Goal: Task Accomplishment & Management: Complete application form

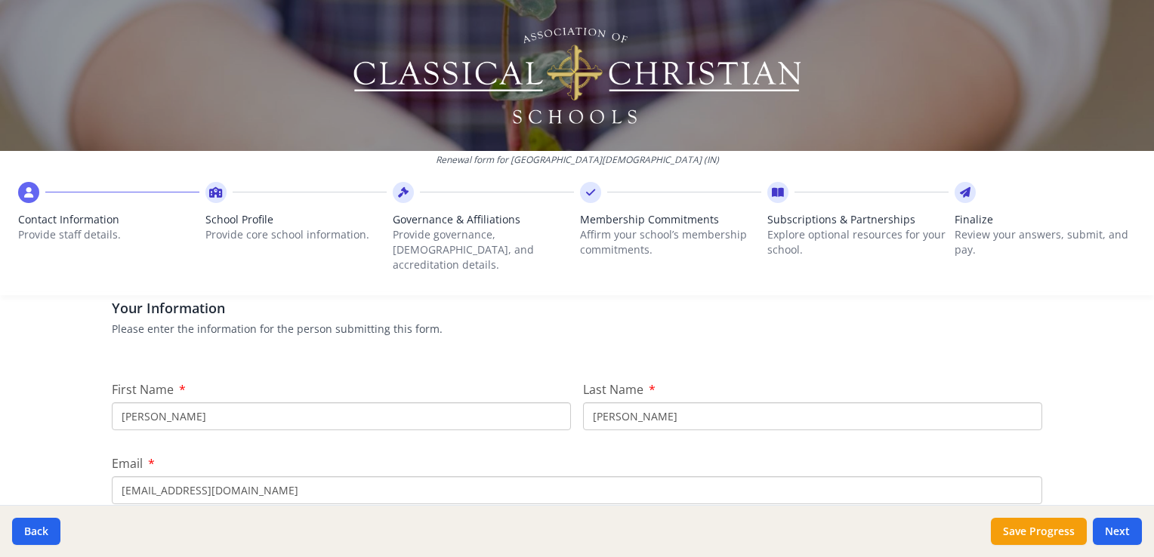
scroll to position [151, 0]
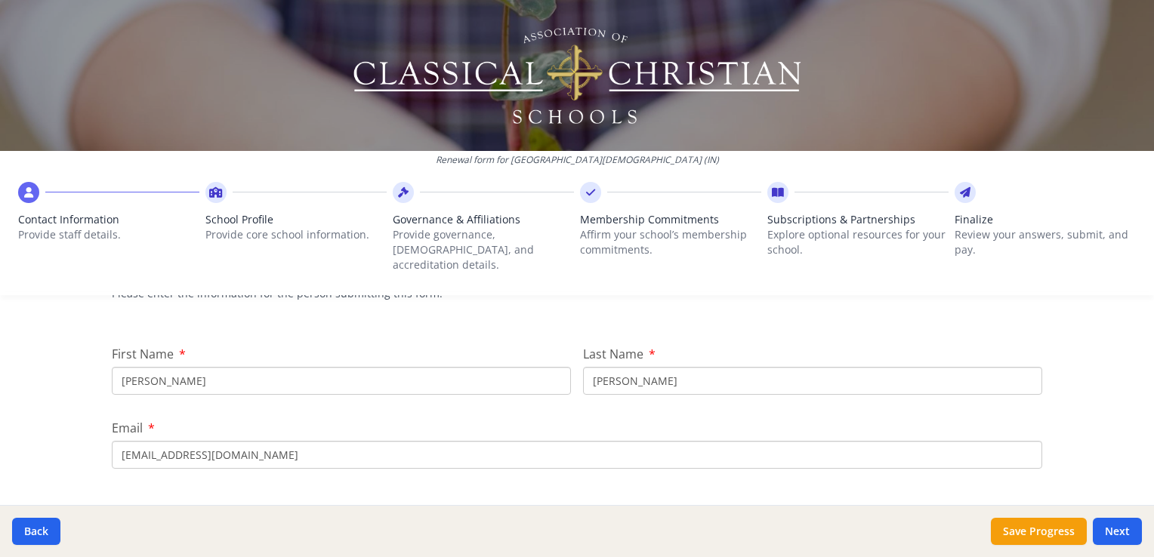
drag, startPoint x: 211, startPoint y: 364, endPoint x: 48, endPoint y: 358, distance: 163.2
click at [48, 358] on div "Renewal form for Providence Christian Academy (IN) Contact Information Provide …" at bounding box center [577, 278] width 1154 height 557
type input "[PERSON_NAME]"
drag, startPoint x: 159, startPoint y: 446, endPoint x: 99, endPoint y: 441, distance: 59.9
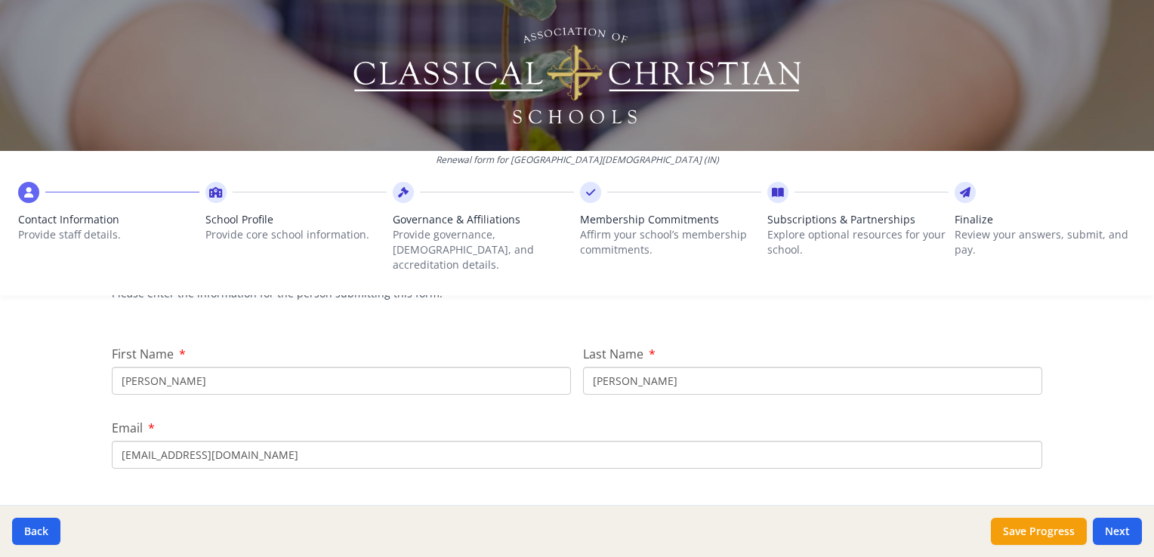
type input "[EMAIL_ADDRESS][DOMAIN_NAME]"
click at [63, 379] on div "Renewal form for Providence Christian Academy (IN) Contact Information Provide …" at bounding box center [577, 278] width 1154 height 557
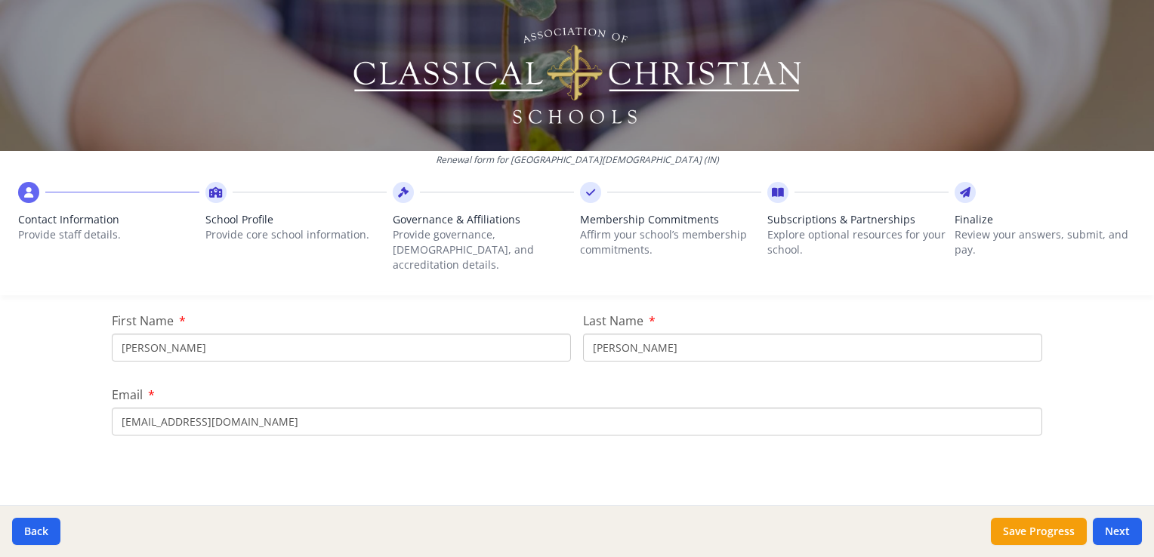
scroll to position [0, 0]
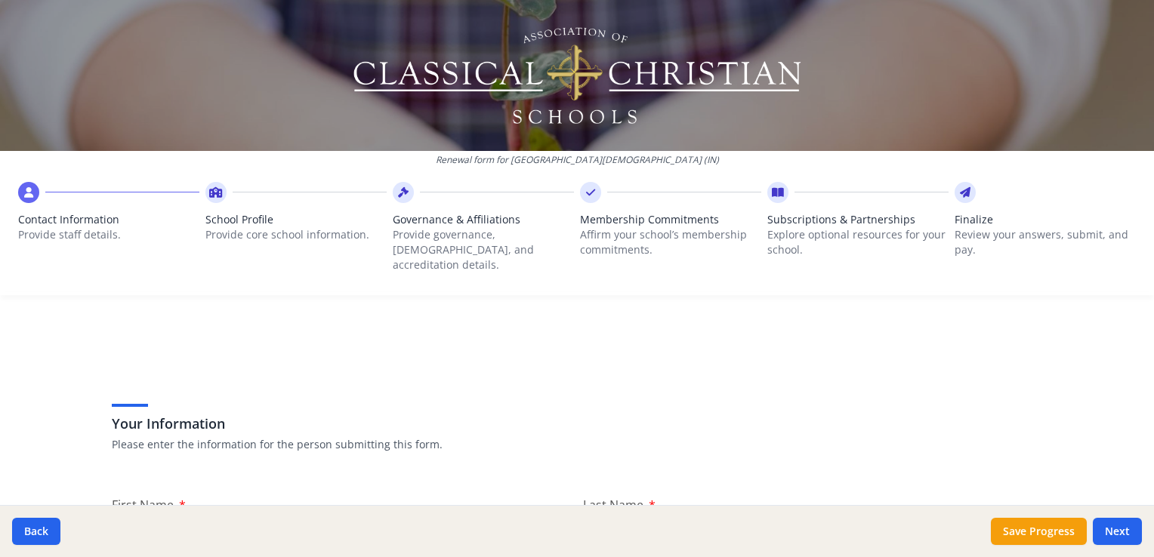
click at [985, 270] on div "Finalize Review your answers, submit, and pay." at bounding box center [1044, 246] width 181 height 68
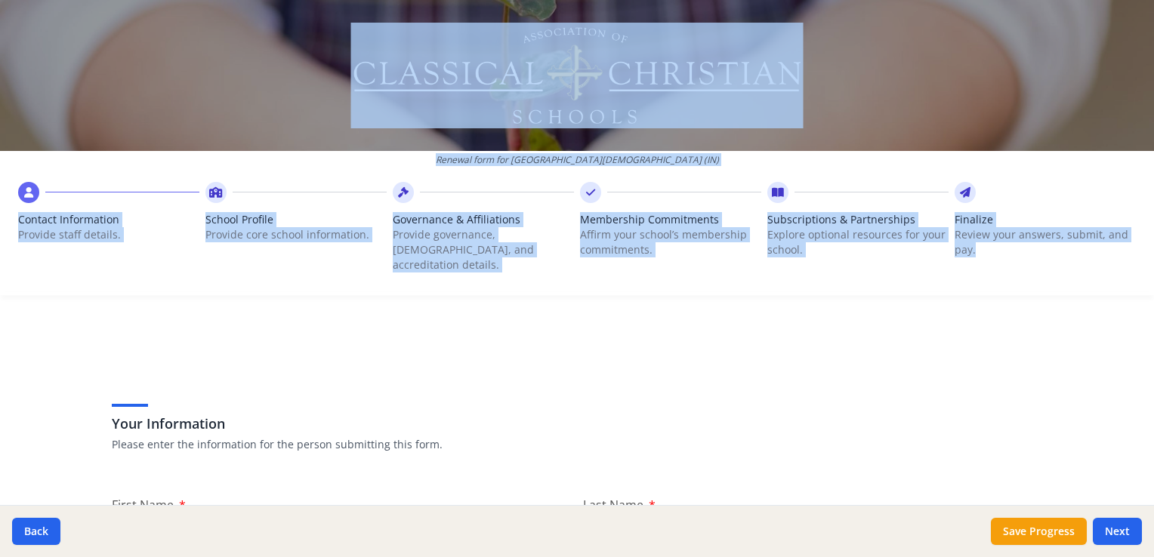
drag, startPoint x: 996, startPoint y: 264, endPoint x: 993, endPoint y: 80, distance: 184.2
click at [993, 80] on div "Renewal form for Providence Christian Academy (IN) Contact Information Provide …" at bounding box center [577, 147] width 1154 height 295
drag, startPoint x: 993, startPoint y: 80, endPoint x: 894, endPoint y: 121, distance: 107.0
click at [894, 121] on div at bounding box center [577, 75] width 1154 height 151
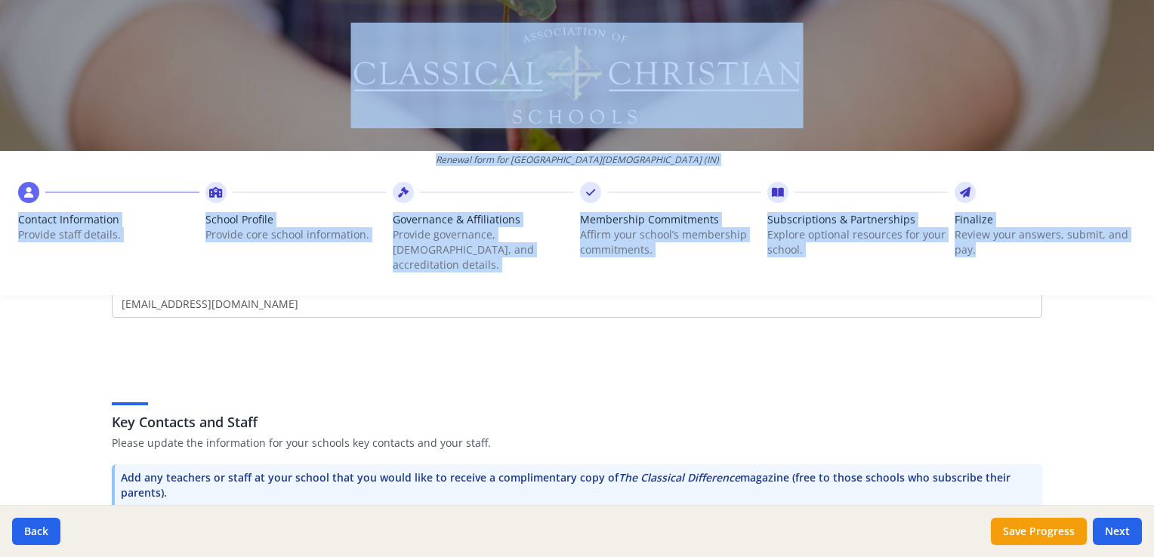
scroll to position [378, 0]
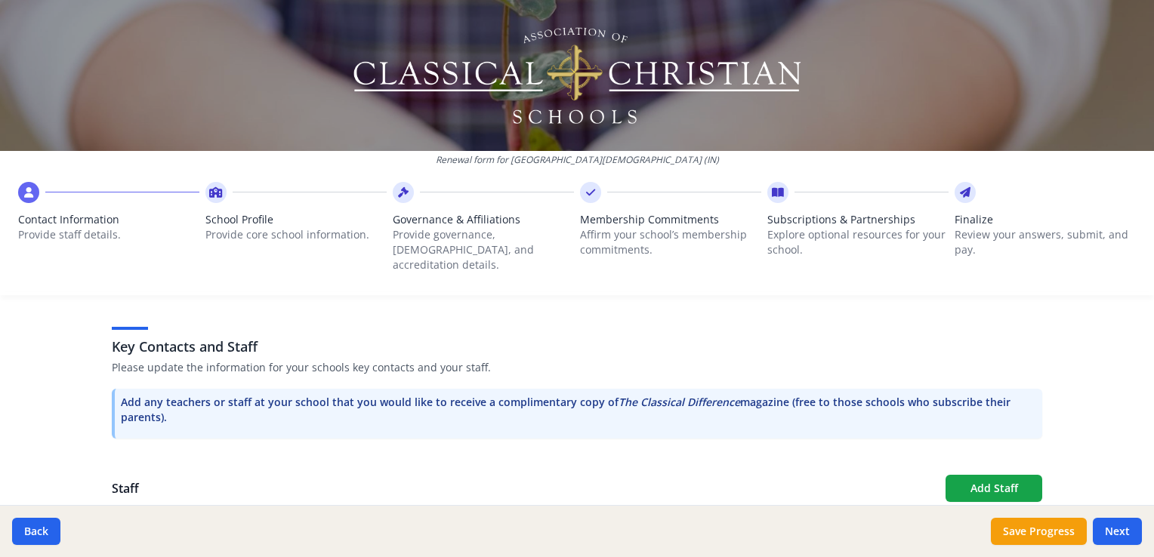
click at [40, 418] on div "Renewal form for Providence Christian Academy (IN) Contact Information Provide …" at bounding box center [577, 278] width 1154 height 557
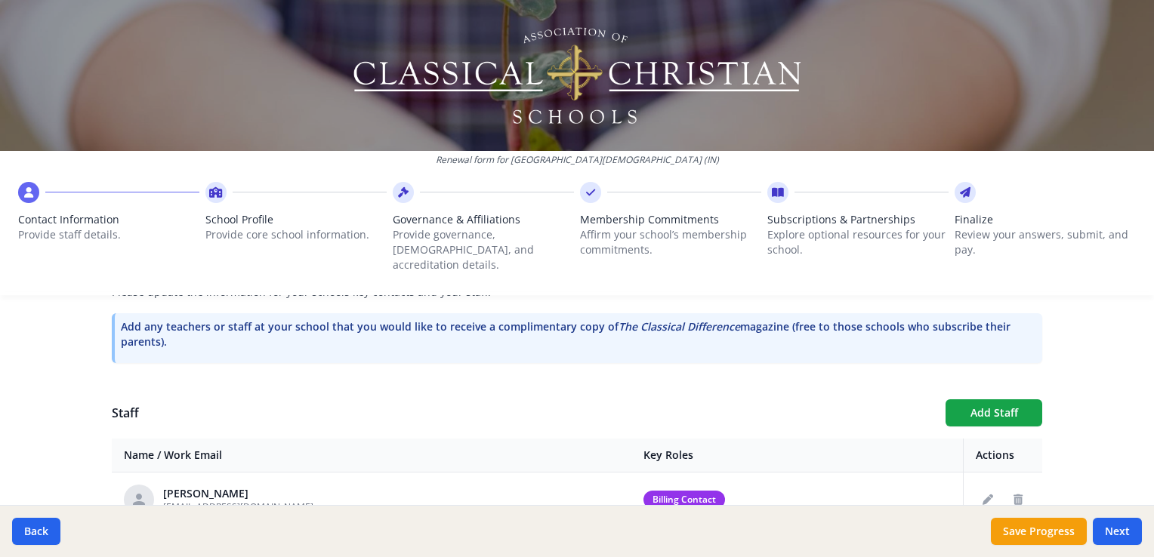
scroll to position [529, 0]
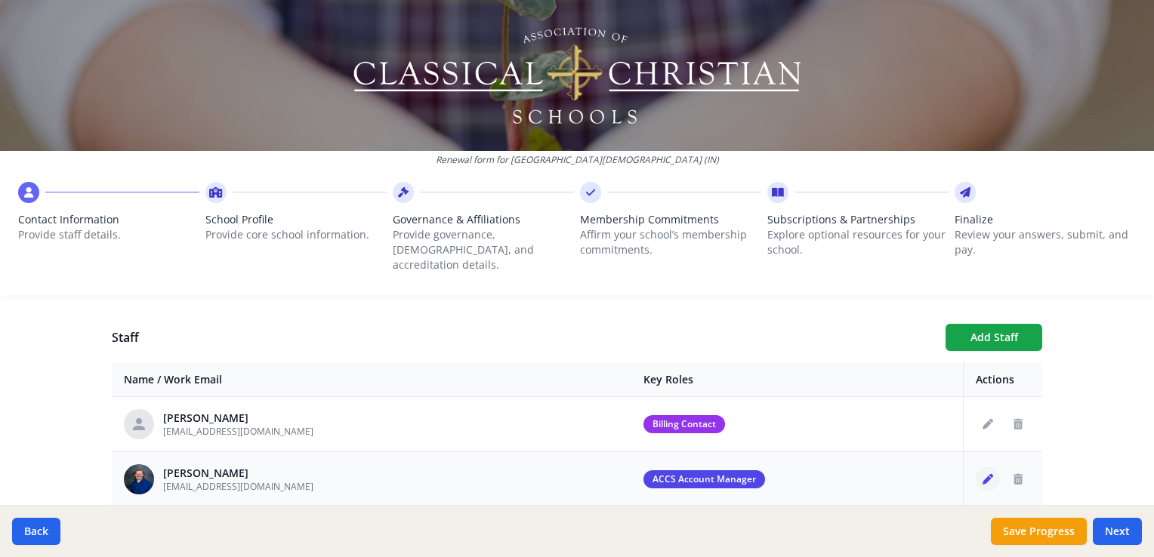
click at [982, 474] on icon "Edit staff" at bounding box center [987, 479] width 11 height 11
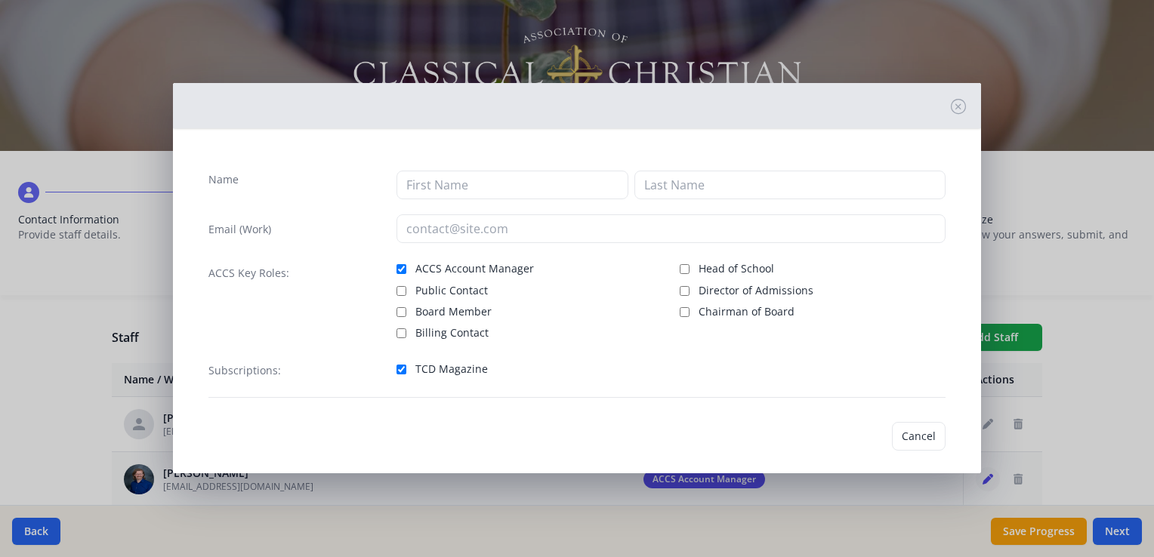
type input "Paul"
type input "Jellema"
type input "[EMAIL_ADDRESS][DOMAIN_NAME]"
checkbox input "true"
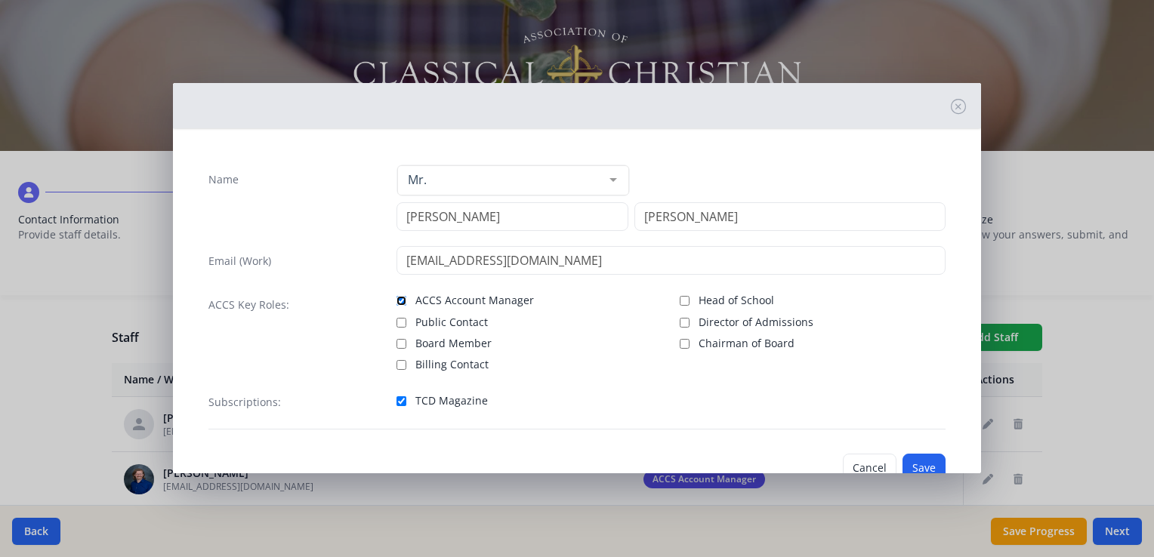
click at [399, 302] on input "ACCS Account Manager" at bounding box center [401, 301] width 10 height 10
checkbox input "false"
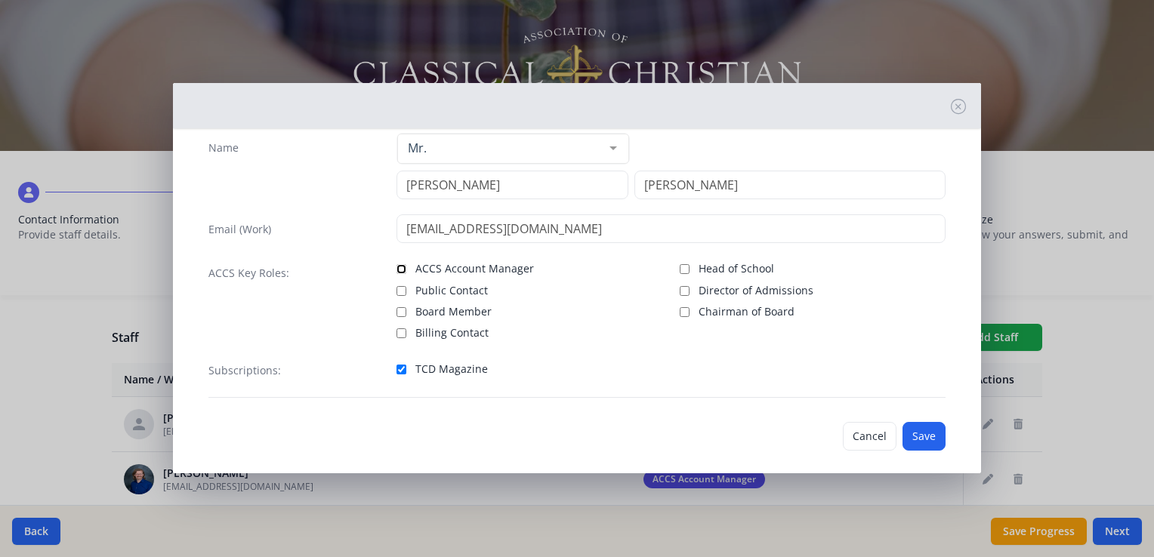
scroll to position [44, 0]
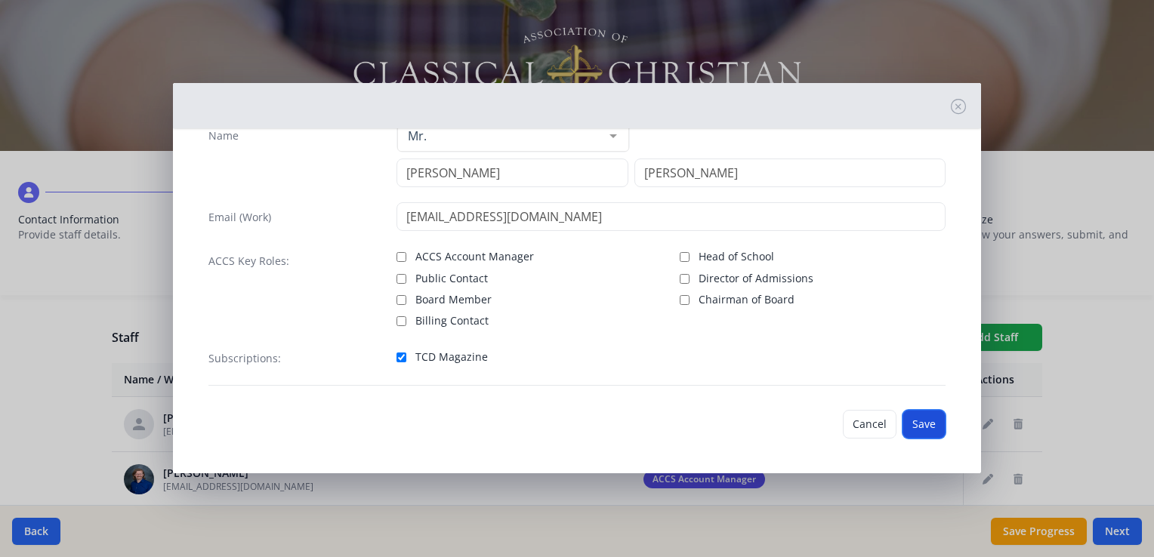
click at [911, 423] on button "Save" at bounding box center [923, 424] width 43 height 29
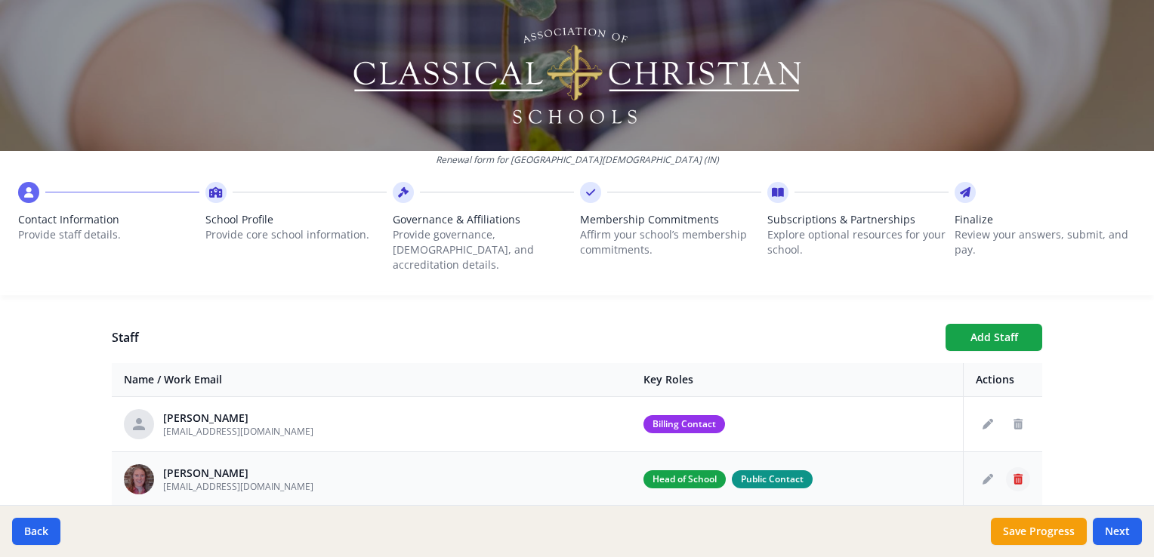
click at [1006, 467] on button "Delete staff" at bounding box center [1018, 479] width 24 height 24
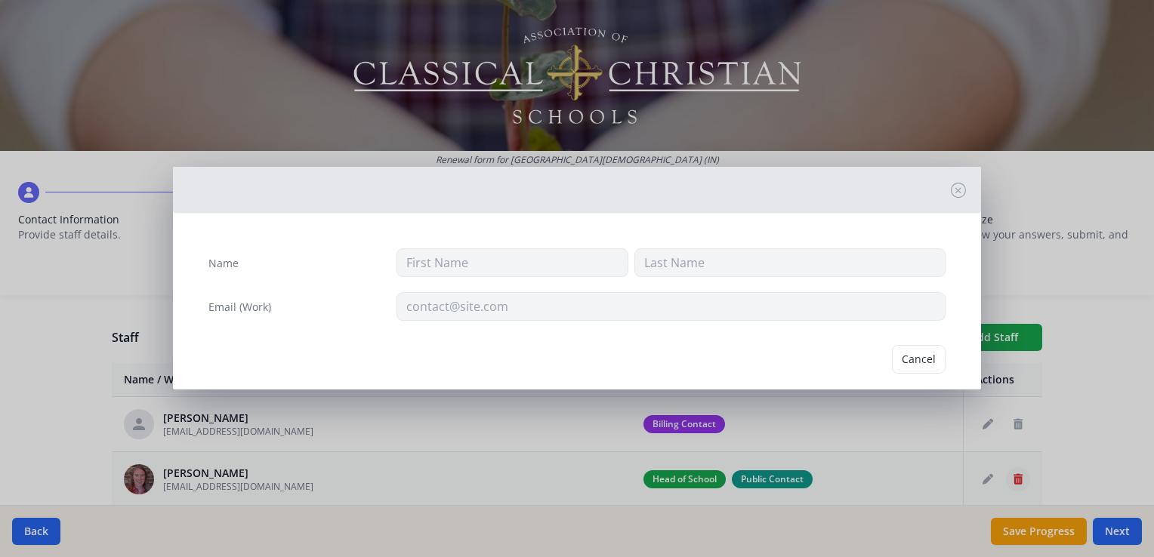
type input "[PERSON_NAME]"
type input "[EMAIL_ADDRESS][DOMAIN_NAME]"
click at [1071, 408] on div "Name Melodie McKenzie Email (Work) mmckenzie@providenceca.org Cancel Delete" at bounding box center [577, 278] width 1154 height 557
click at [850, 354] on button "Cancel" at bounding box center [861, 359] width 54 height 29
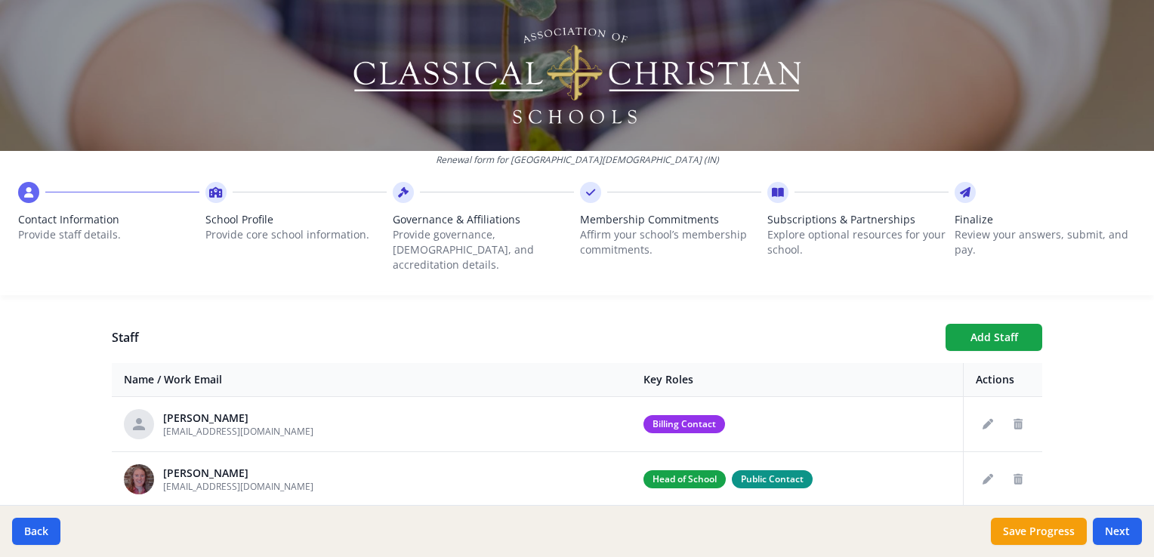
click at [1087, 396] on div "Renewal form for Providence Christian Academy (IN) Contact Information Provide …" at bounding box center [577, 278] width 1154 height 557
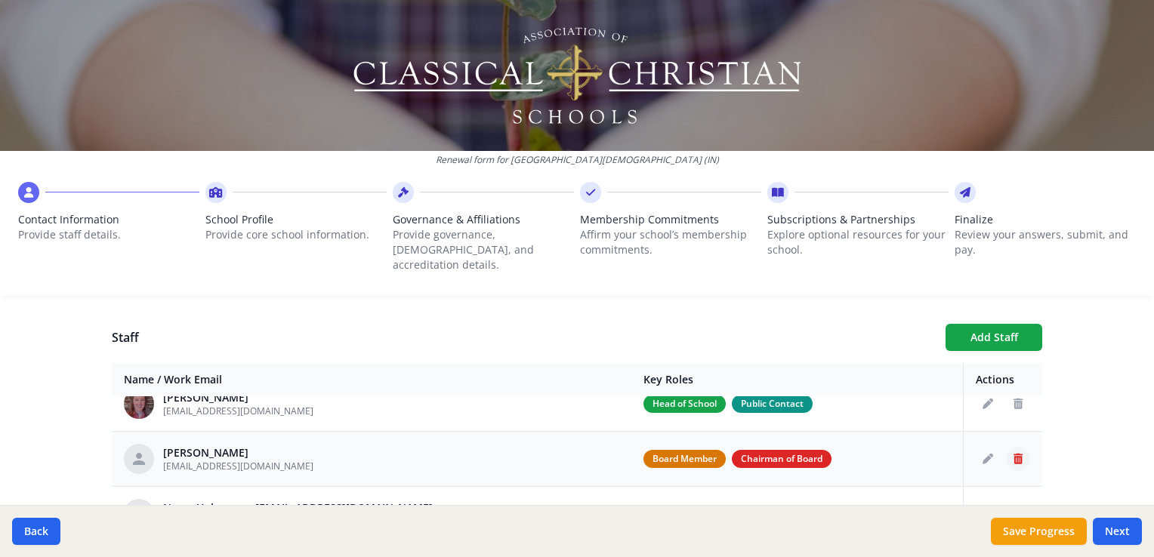
click at [1013, 454] on icon "Delete staff" at bounding box center [1017, 459] width 9 height 11
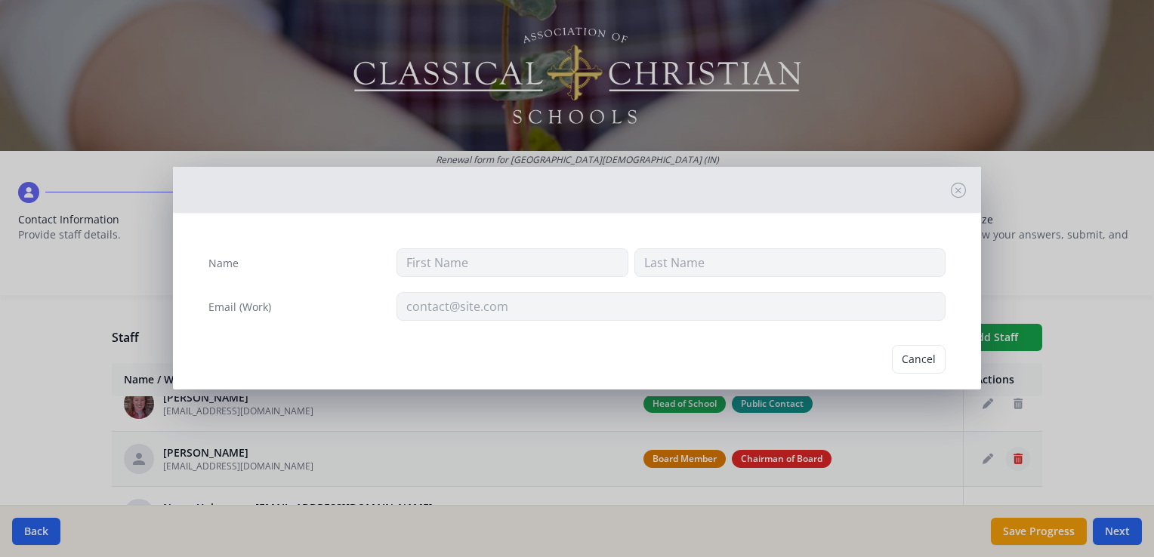
type input "Trevor"
type input "Woldhuis"
type input "president@providenceca.org"
click at [905, 350] on button "Delete" at bounding box center [919, 359] width 52 height 29
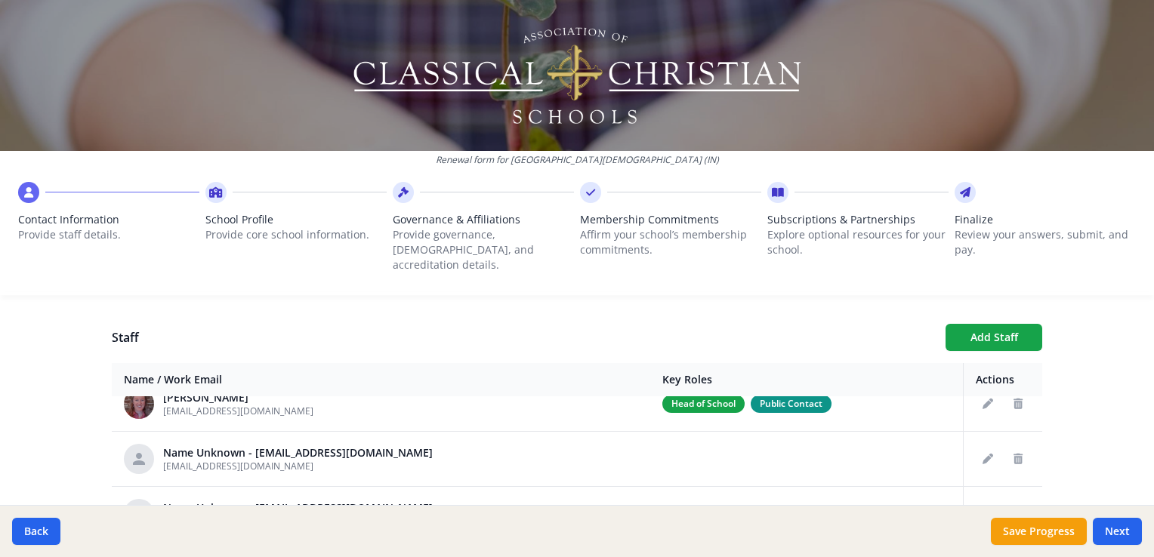
click at [1059, 412] on div "Renewal form for Providence Christian Academy (IN) Contact Information Provide …" at bounding box center [577, 278] width 1154 height 557
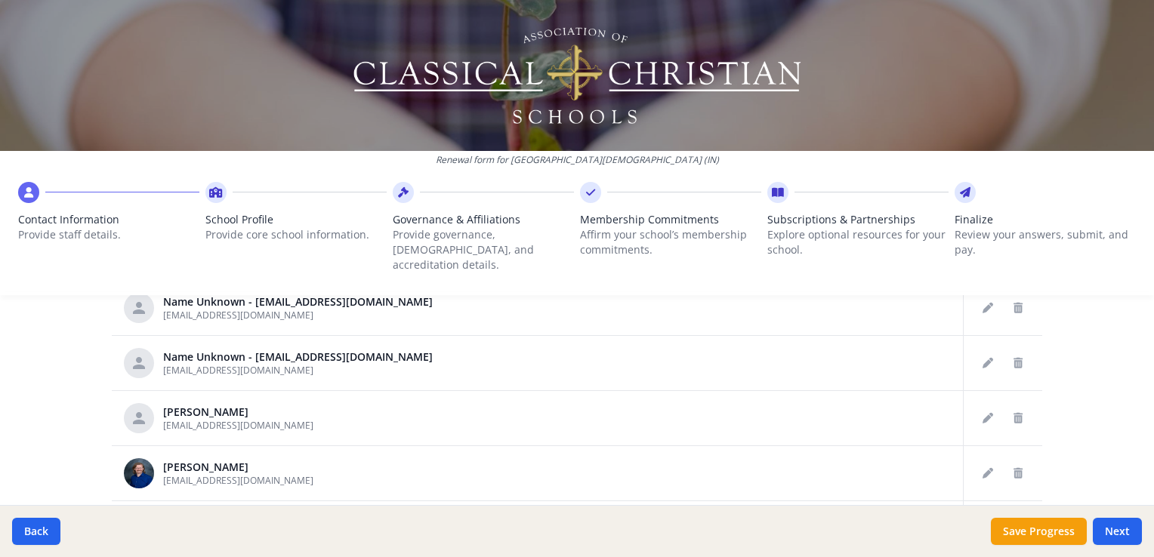
scroll to position [604, 0]
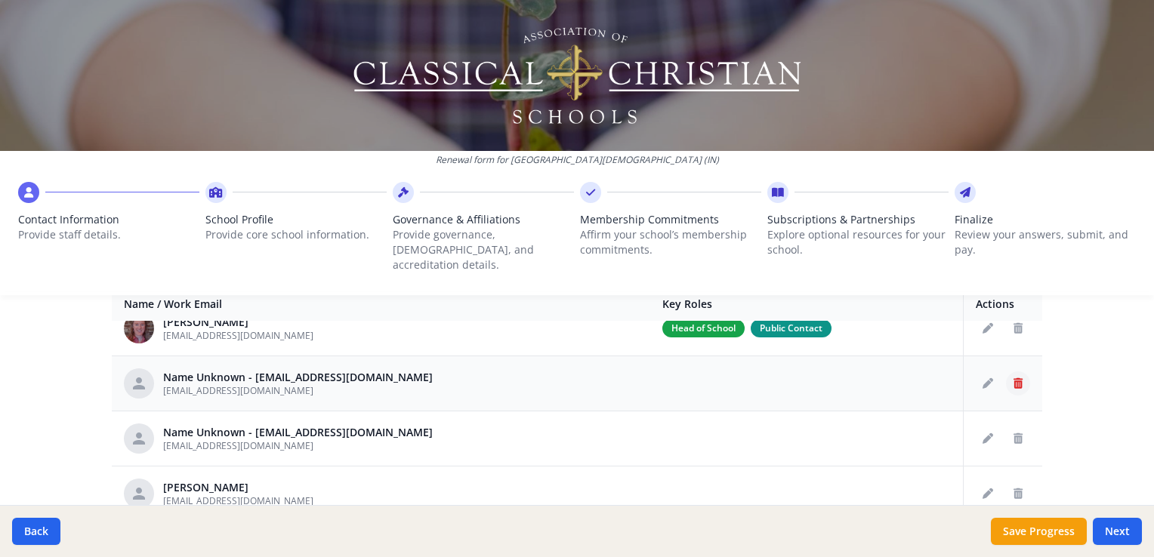
click at [1013, 378] on icon "Delete staff" at bounding box center [1017, 383] width 9 height 11
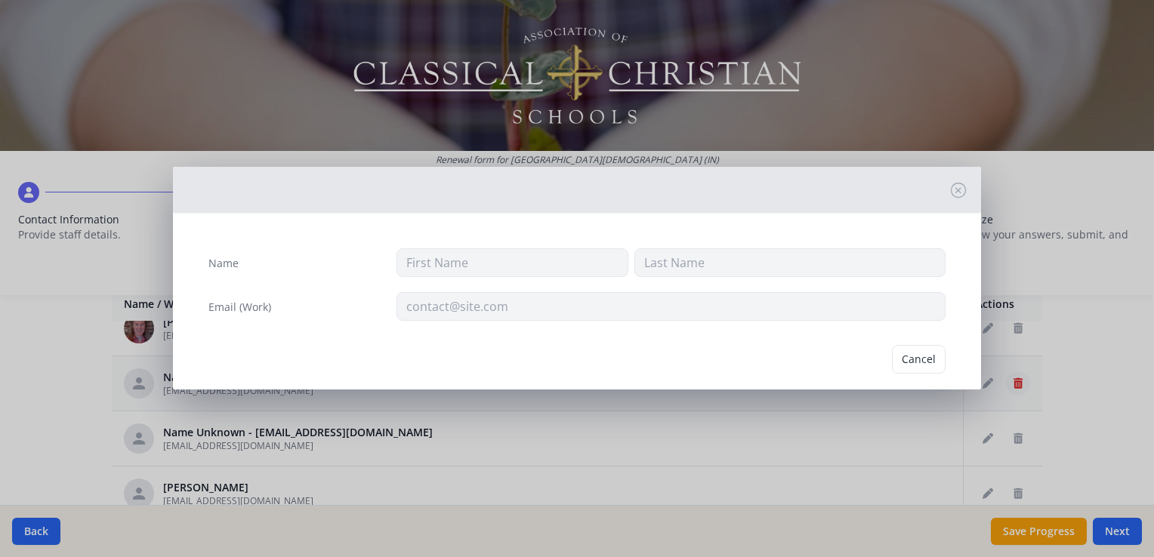
type input "lhaveman@providenceca.org"
click at [917, 362] on button "Delete" at bounding box center [919, 359] width 52 height 29
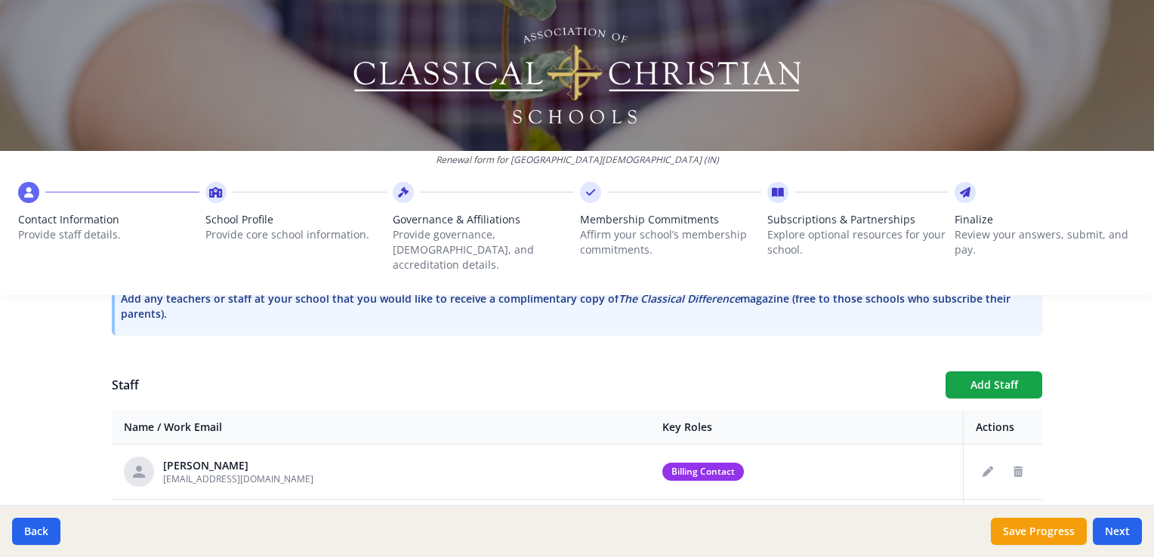
scroll to position [464, 0]
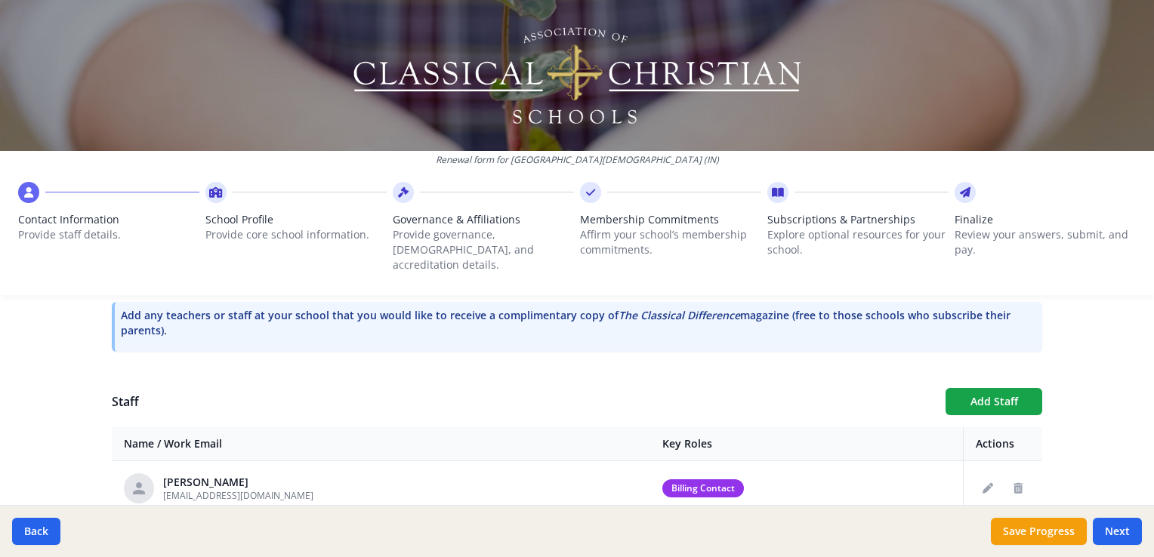
click at [1123, 393] on div "Renewal form for Providence Christian Academy (IN) Contact Information Provide …" at bounding box center [577, 278] width 1154 height 557
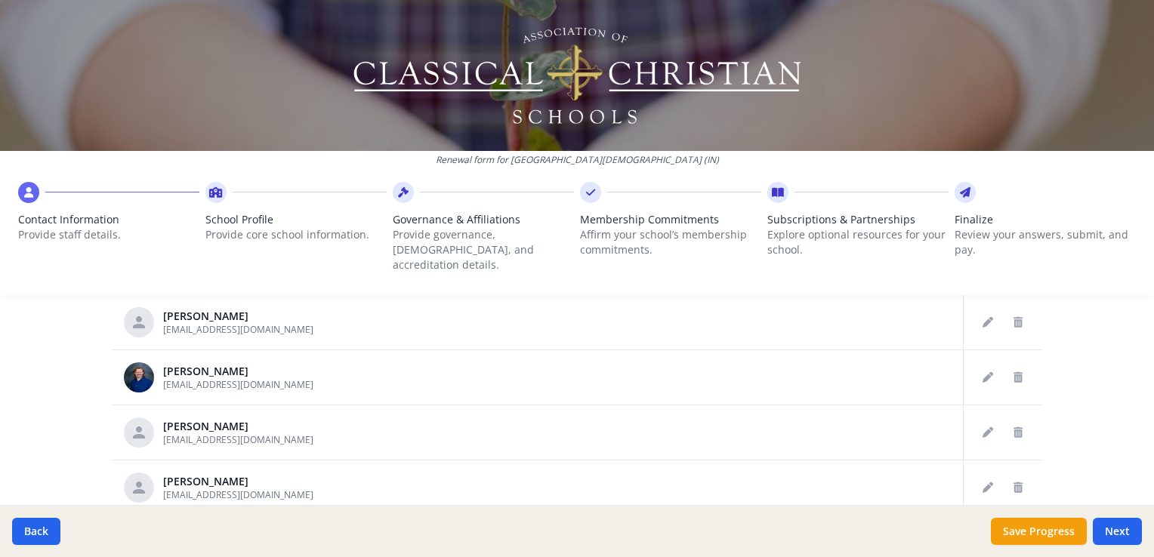
scroll to position [106, 0]
click at [1006, 476] on button "Delete staff" at bounding box center [1018, 486] width 24 height 24
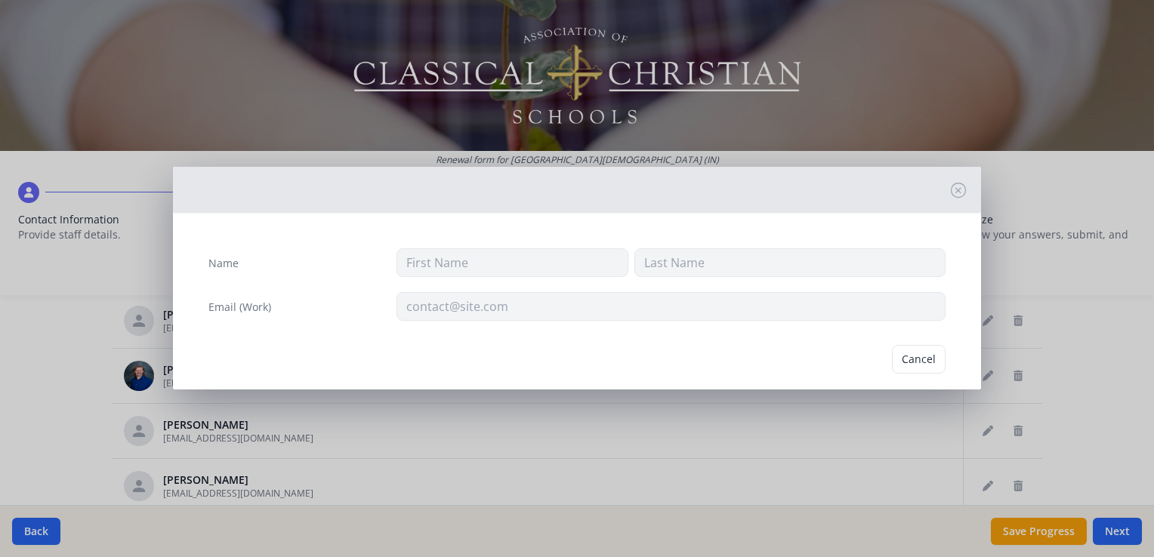
type input "Ashley"
type input "Noffsinger"
type input "anoffsinger@providenceca.org"
click at [901, 366] on button "Delete" at bounding box center [919, 359] width 52 height 29
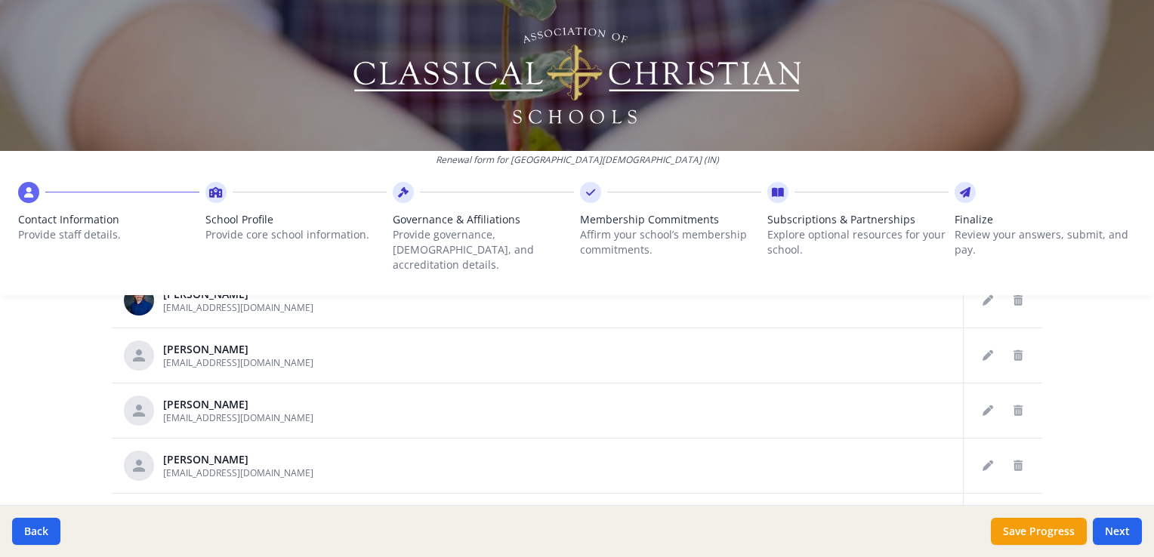
scroll to position [842, 0]
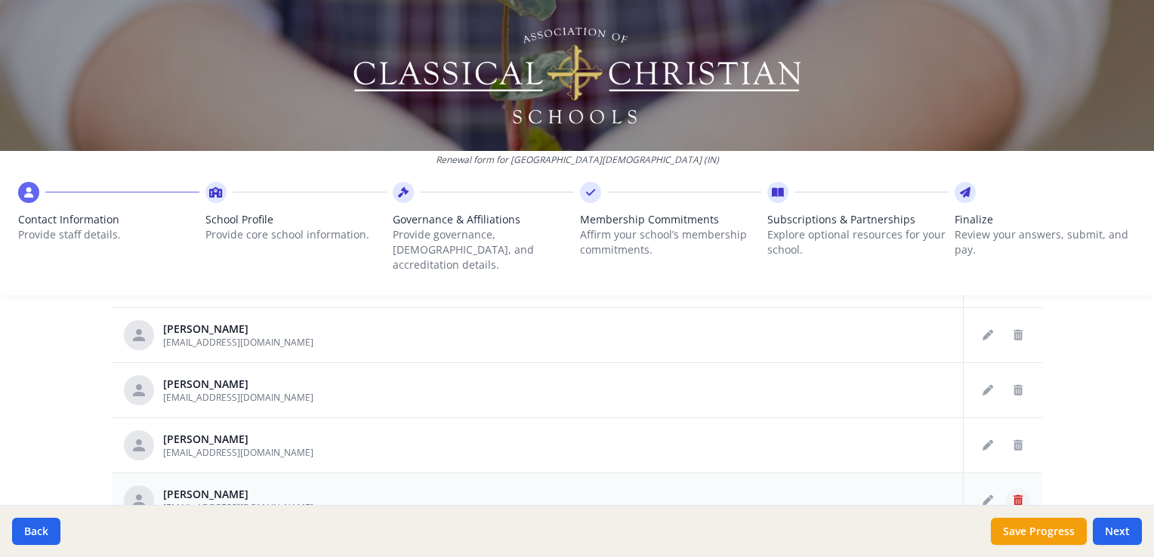
click at [1013, 495] on icon "Delete staff" at bounding box center [1017, 500] width 9 height 11
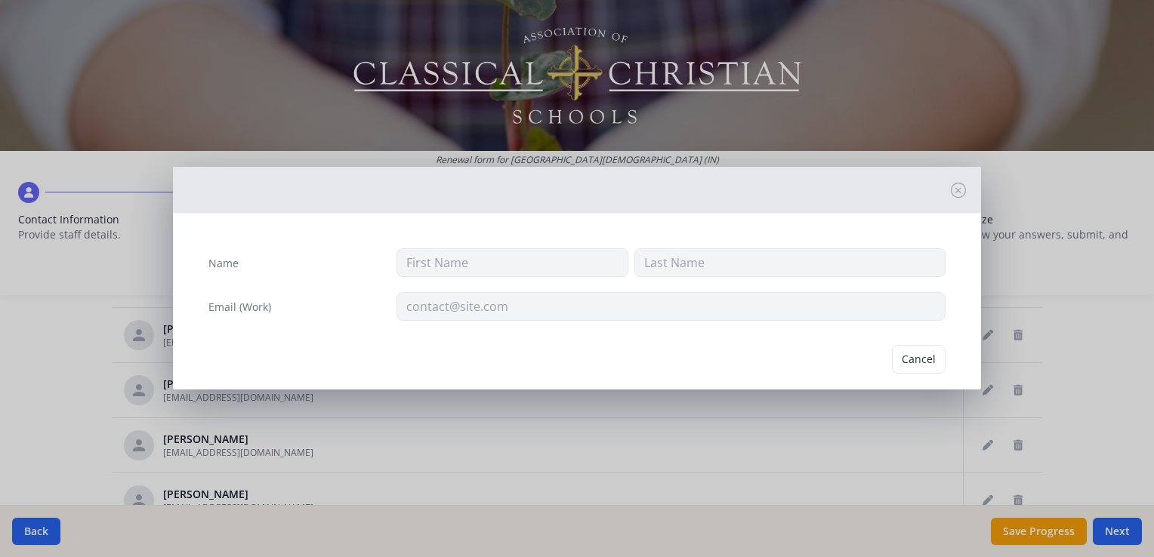
type input "Holly"
type input "Van Schouwen"
type input "hvanschouwen@providenceca.org"
click at [905, 358] on button "Delete" at bounding box center [919, 359] width 52 height 29
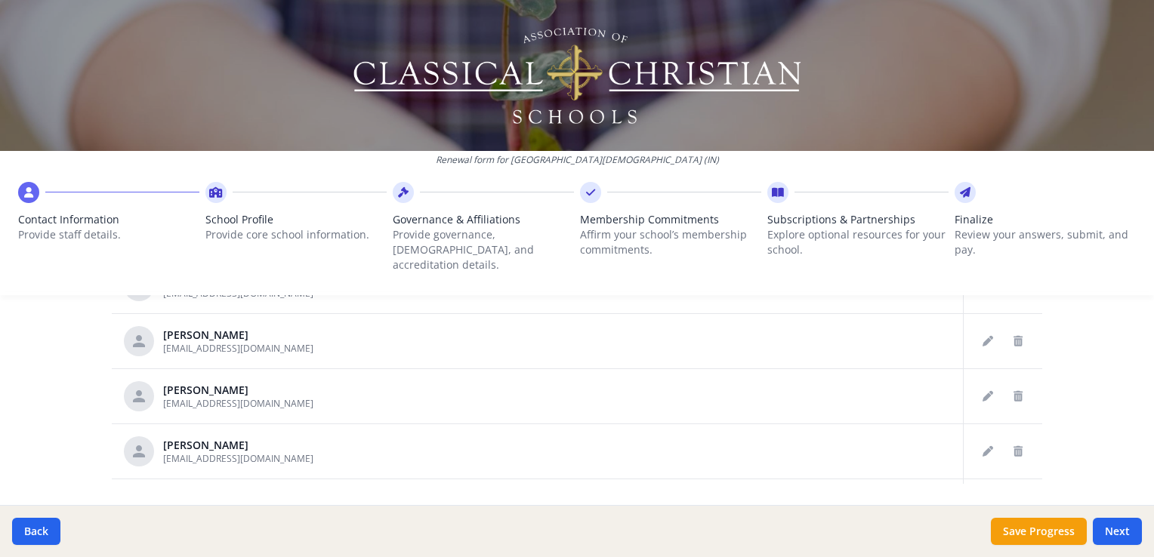
scroll to position [917, 0]
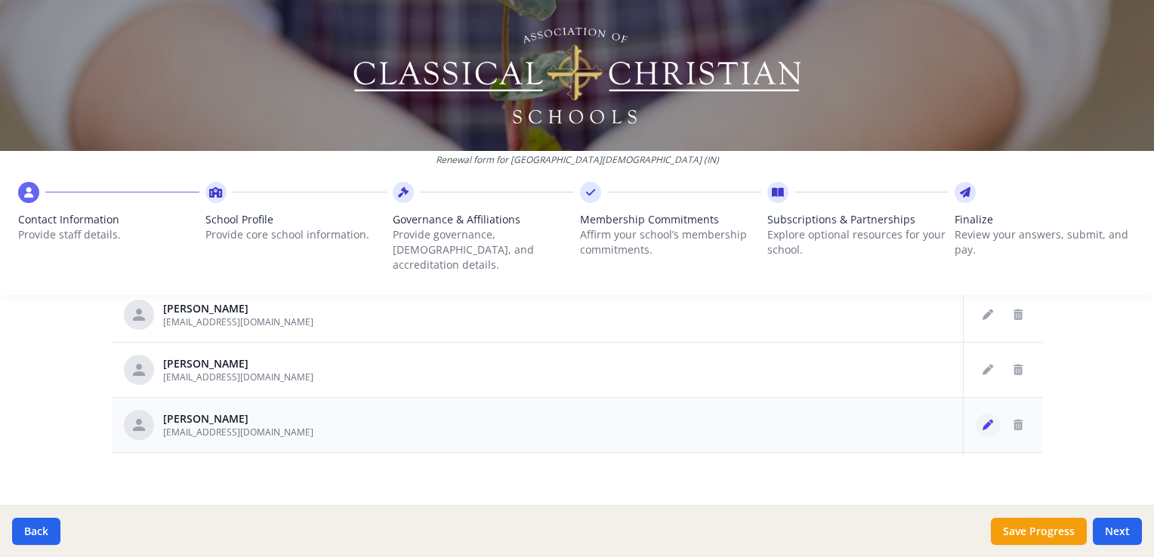
click at [982, 420] on icon "Edit staff" at bounding box center [987, 425] width 11 height 11
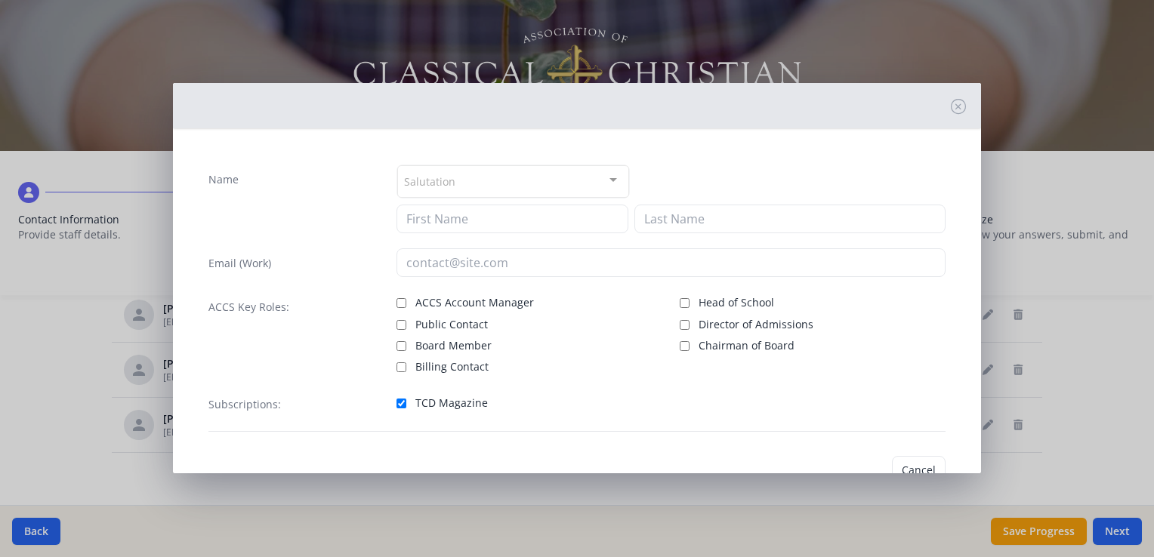
type input "Lauren"
type input "Vermeer"
type input "lvermeer@providenceca.org"
checkbox input "true"
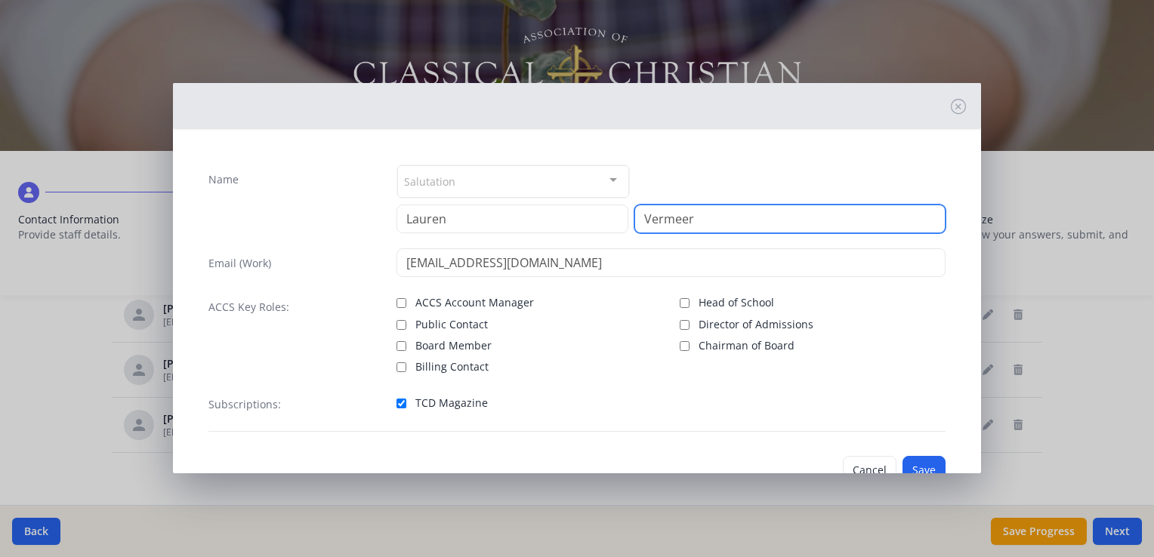
drag, startPoint x: 703, startPoint y: 211, endPoint x: 559, endPoint y: 221, distance: 144.5
click at [559, 221] on div "Lauren Vermeer" at bounding box center [670, 219] width 549 height 29
type input "Hillegonds"
click at [713, 193] on div "Salutation Mr. Mrs. Ms. Dr. Rev. Fr. Esq. No elements found. Consider changing …" at bounding box center [670, 182] width 549 height 34
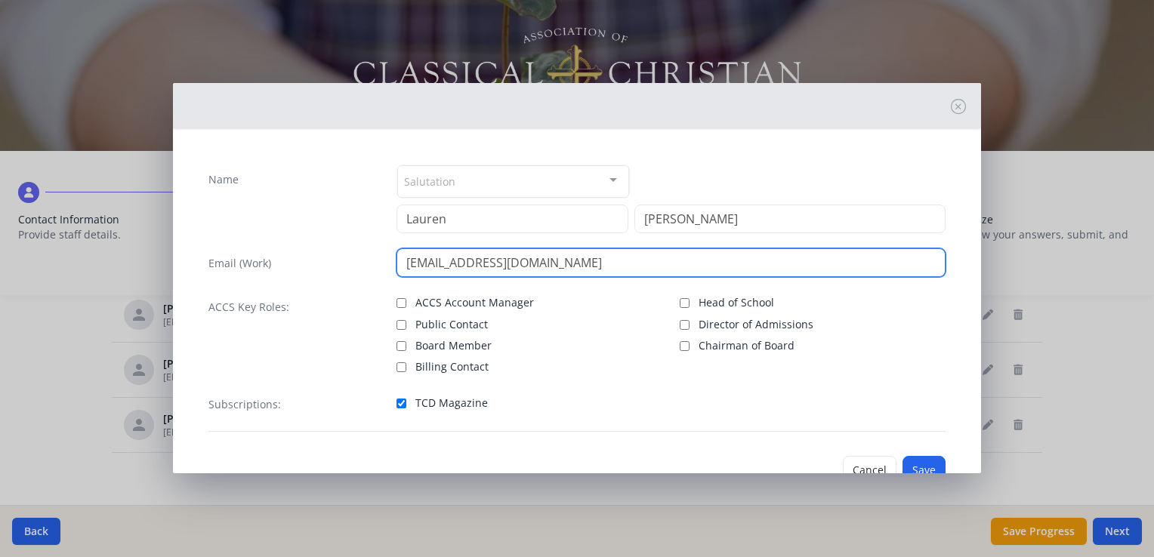
drag, startPoint x: 451, startPoint y: 261, endPoint x: 408, endPoint y: 263, distance: 43.1
click at [408, 263] on input "lvermeer@providenceca.org" at bounding box center [670, 262] width 549 height 29
type input "[EMAIL_ADDRESS][DOMAIN_NAME]"
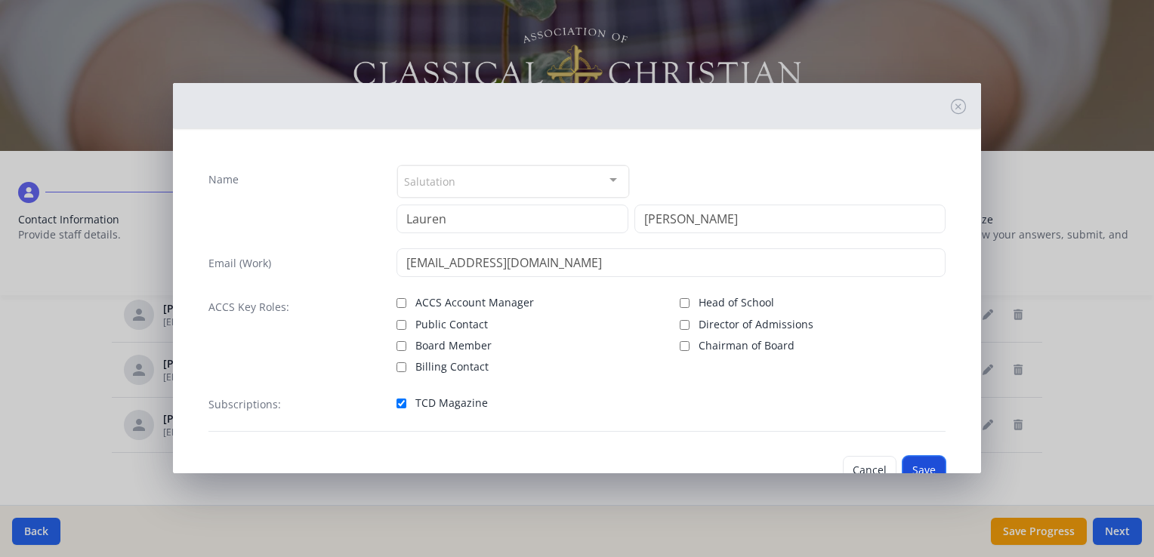
click at [909, 460] on button "Save" at bounding box center [923, 470] width 43 height 29
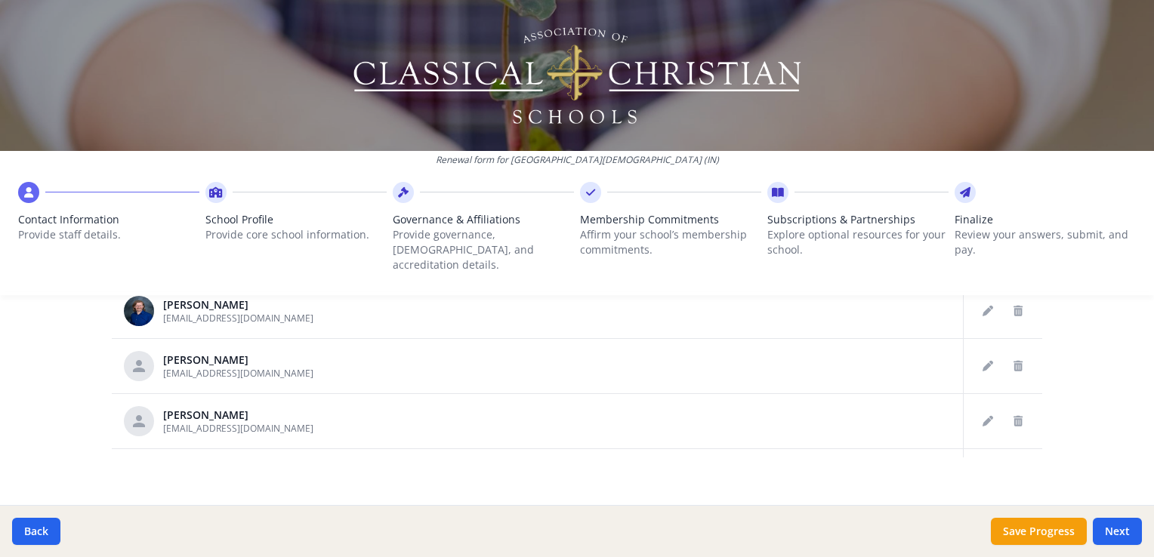
click at [1069, 418] on div "Renewal form for Providence Christian Academy (IN) Contact Information Provide …" at bounding box center [577, 278] width 1154 height 557
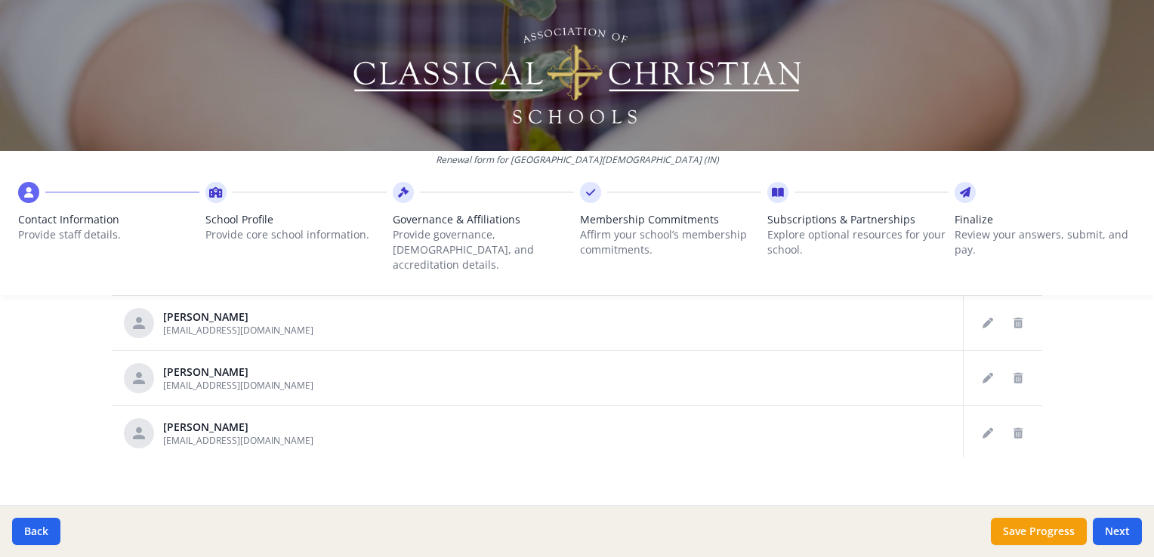
scroll to position [154, 0]
click at [1080, 381] on div "Renewal form for Providence Christian Academy (IN) Contact Information Provide …" at bounding box center [577, 278] width 1154 height 557
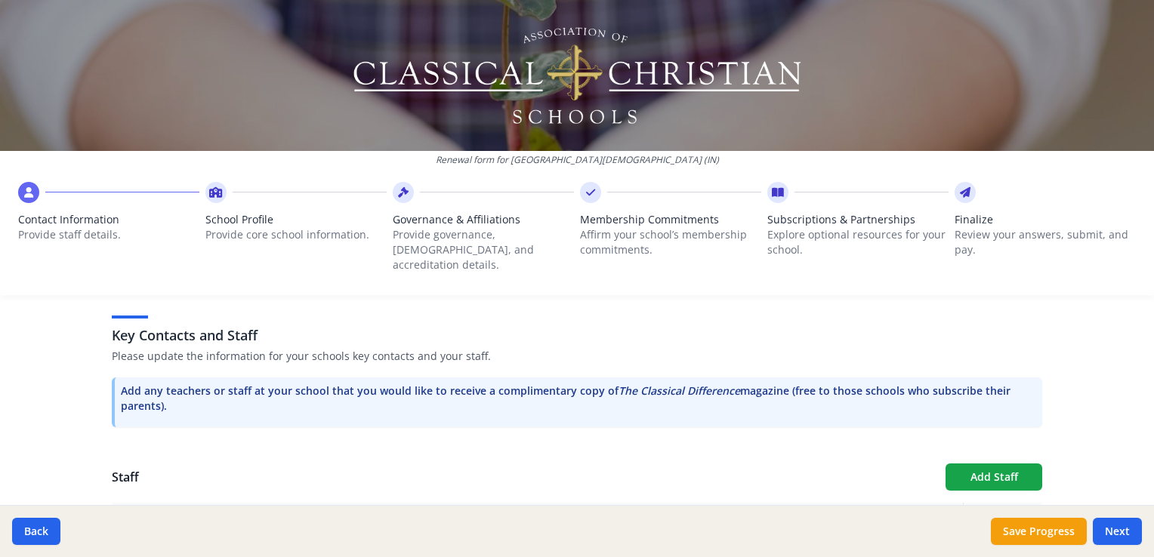
scroll to position [464, 0]
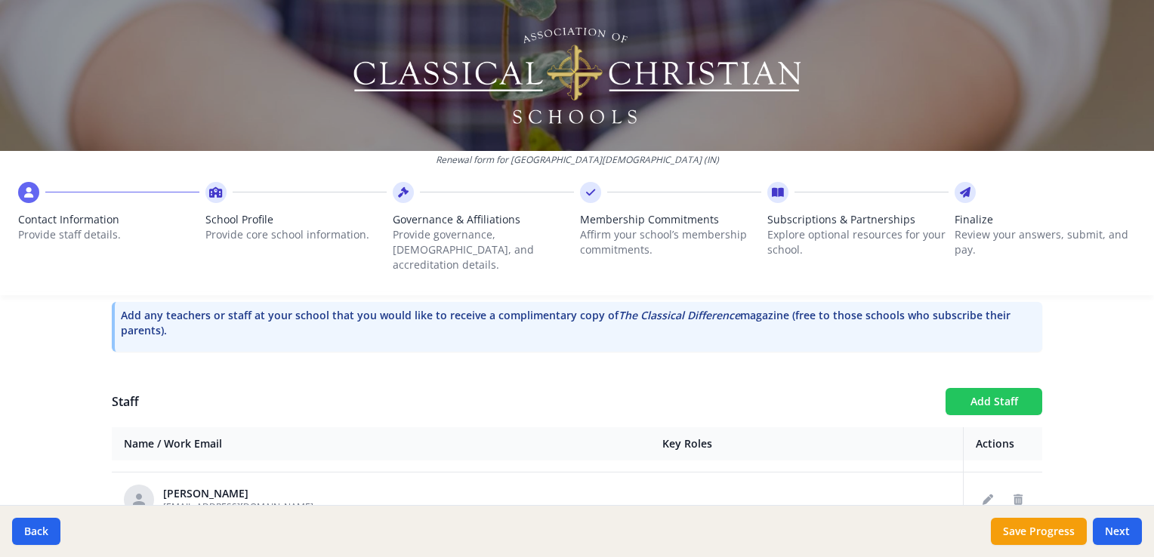
click at [985, 388] on button "Add Staff" at bounding box center [993, 401] width 97 height 27
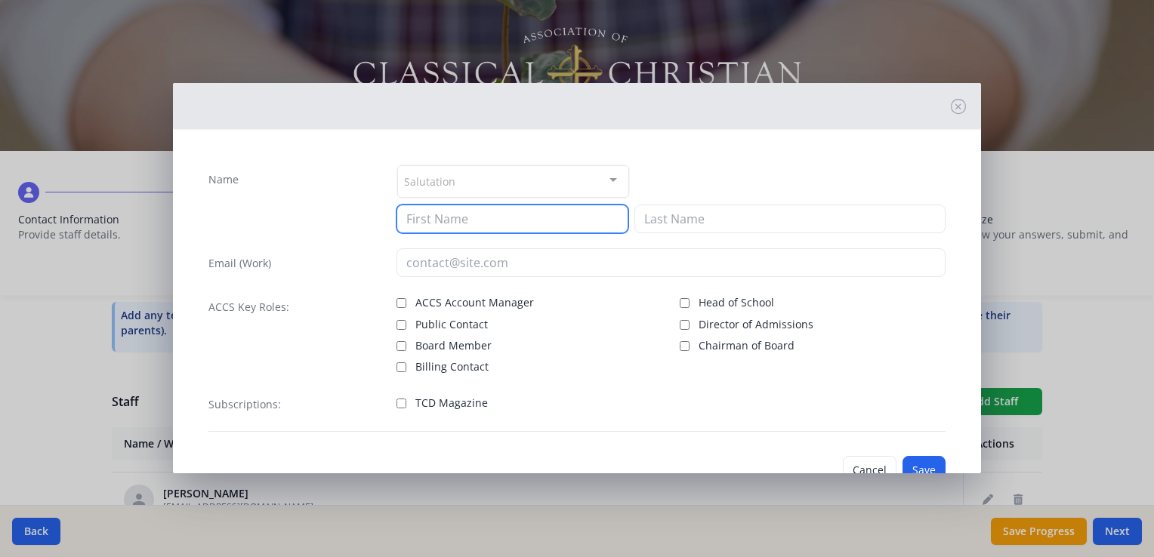
click at [600, 213] on input at bounding box center [512, 219] width 232 height 29
type input "Hannah"
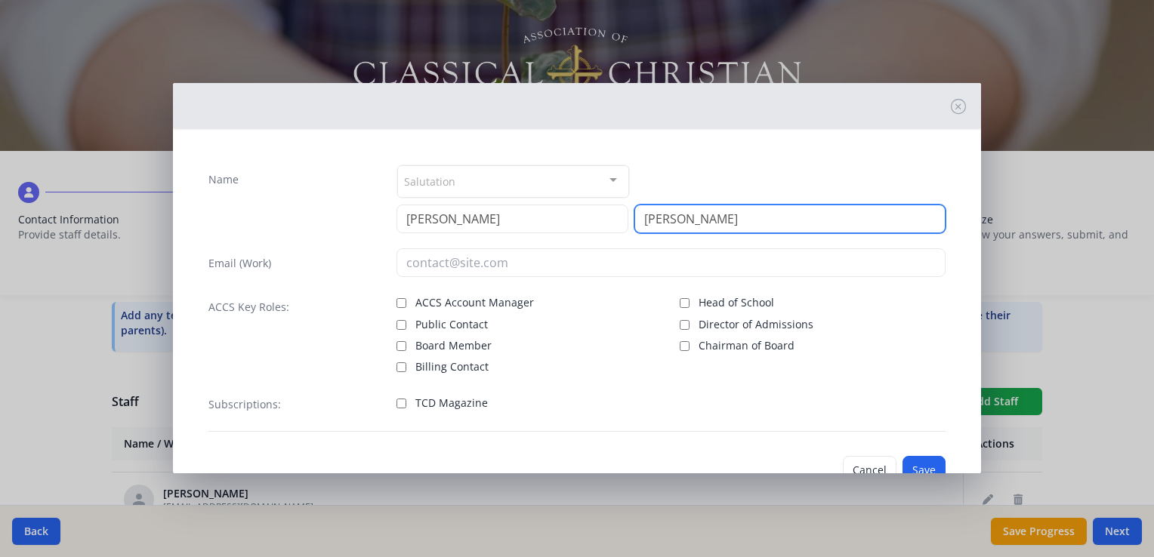
type input "Ipema"
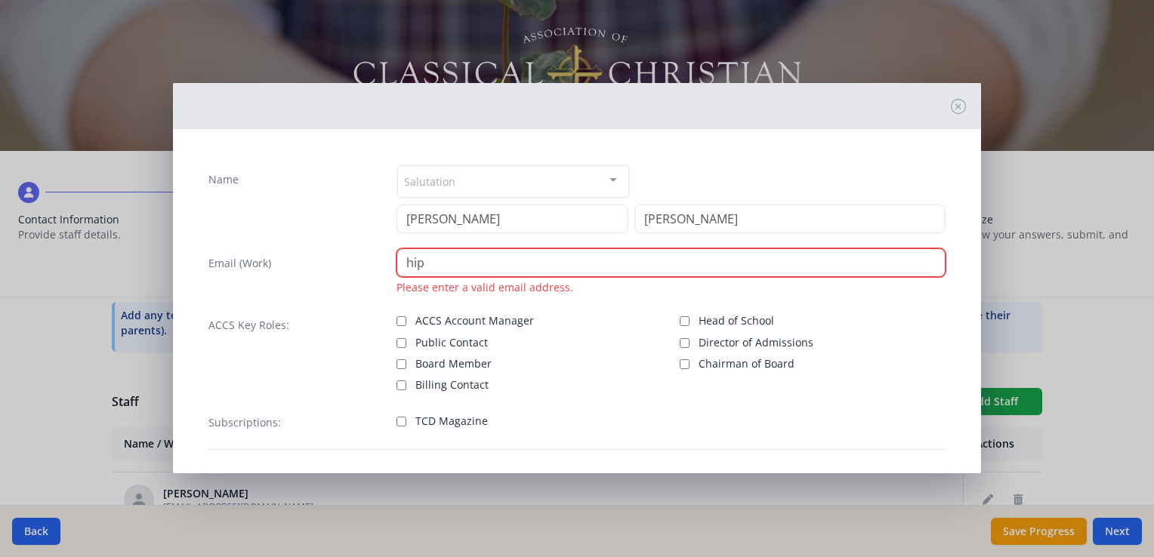
drag, startPoint x: 430, startPoint y: 267, endPoint x: 378, endPoint y: 267, distance: 51.3
click at [378, 267] on div "Email (Work) hip Please enter a valid email address." at bounding box center [576, 271] width 737 height 47
paste input "ema@providenceca.org"
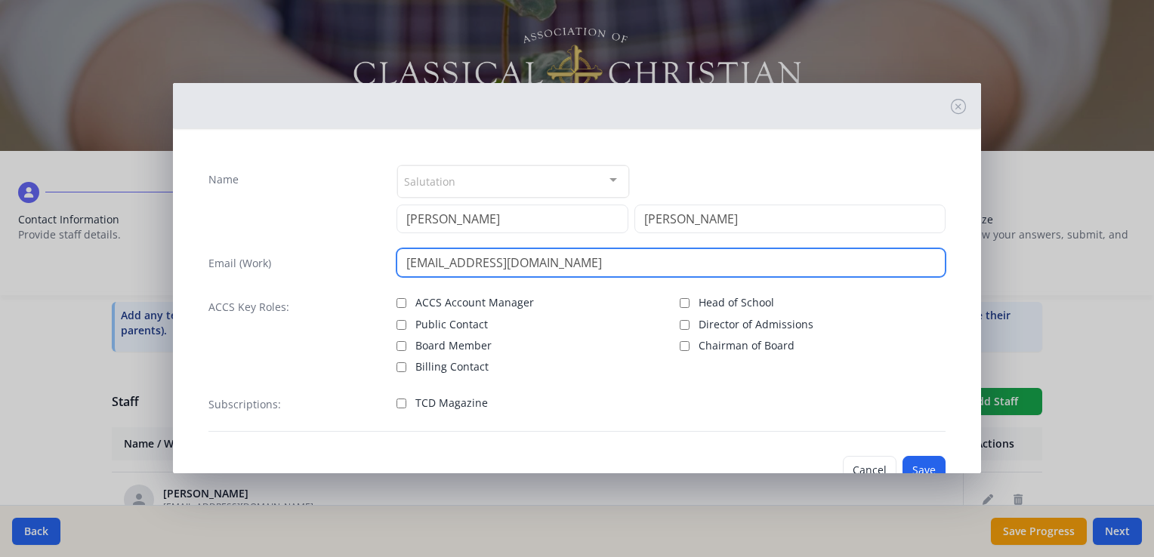
type input "[EMAIL_ADDRESS][DOMAIN_NAME]"
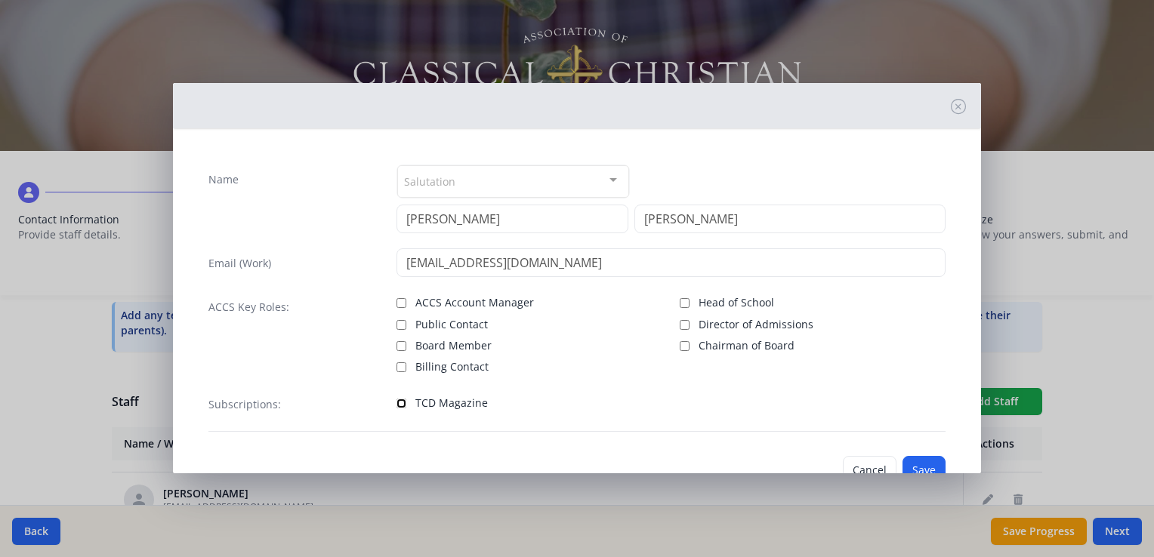
click at [399, 401] on input "TCD Magazine" at bounding box center [401, 404] width 10 height 10
checkbox input "true"
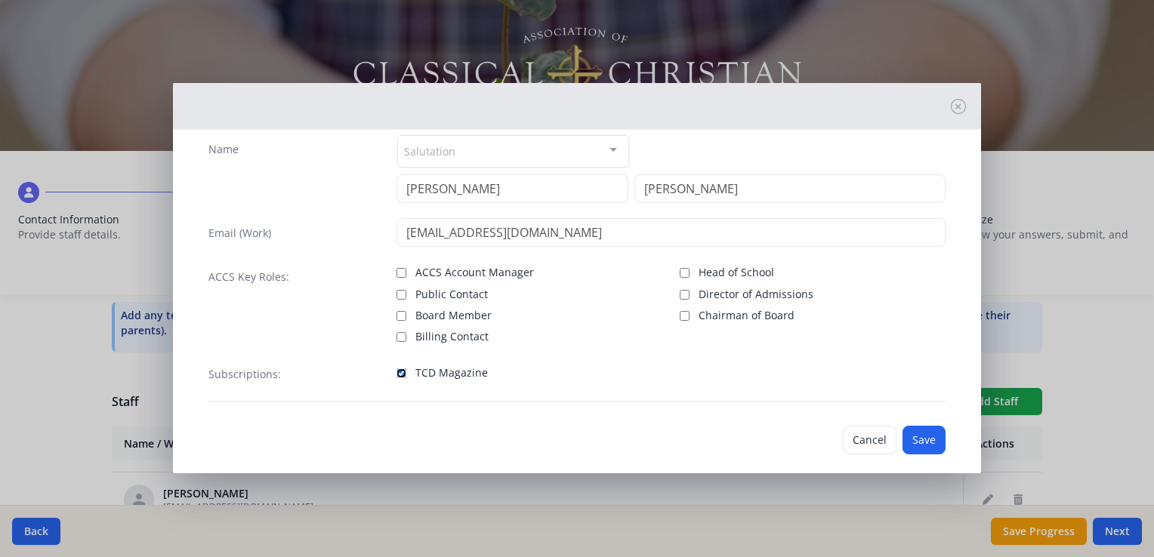
scroll to position [45, 0]
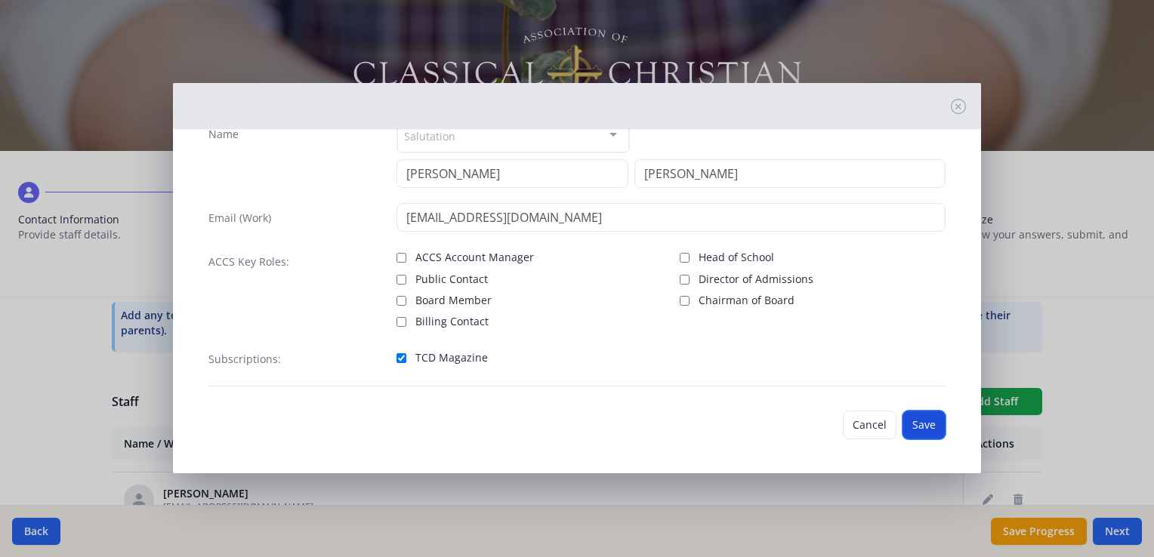
click at [909, 424] on button "Save" at bounding box center [923, 425] width 43 height 29
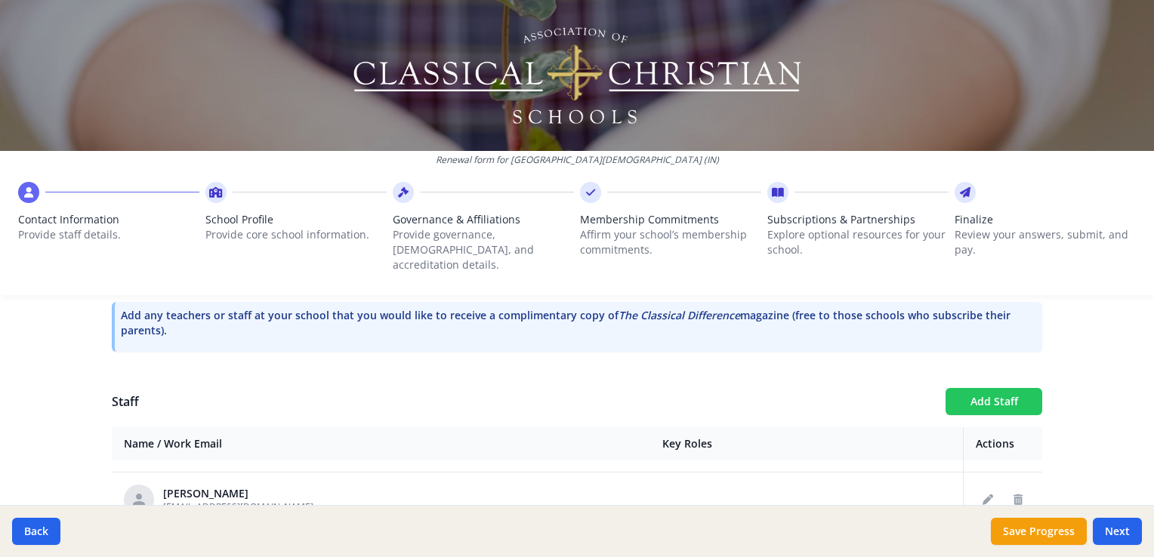
click at [963, 388] on button "Add Staff" at bounding box center [993, 401] width 97 height 27
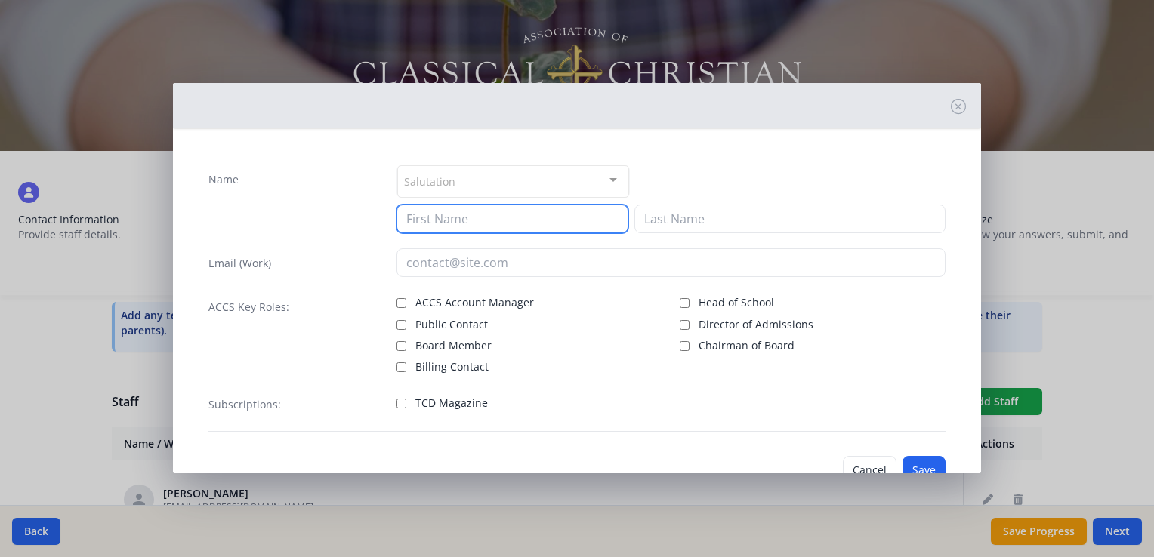
click at [475, 229] on input at bounding box center [512, 219] width 232 height 29
type input "[PERSON_NAME]"
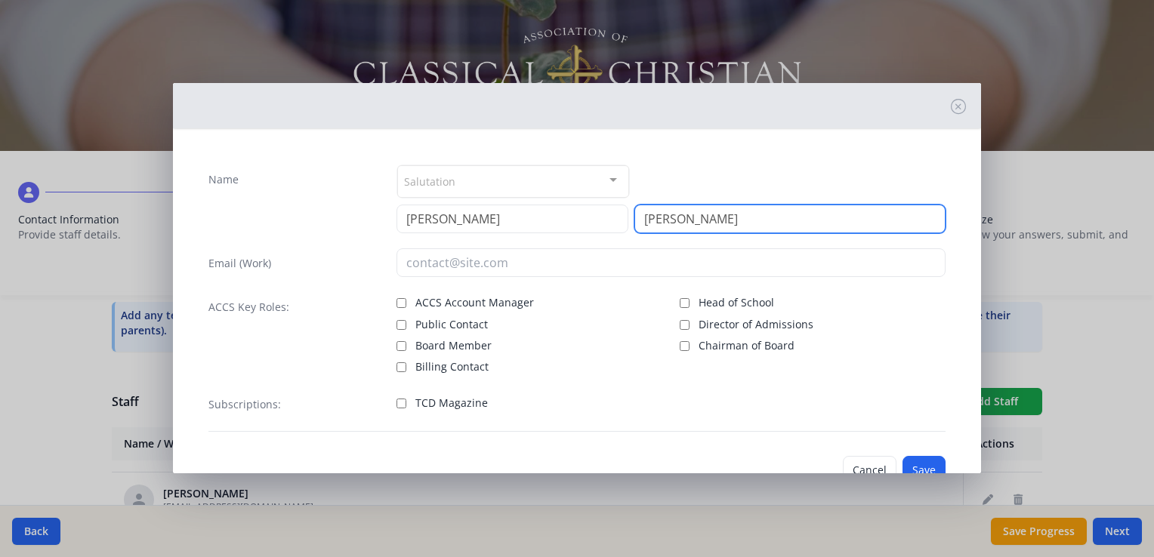
type input "Gilbert"
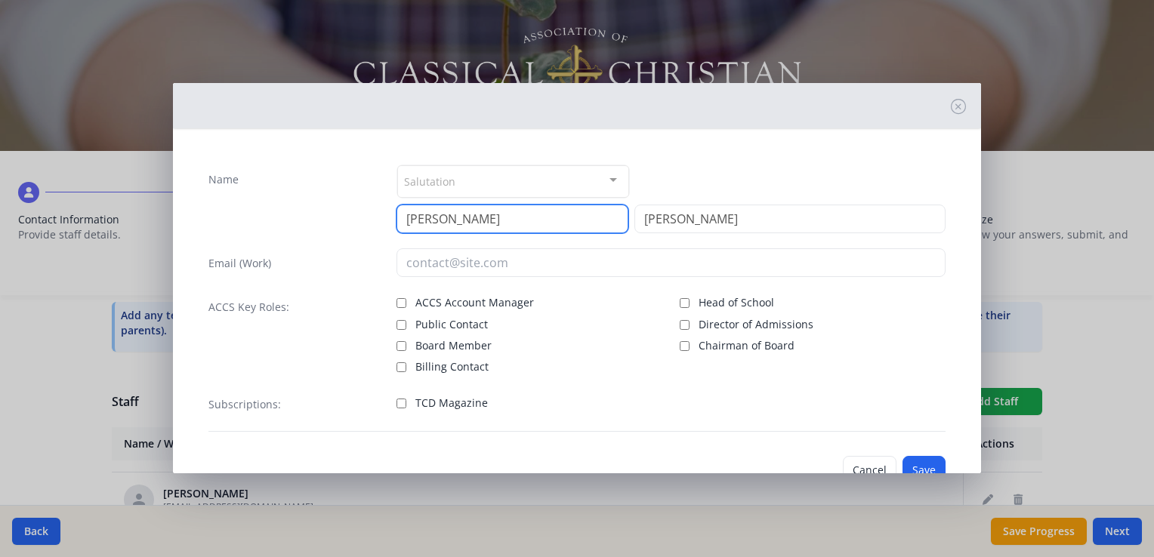
drag, startPoint x: 525, startPoint y: 217, endPoint x: 442, endPoint y: 223, distance: 84.0
click at [442, 223] on input "[PERSON_NAME]" at bounding box center [512, 219] width 232 height 29
type input "Joseph"
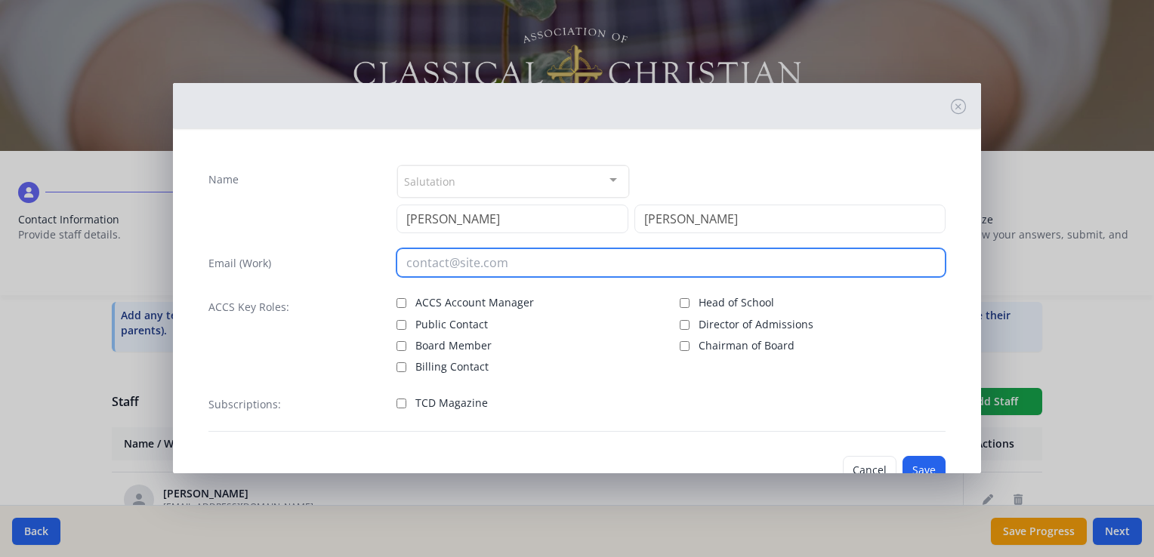
click at [462, 264] on input "email" at bounding box center [670, 262] width 549 height 29
paste input "[EMAIL_ADDRESS][DOMAIN_NAME]"
type input "[EMAIL_ADDRESS][DOMAIN_NAME]"
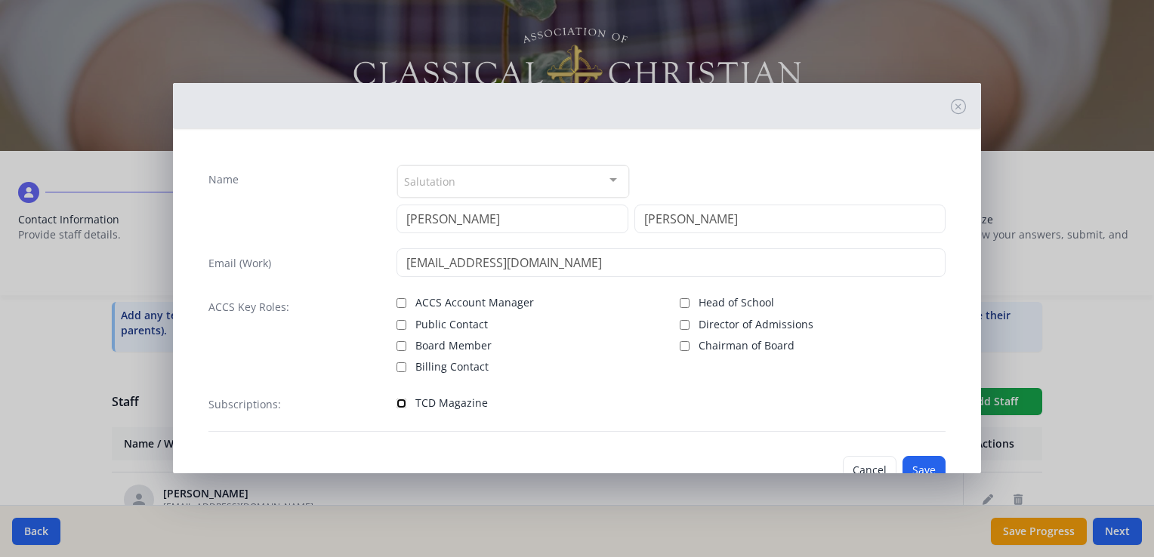
drag, startPoint x: 399, startPoint y: 402, endPoint x: 416, endPoint y: 402, distance: 17.4
click at [402, 402] on input "TCD Magazine" at bounding box center [401, 404] width 10 height 10
checkbox input "true"
click at [917, 463] on button "Save" at bounding box center [923, 470] width 43 height 29
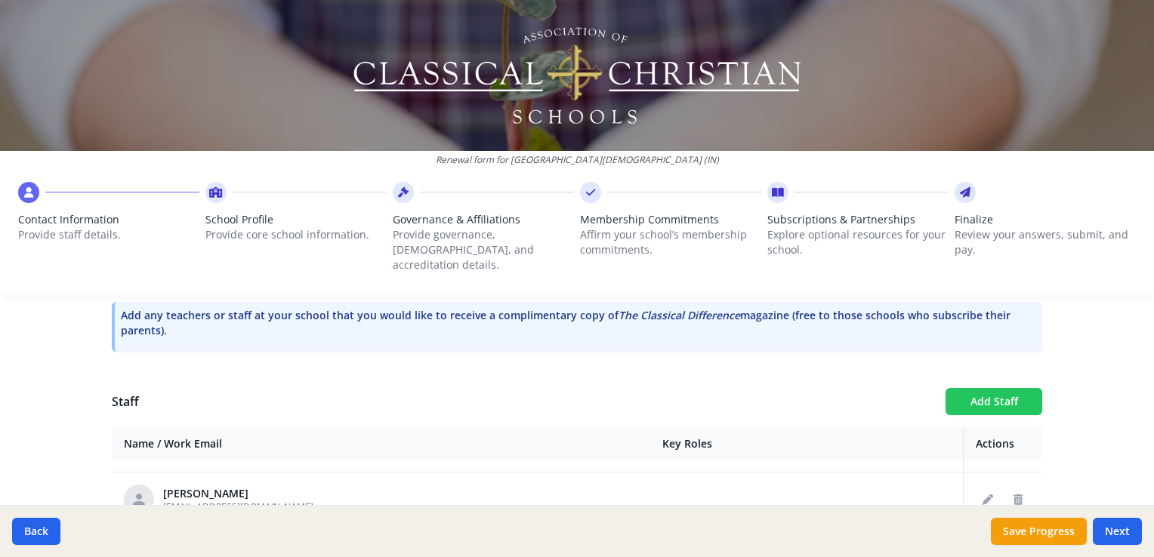
click at [996, 389] on button "Add Staff" at bounding box center [993, 401] width 97 height 27
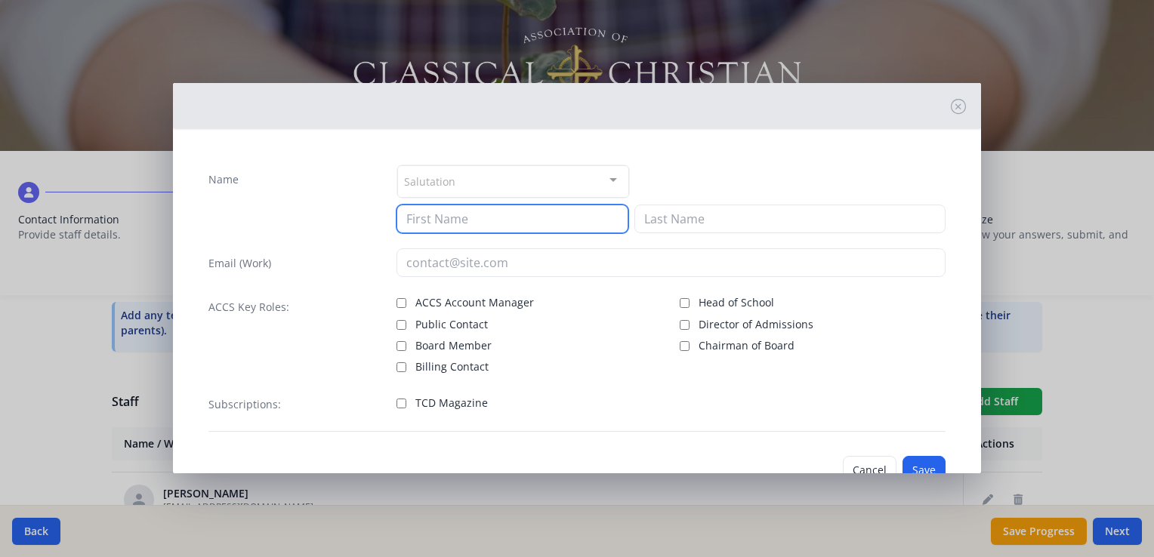
click at [565, 215] on input at bounding box center [512, 219] width 232 height 29
type input "Elise"
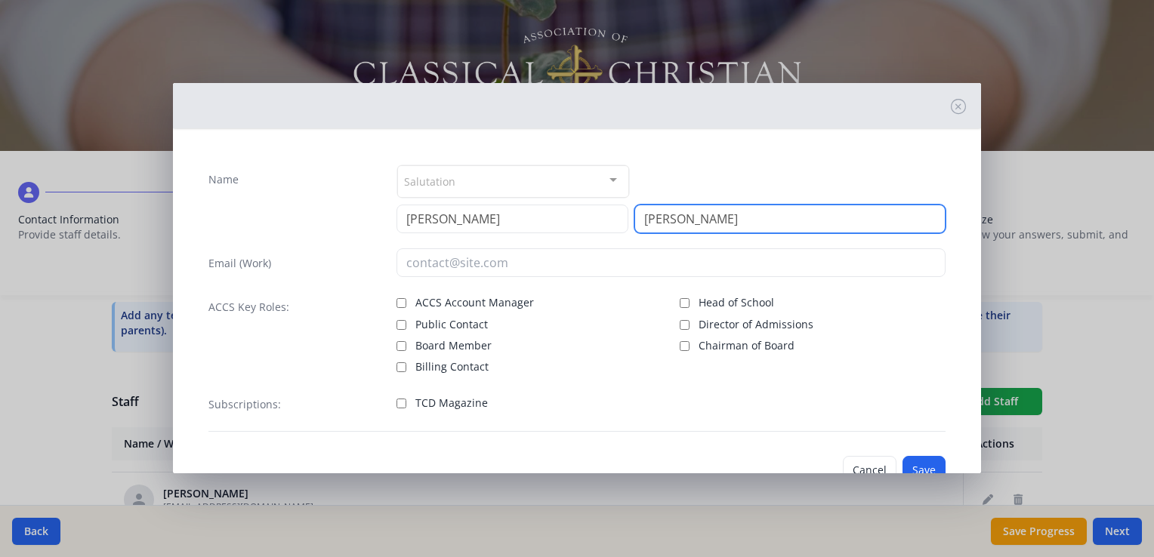
type input "Klompien"
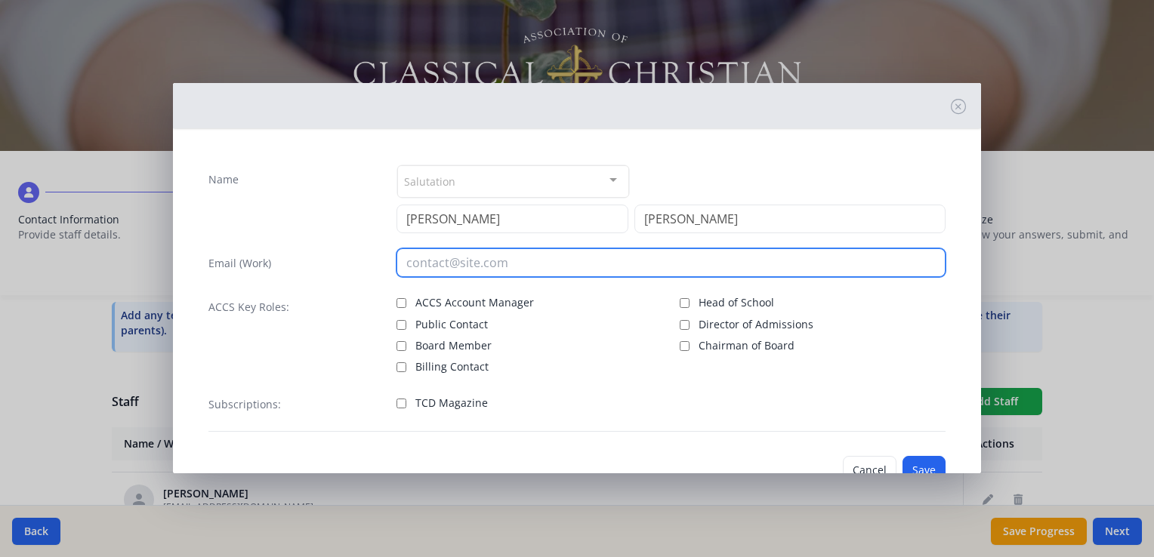
paste input "[EMAIL_ADDRESS][DOMAIN_NAME]"
type input "[EMAIL_ADDRESS][DOMAIN_NAME]"
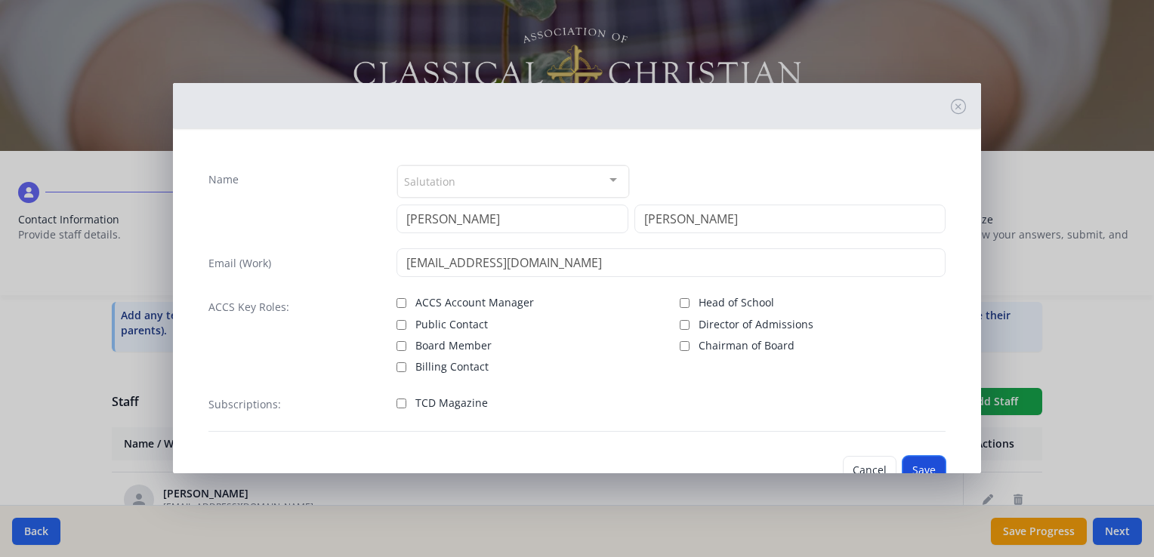
click at [908, 458] on button "Save" at bounding box center [923, 470] width 43 height 29
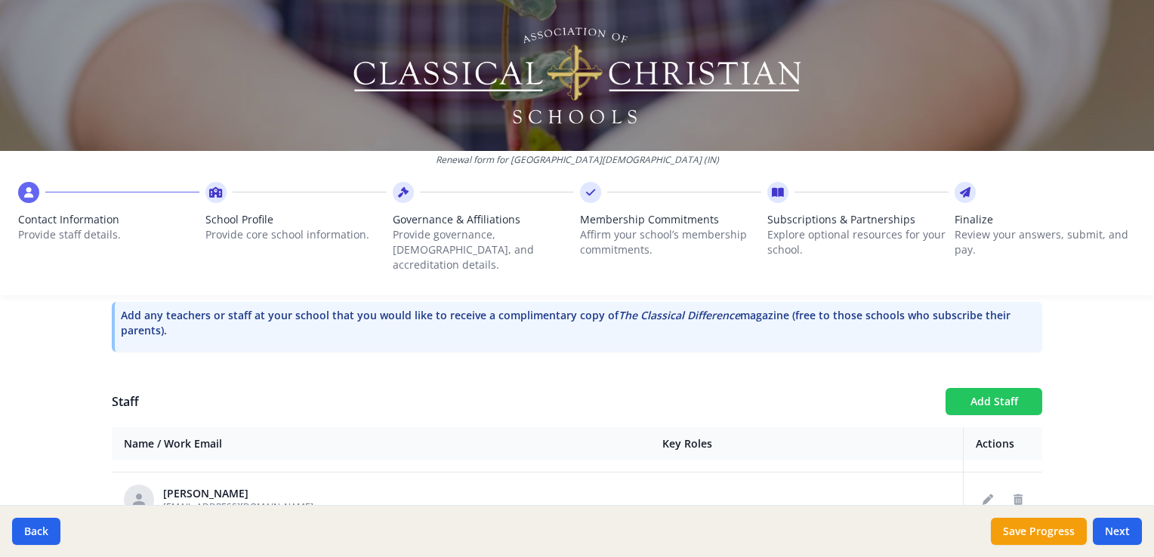
click at [963, 388] on button "Add Staff" at bounding box center [993, 401] width 97 height 27
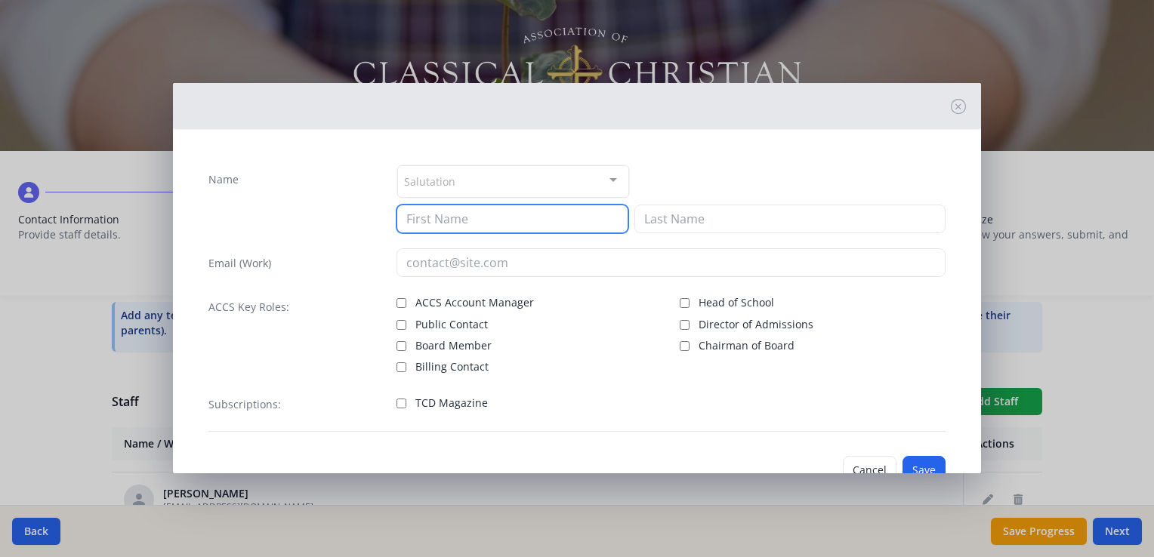
click at [455, 214] on input at bounding box center [512, 219] width 232 height 29
type input "Micah"
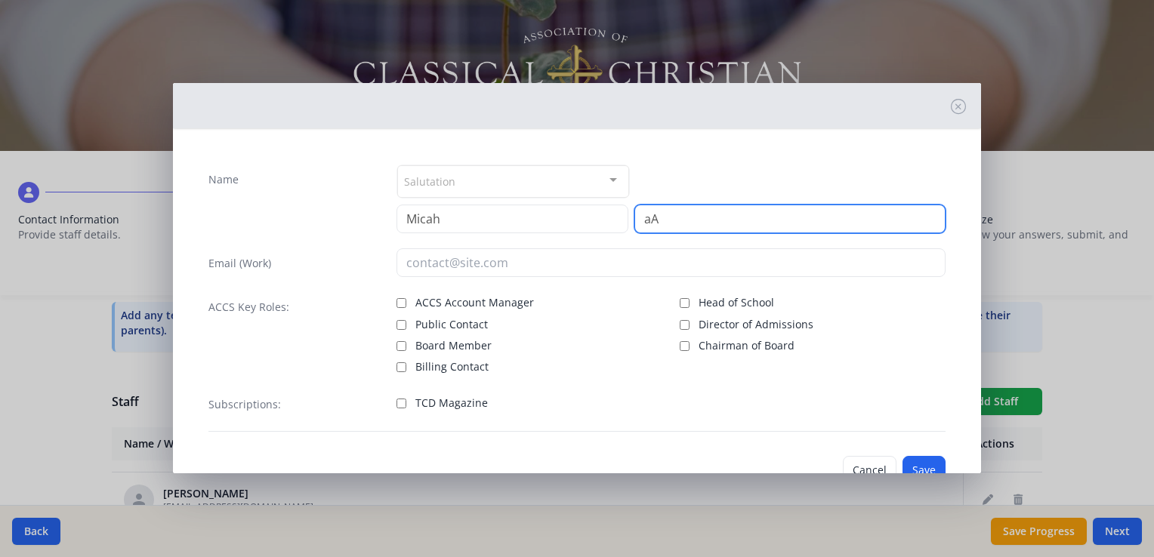
type input "a"
type input "Allen"
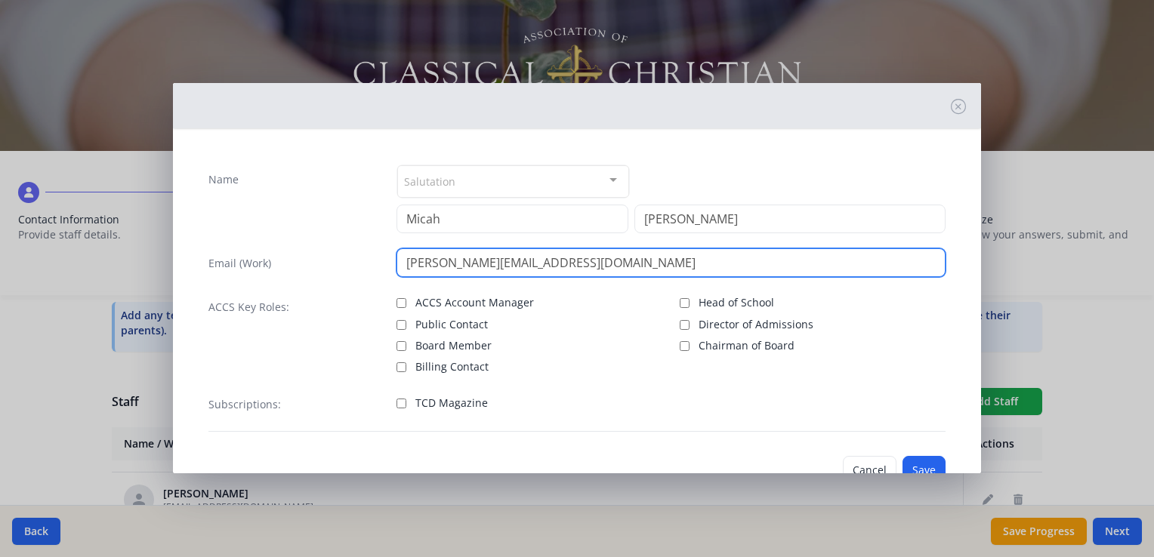
type input "[PERSON_NAME][EMAIL_ADDRESS][DOMAIN_NAME]"
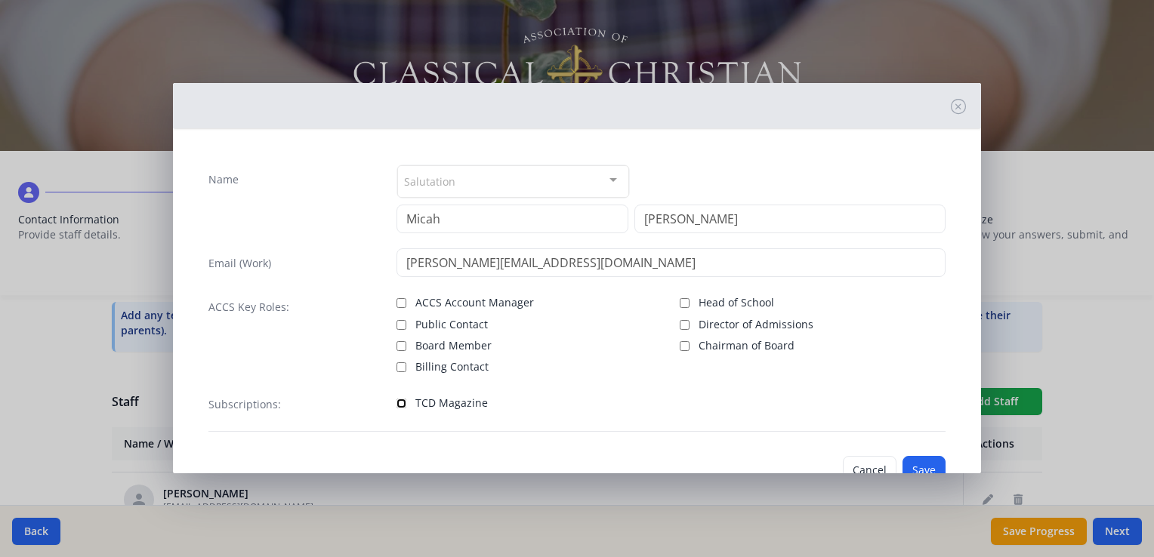
click at [398, 405] on input "TCD Magazine" at bounding box center [401, 404] width 10 height 10
checkbox input "true"
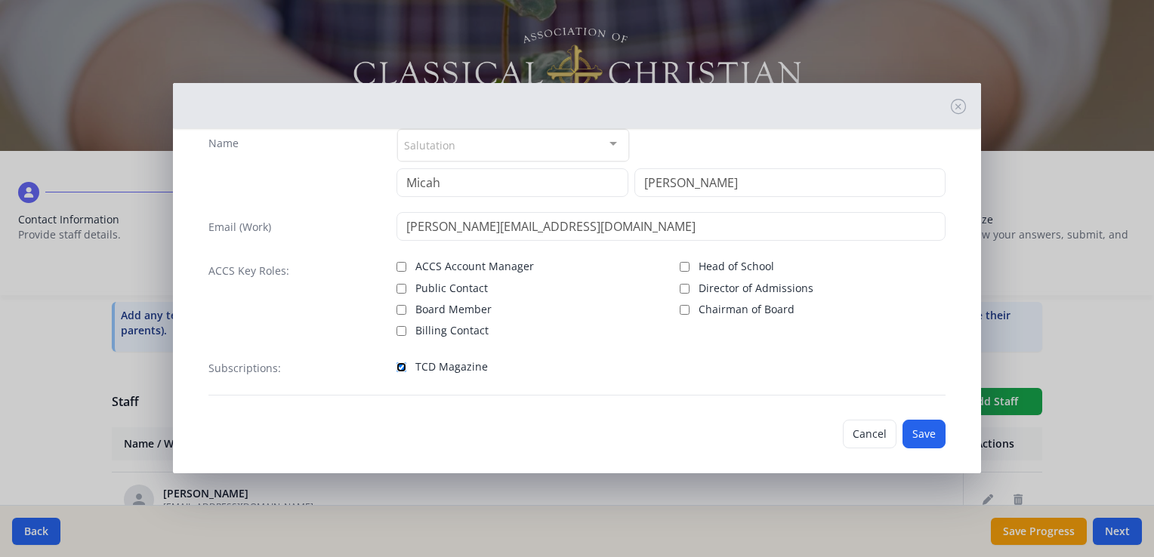
scroll to position [45, 0]
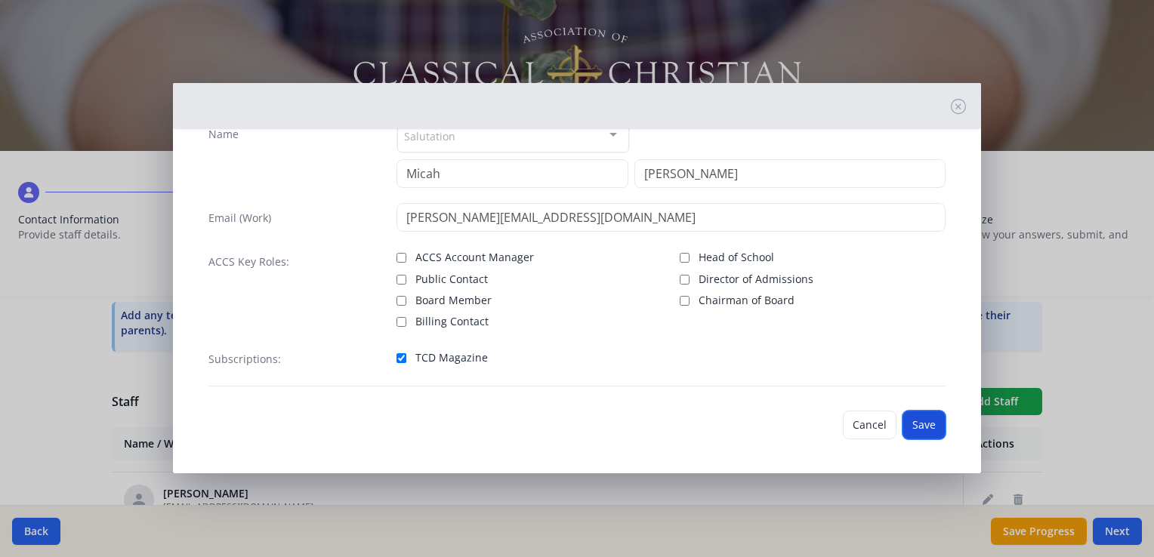
click at [912, 421] on button "Save" at bounding box center [923, 425] width 43 height 29
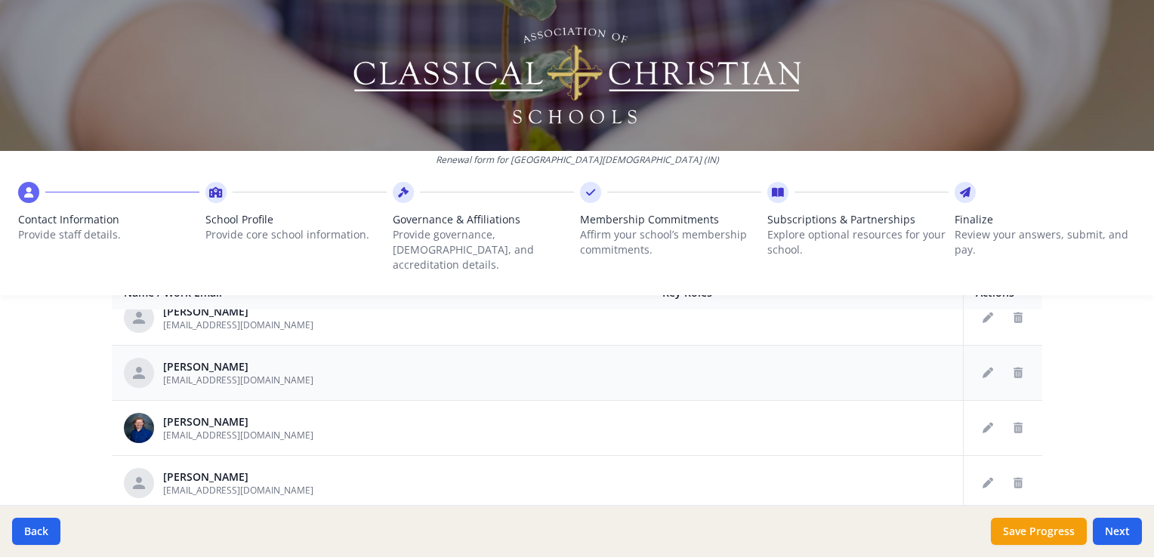
scroll to position [374, 0]
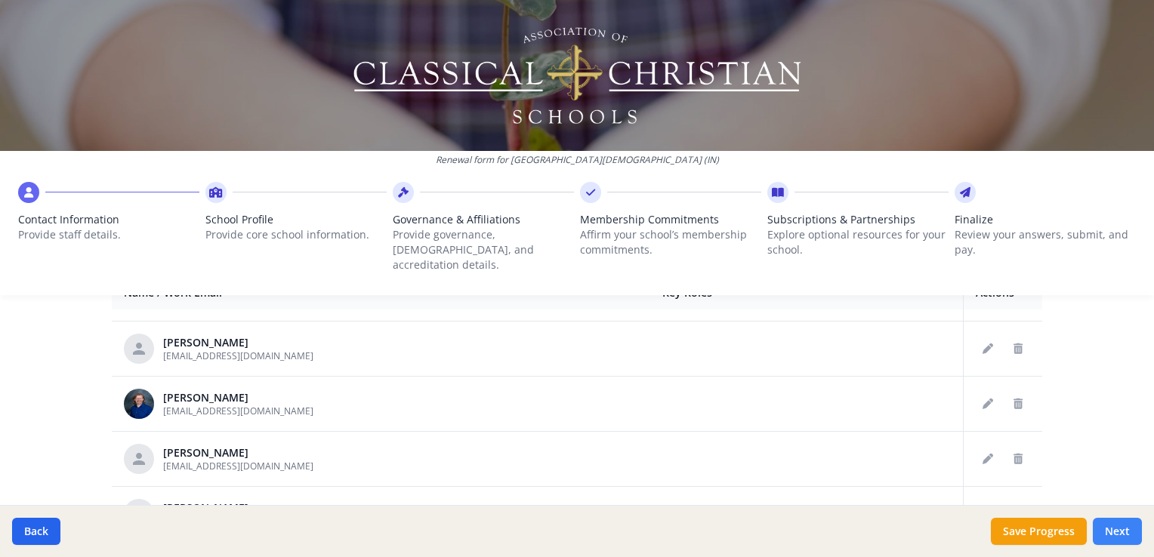
click at [1118, 533] on button "Next" at bounding box center [1117, 531] width 49 height 27
type input "[PHONE_NUMBER]"
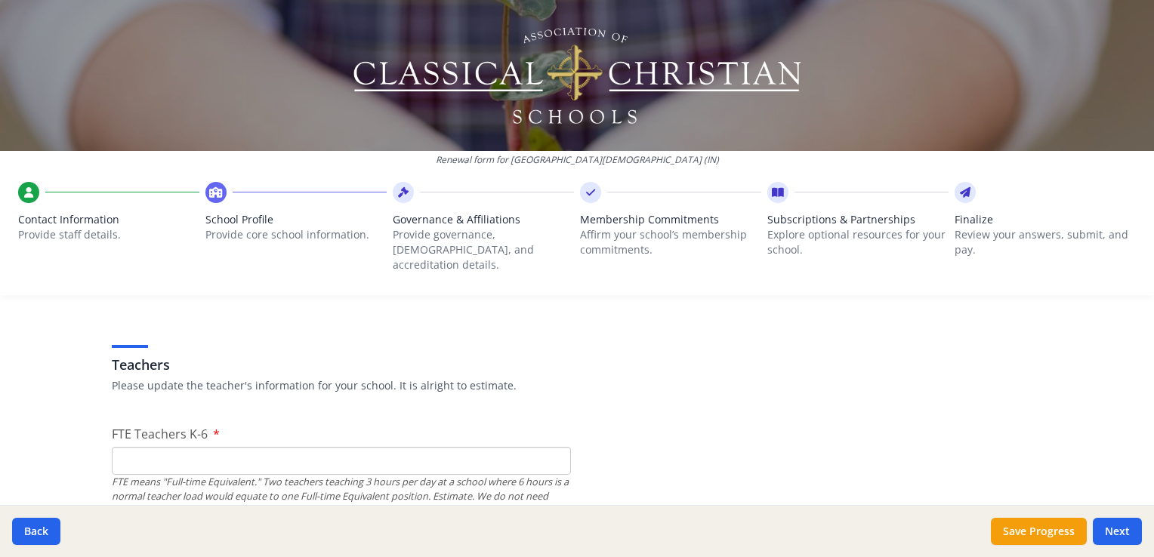
scroll to position [917, 0]
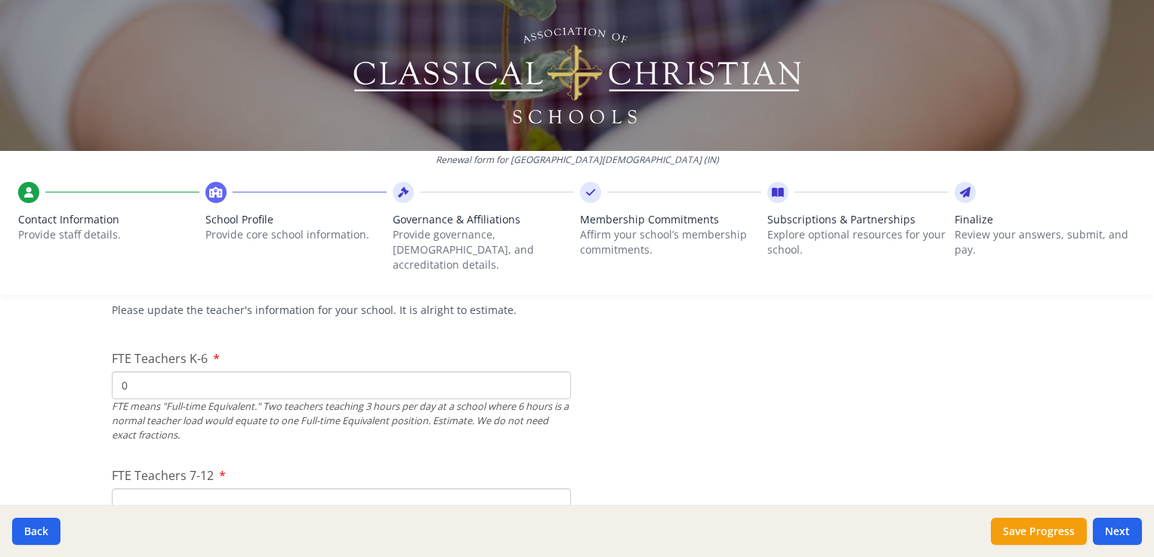
click at [549, 374] on input "0" at bounding box center [341, 385] width 459 height 28
click at [547, 371] on input "1" at bounding box center [341, 385] width 459 height 28
type input "1"
type input "5"
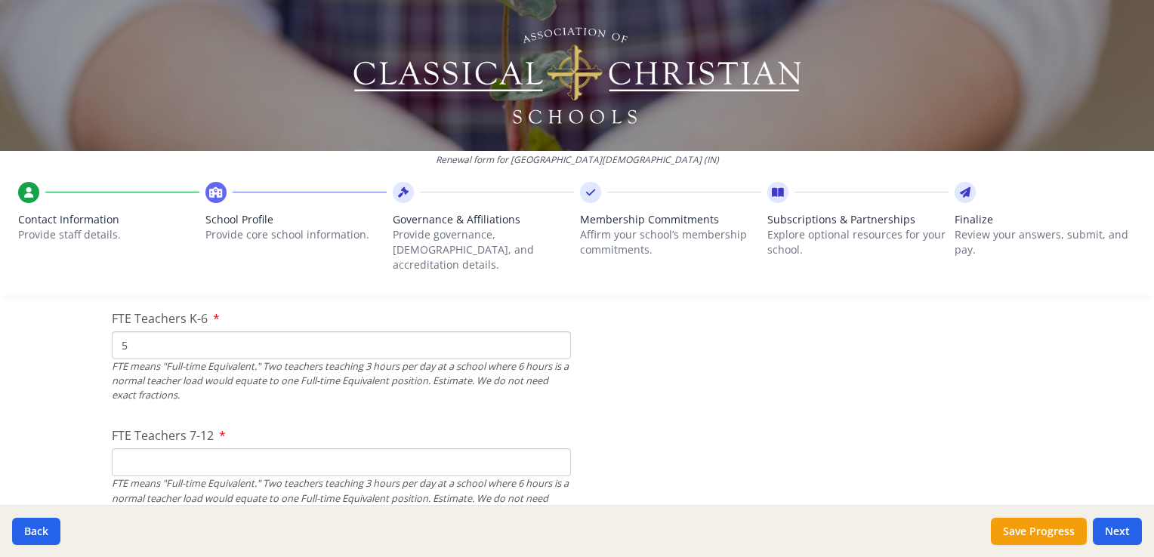
scroll to position [993, 0]
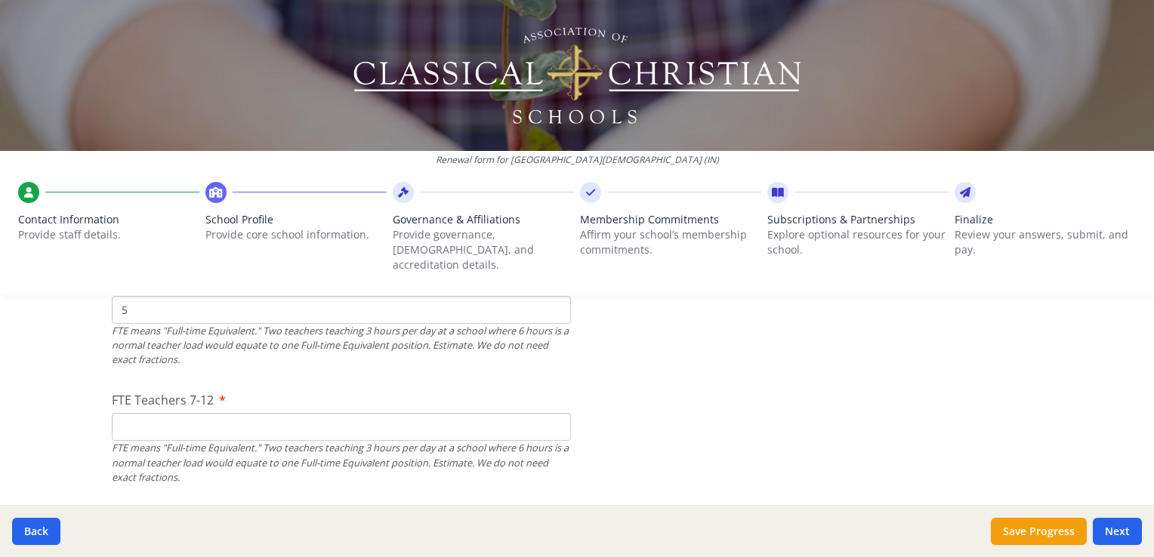
click at [562, 413] on input "FTE Teachers 7-12" at bounding box center [341, 427] width 459 height 28
type input "3"
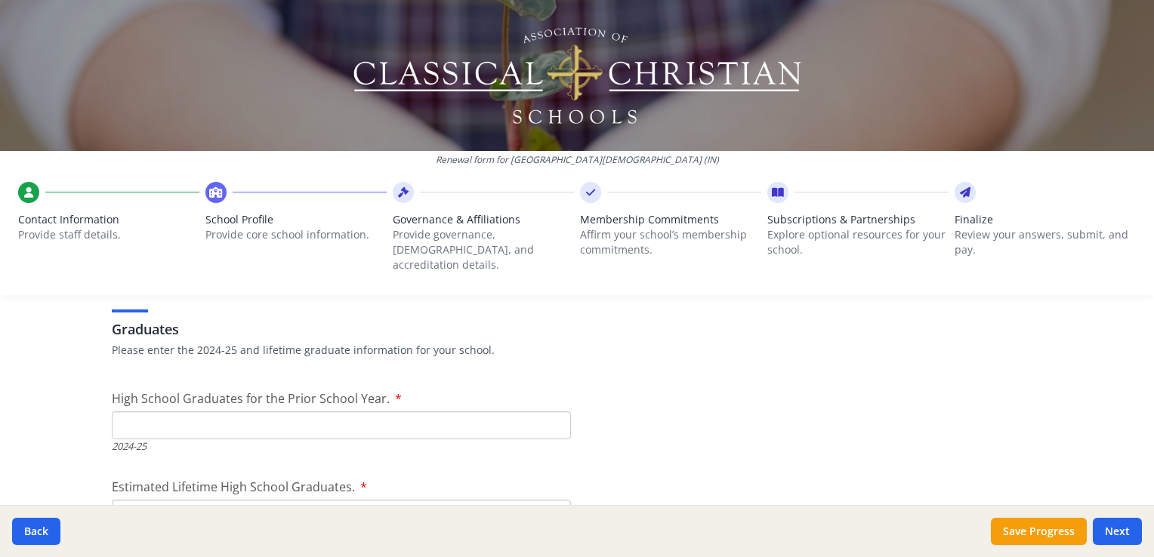
scroll to position [2125, 0]
click at [505, 411] on input "High School Graduates for the Prior School Year." at bounding box center [341, 425] width 459 height 28
type input "0"
click at [548, 414] on input "0" at bounding box center [341, 425] width 459 height 28
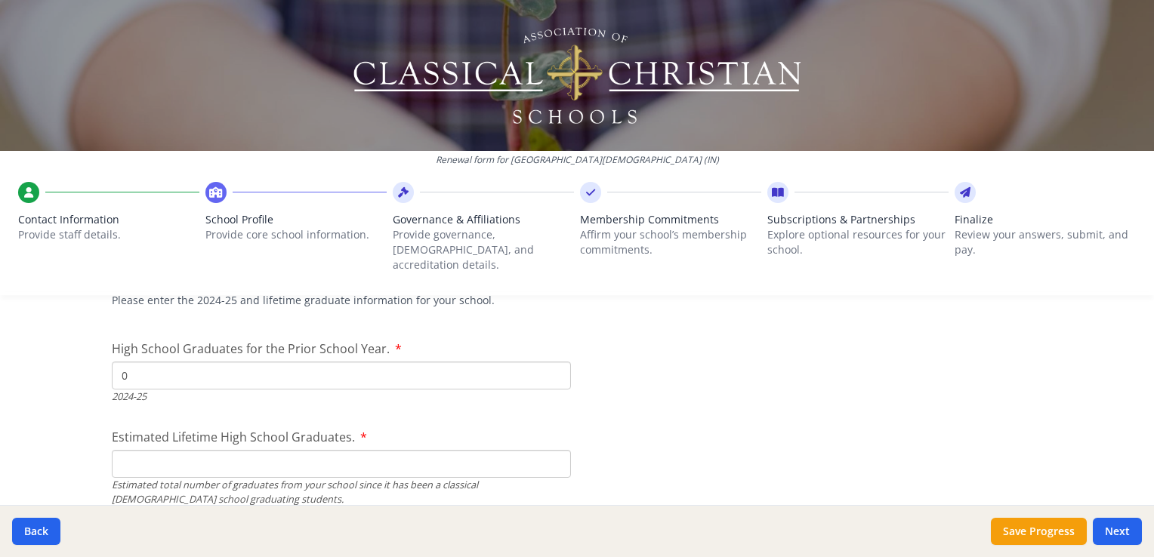
scroll to position [2201, 0]
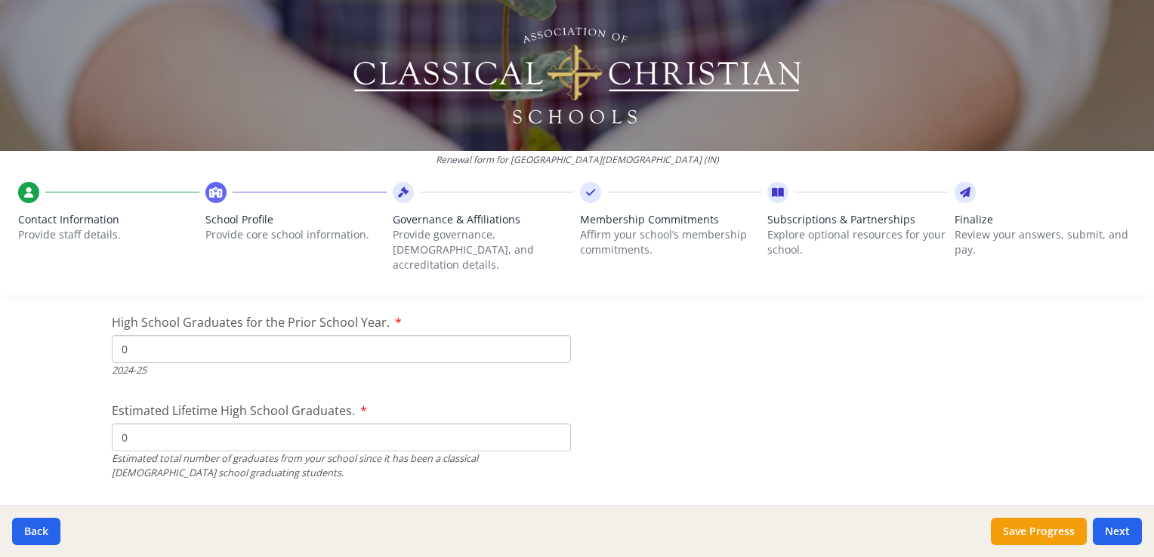
type input "0"
click at [552, 426] on input "0" at bounding box center [341, 438] width 459 height 28
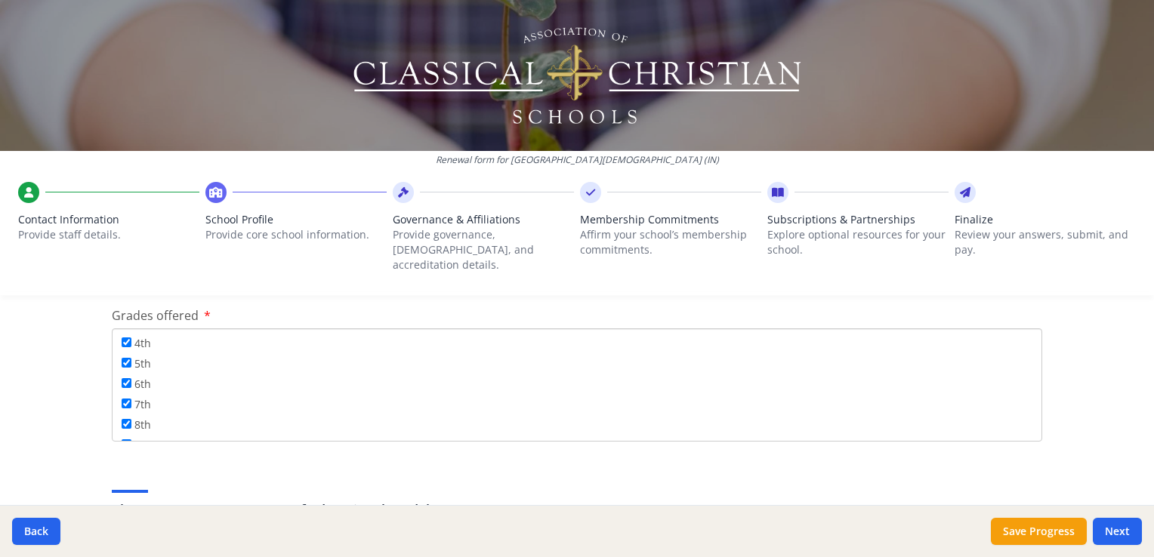
scroll to position [180, 0]
click at [122, 422] on input "12th" at bounding box center [127, 427] width 10 height 10
checkbox input "true"
click at [390, 450] on div "Federal Employer Identification Number If needed, please update Federal Employe…" at bounding box center [577, 481] width 966 height 5280
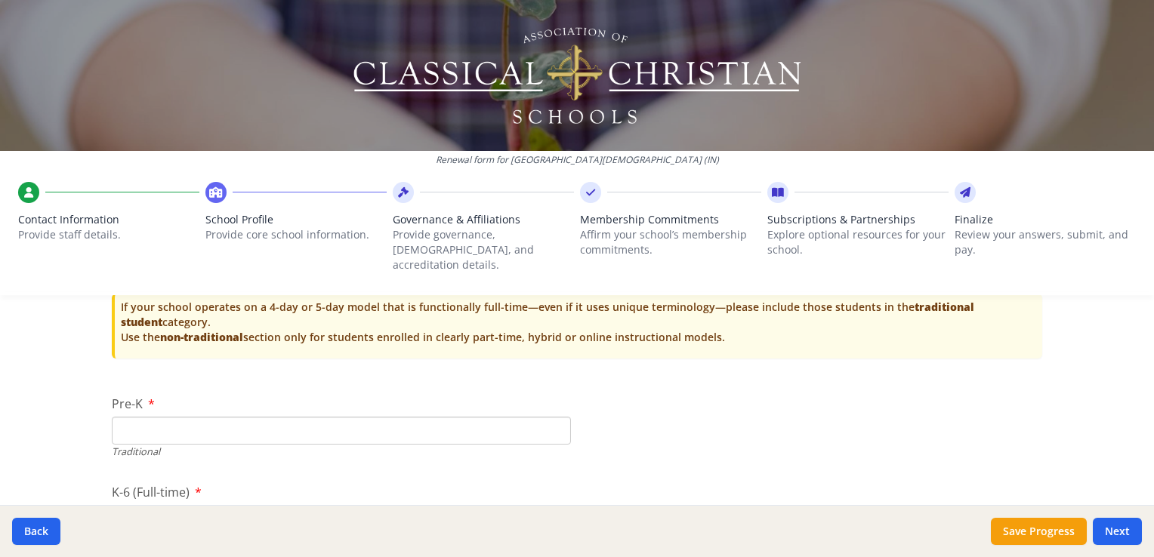
scroll to position [3107, 0]
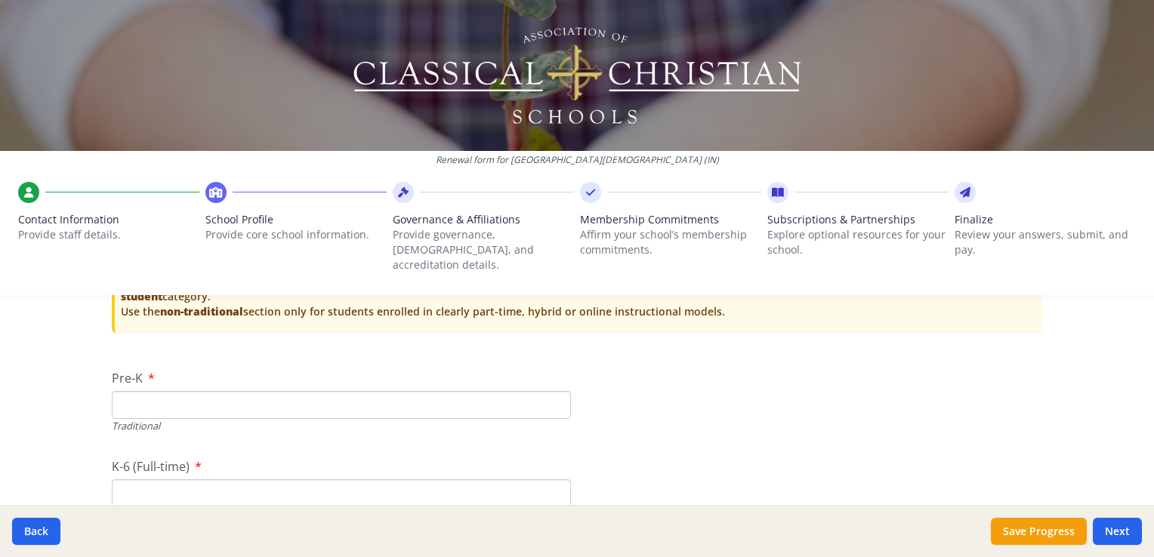
click at [492, 392] on input "Pre-K" at bounding box center [341, 405] width 459 height 28
type input "10"
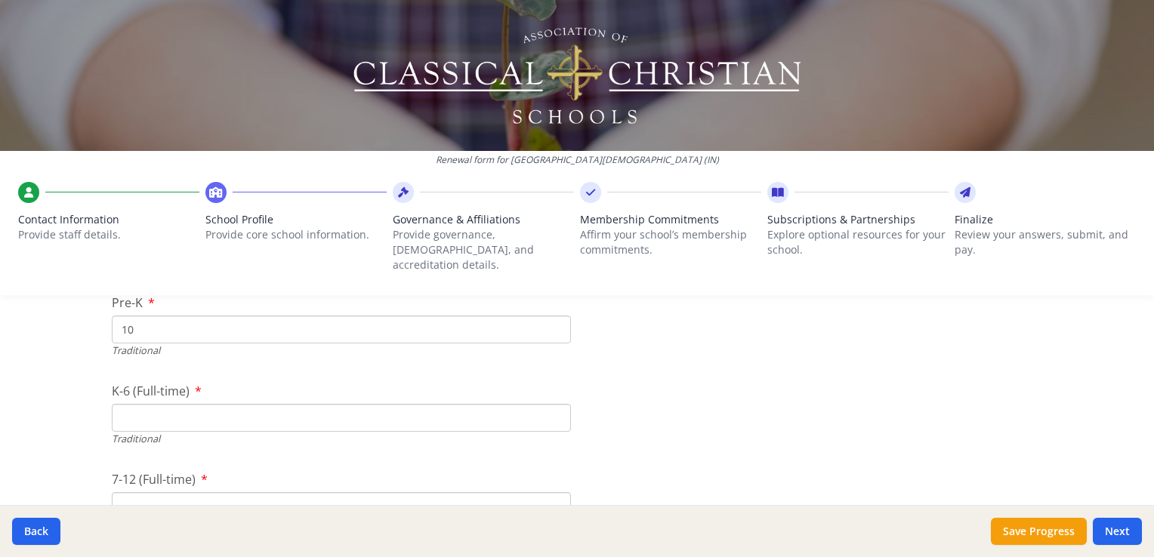
scroll to position [3258, 0]
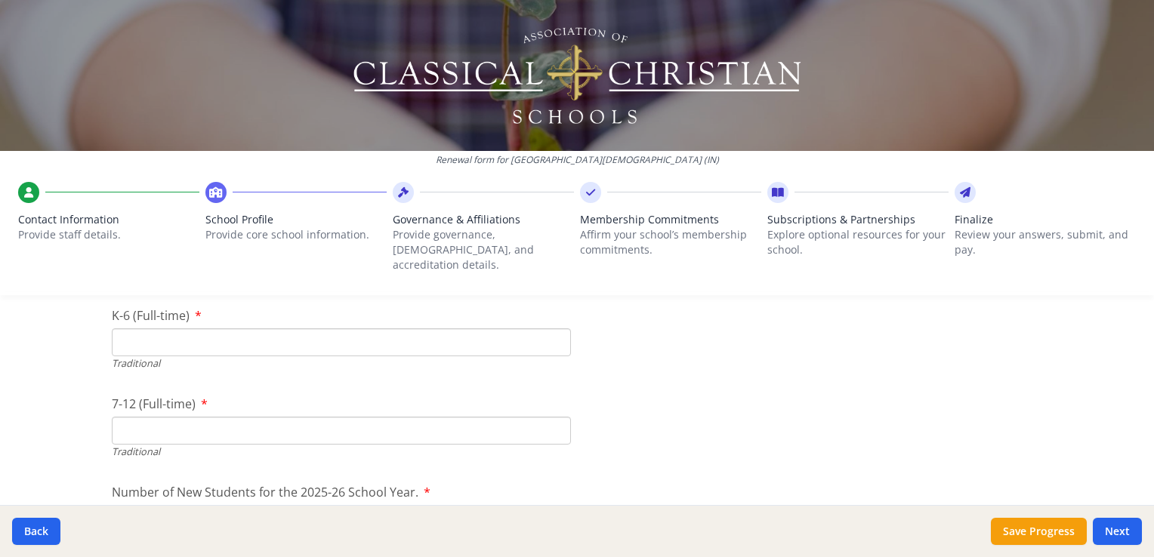
click at [504, 328] on input "K-6 (Full-time)" at bounding box center [341, 342] width 459 height 28
type input "43"
click at [480, 417] on input "7-12 (Full-time)" at bounding box center [341, 431] width 459 height 28
type input "17"
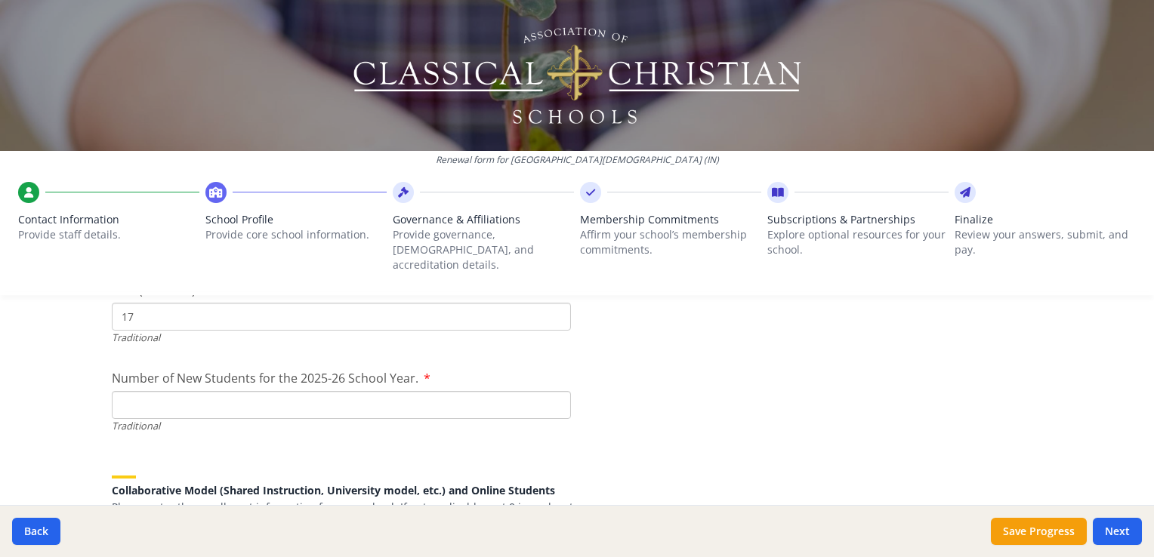
scroll to position [3409, 0]
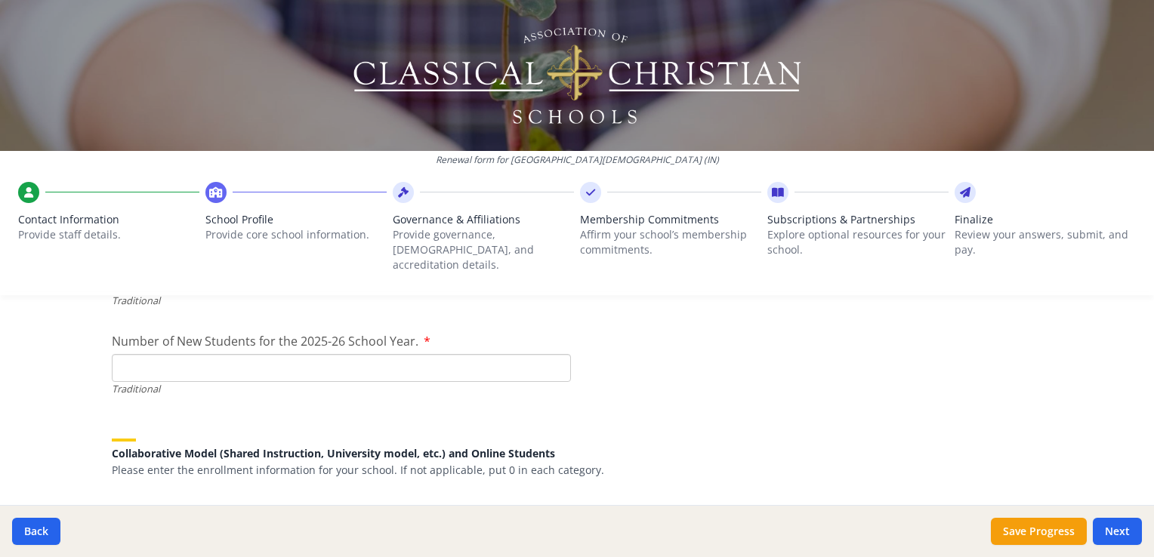
click at [522, 354] on input "Number of New Students for the 2025-26 School Year." at bounding box center [341, 368] width 459 height 28
type input "12"
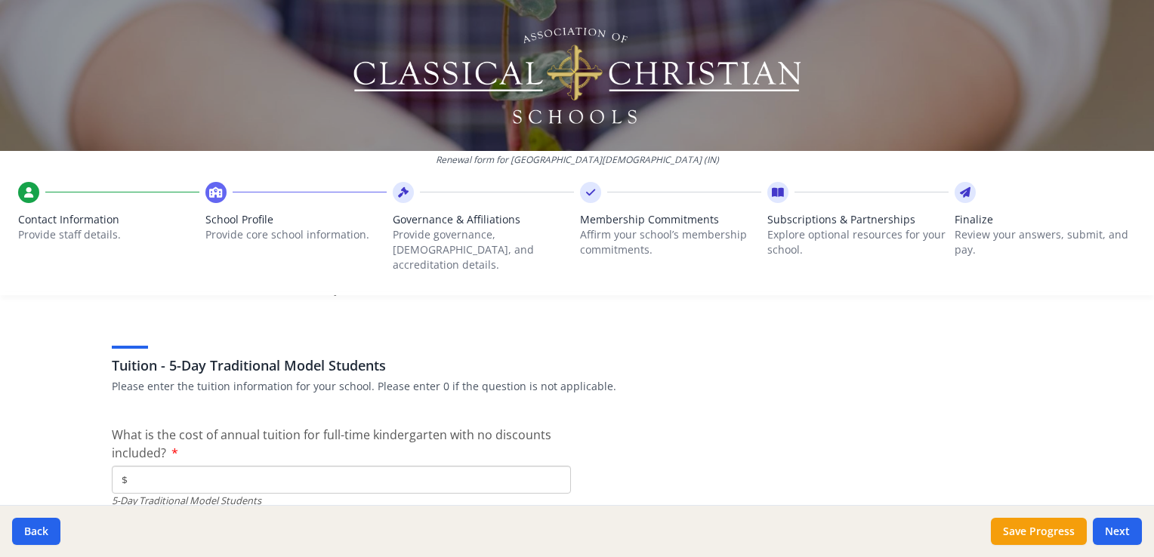
scroll to position [3937, 0]
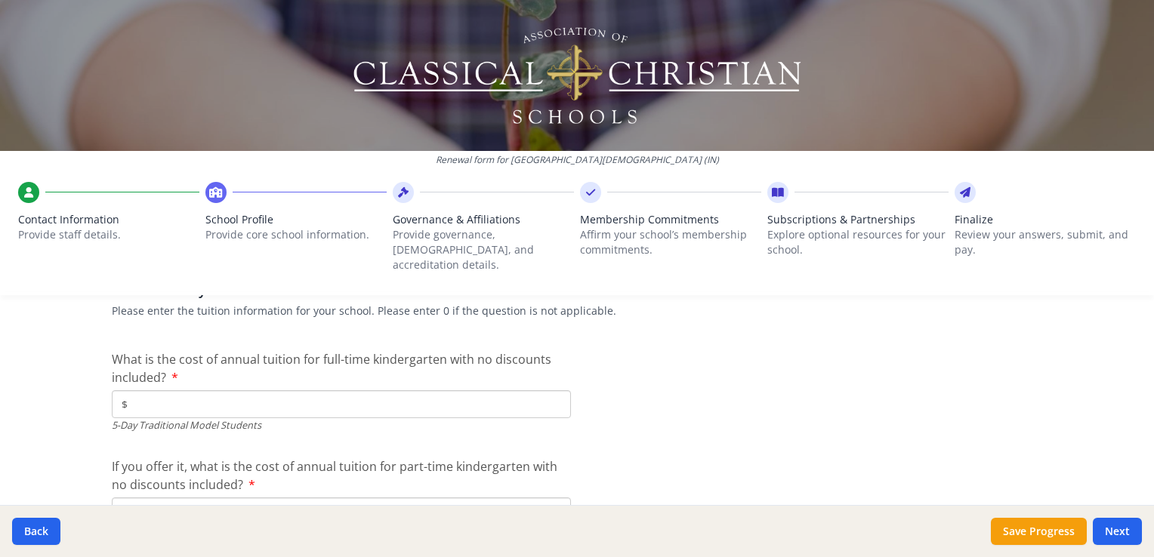
click at [482, 392] on input "$" at bounding box center [341, 404] width 459 height 28
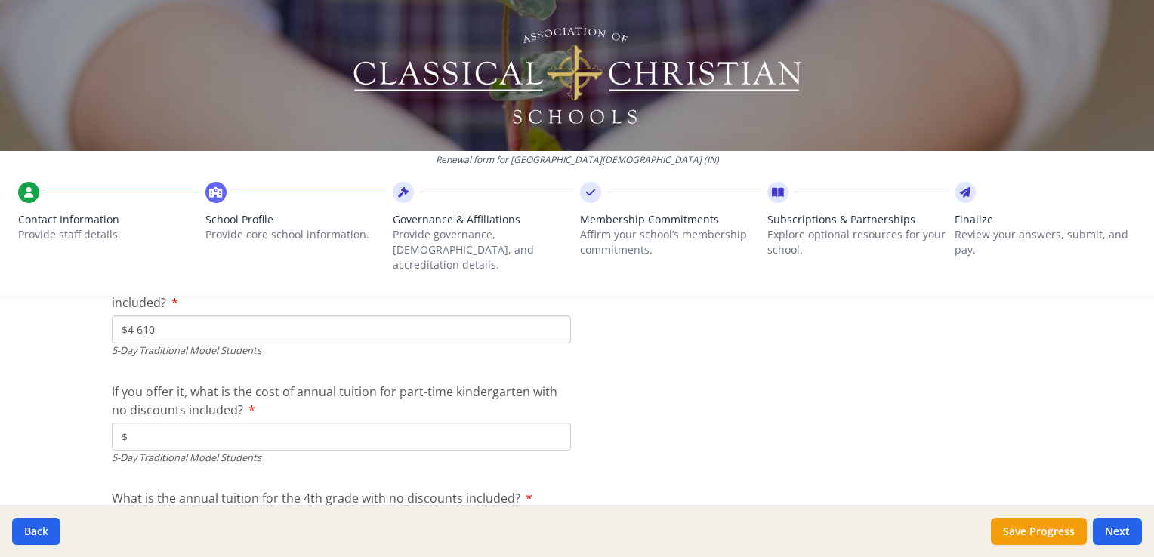
scroll to position [4013, 0]
type input "$4 610"
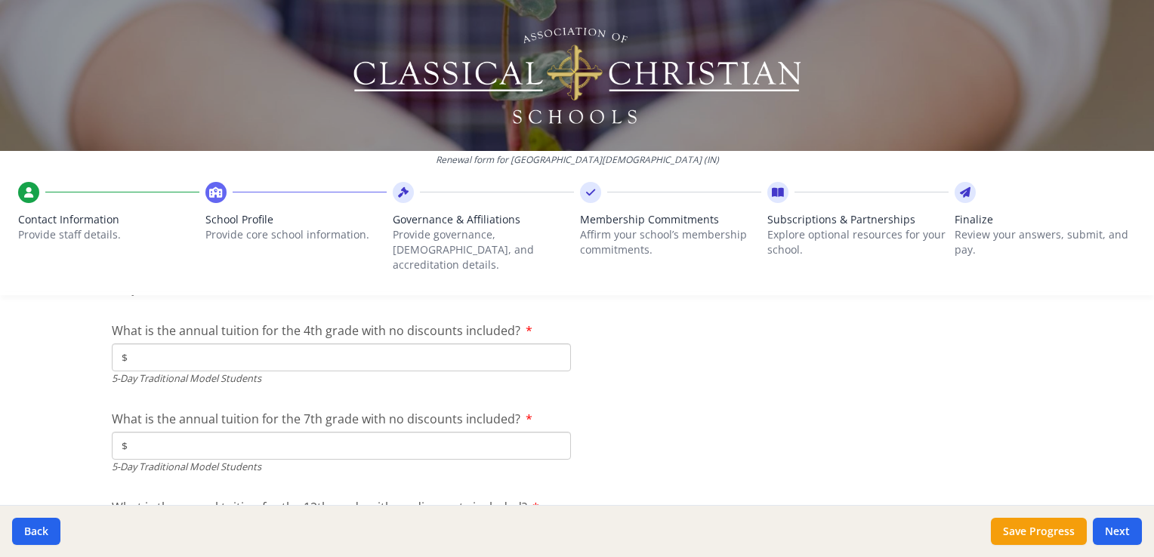
scroll to position [4164, 0]
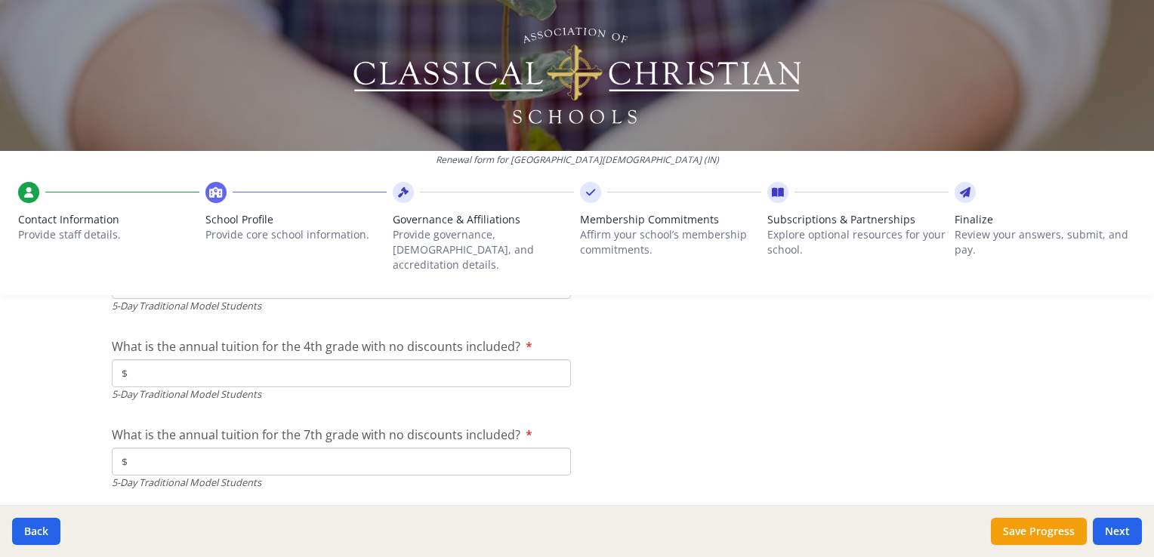
click at [425, 359] on input "$" at bounding box center [341, 373] width 459 height 28
type input "$6 930"
click at [544, 452] on input "$" at bounding box center [341, 462] width 459 height 28
type input "$6 930"
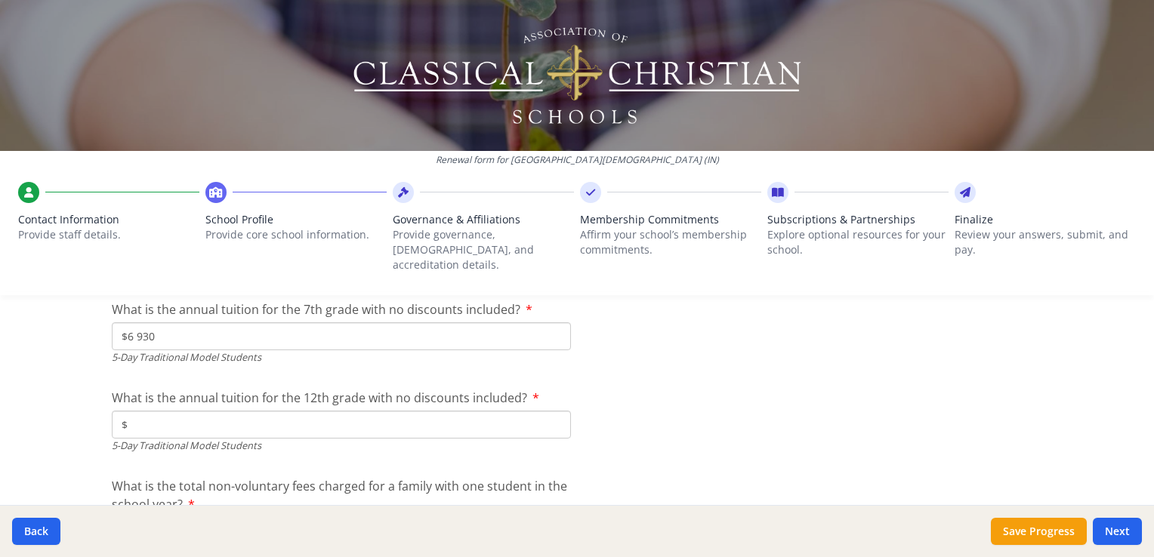
scroll to position [4315, 0]
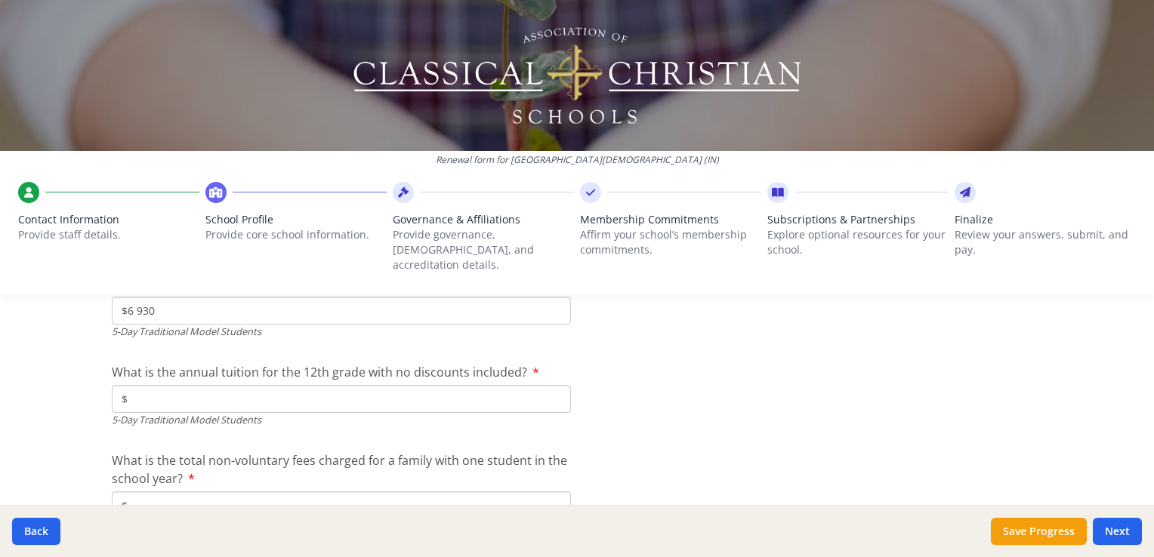
click at [473, 393] on input "$" at bounding box center [341, 399] width 459 height 28
type input "$8 593"
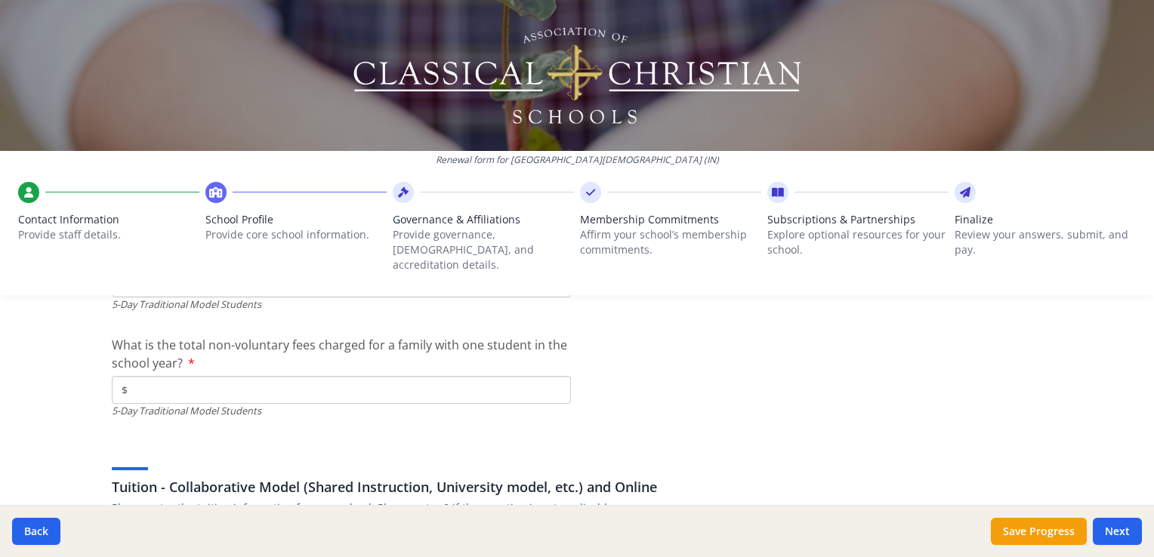
scroll to position [4466, 0]
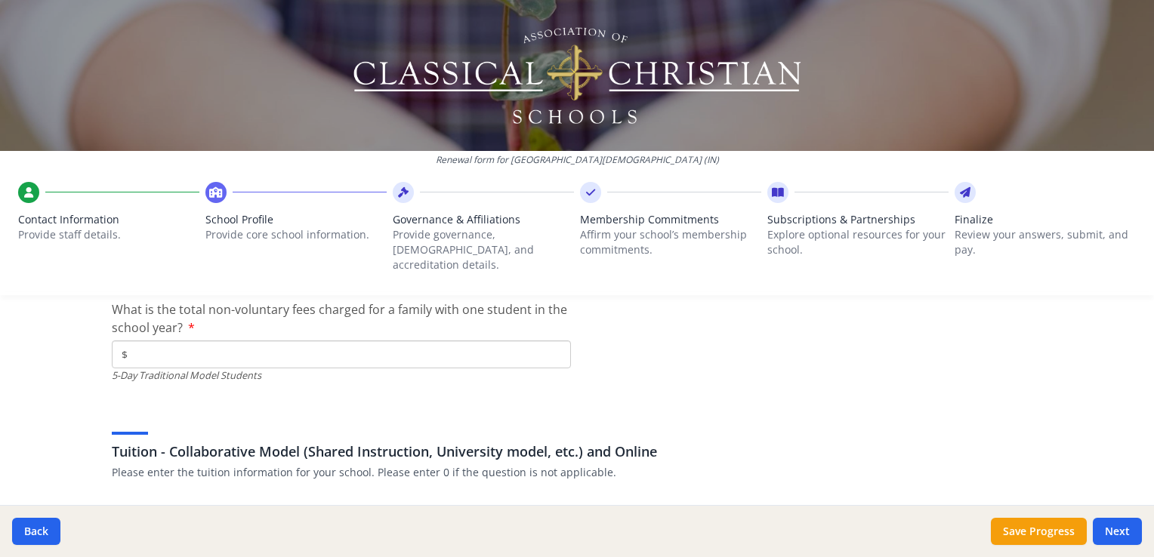
click at [359, 341] on input "$" at bounding box center [341, 355] width 459 height 28
type input "$0"
click at [793, 418] on div "Tuition - Collaborative Model (Shared Instruction, University model, etc.) and …" at bounding box center [577, 444] width 930 height 72
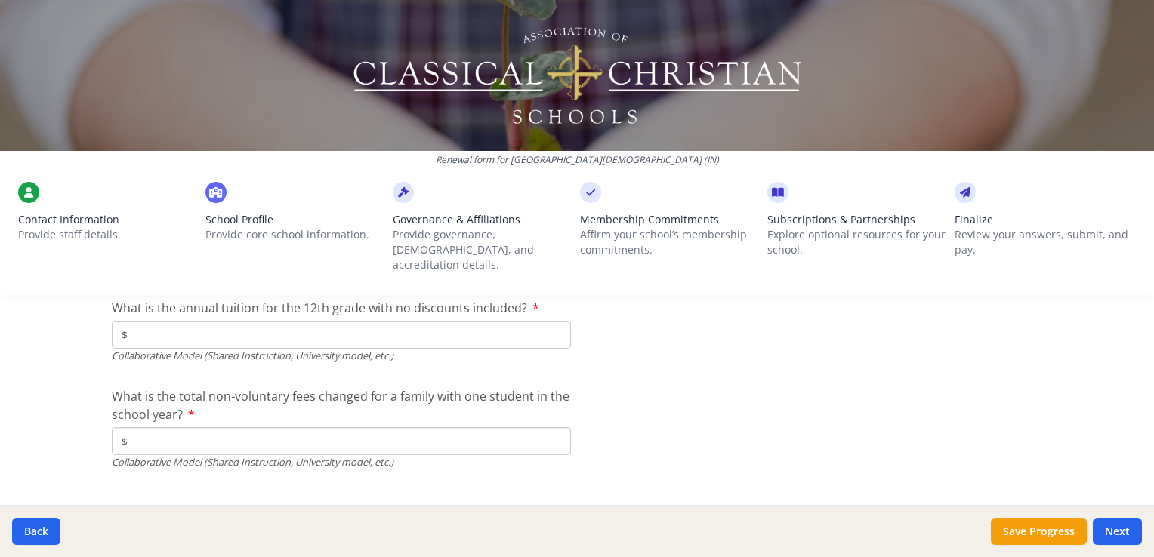
scroll to position [5080, 0]
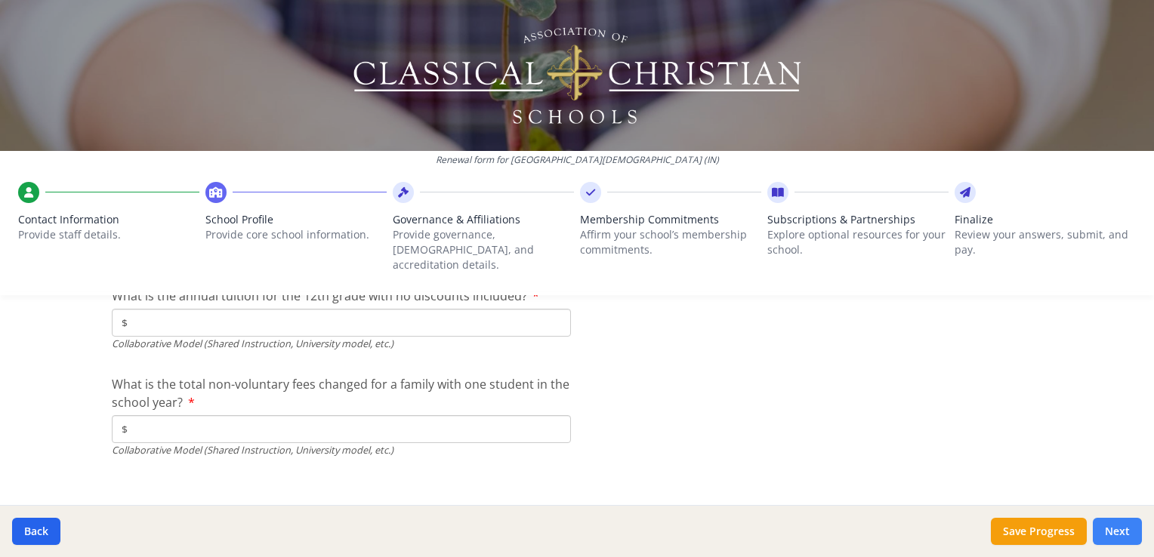
click at [1113, 534] on button "Next" at bounding box center [1117, 531] width 49 height 27
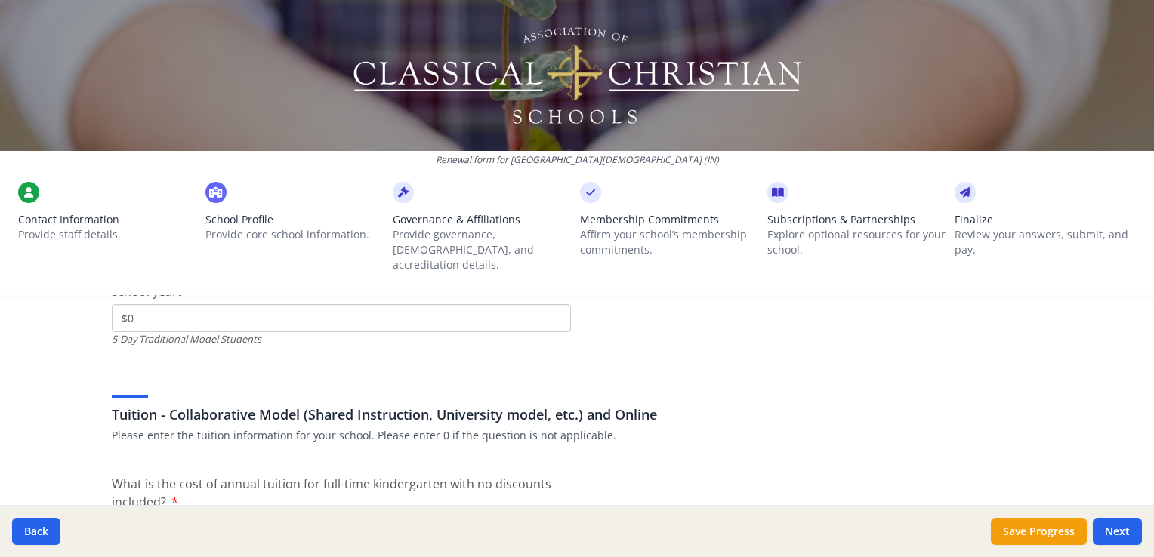
scroll to position [4681, 0]
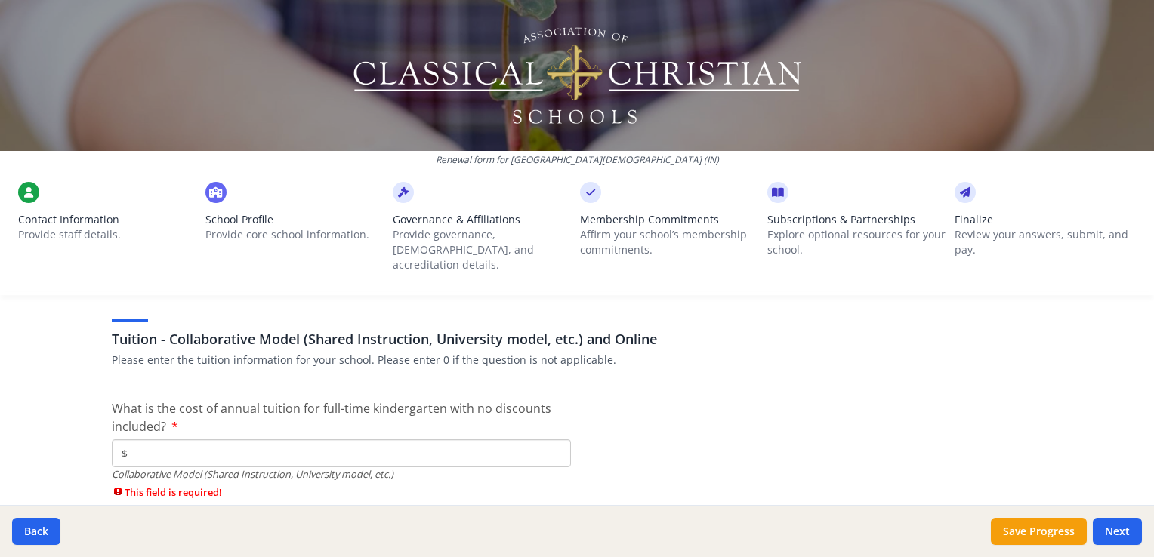
click at [429, 439] on input "$" at bounding box center [341, 453] width 459 height 28
type input "$0"
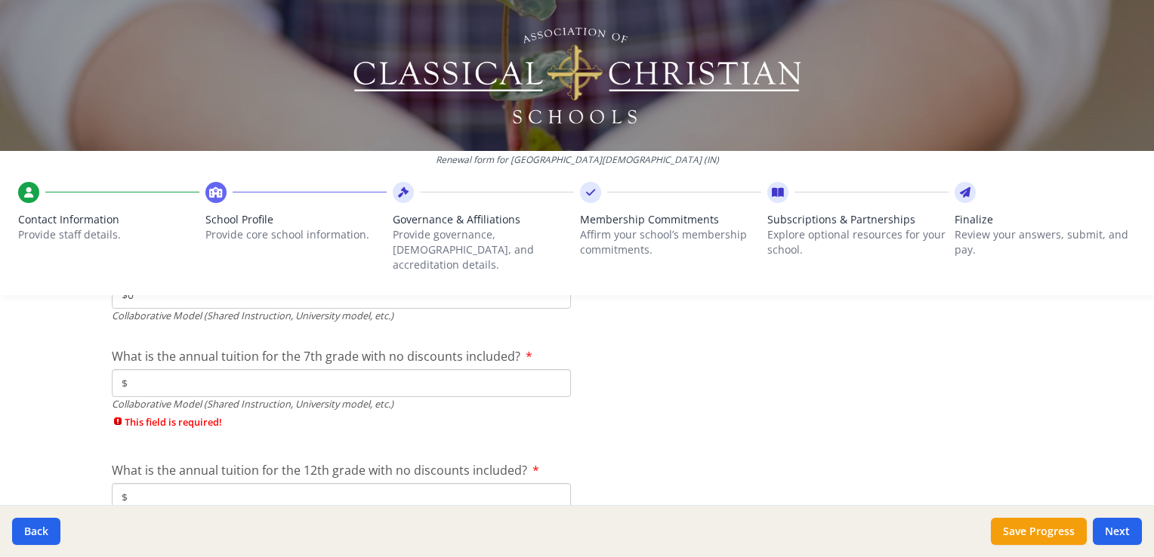
type input "$0"
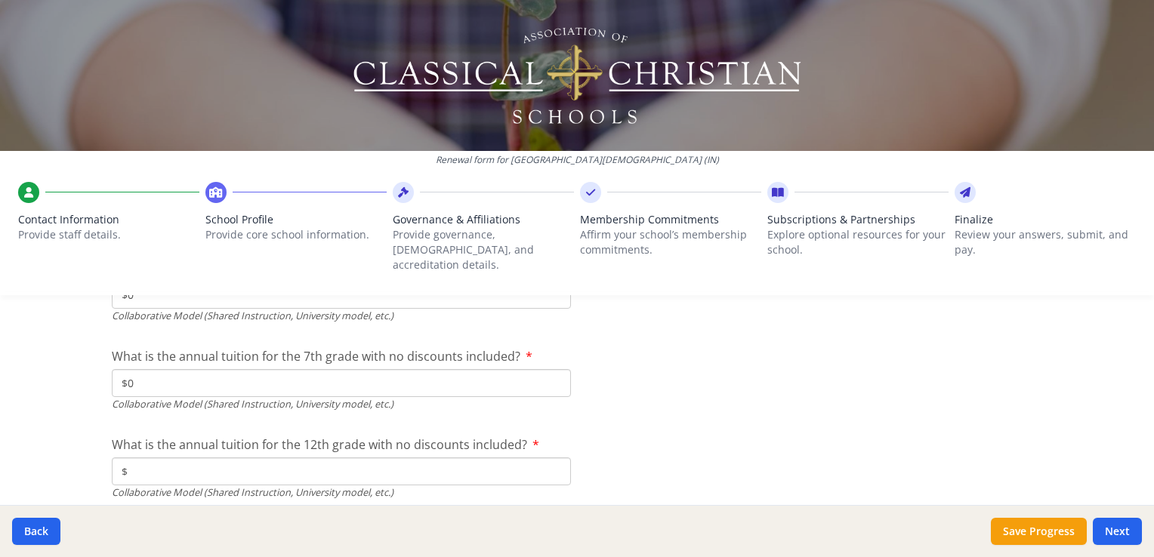
type input "$0"
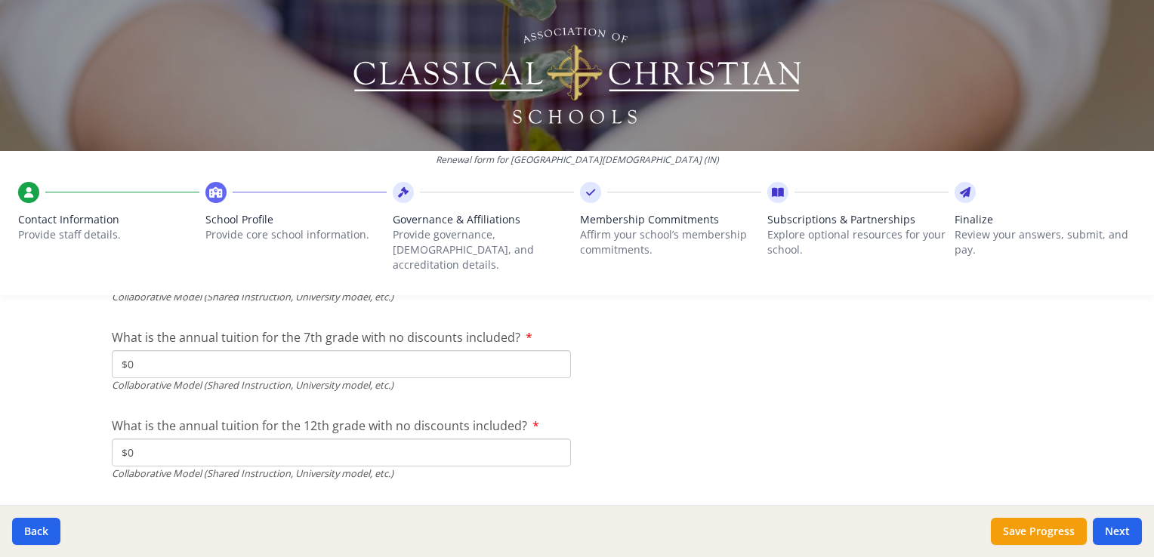
type input "$0"
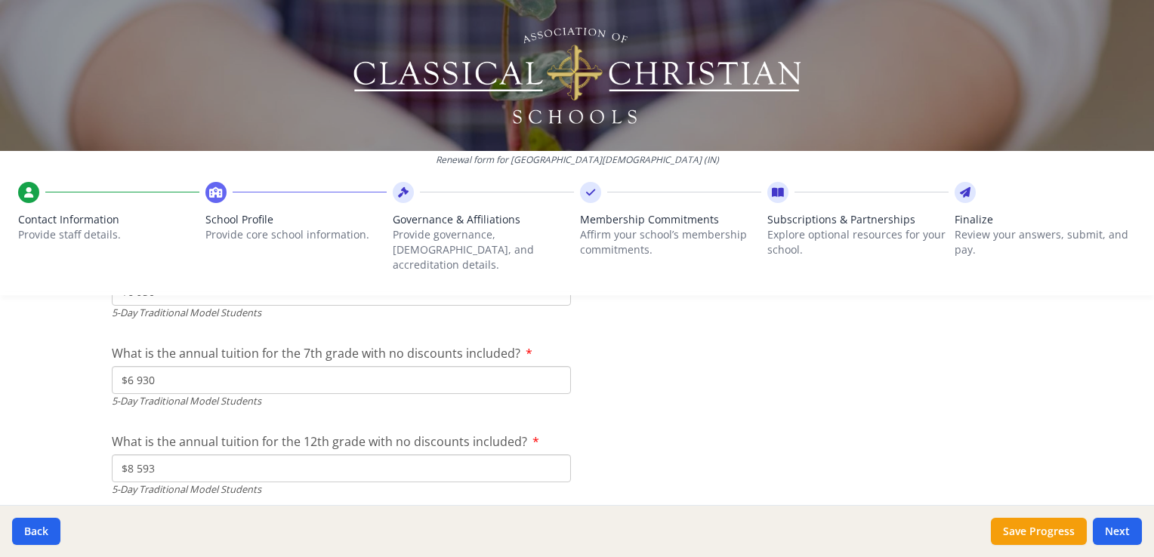
scroll to position [4278, 0]
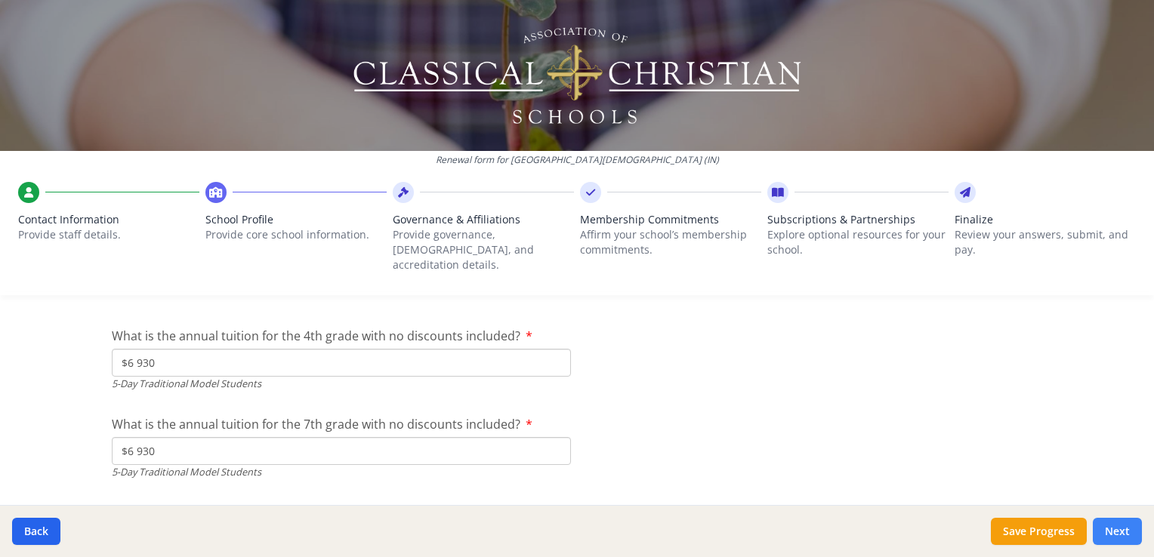
click at [1114, 530] on button "Next" at bounding box center [1117, 531] width 49 height 27
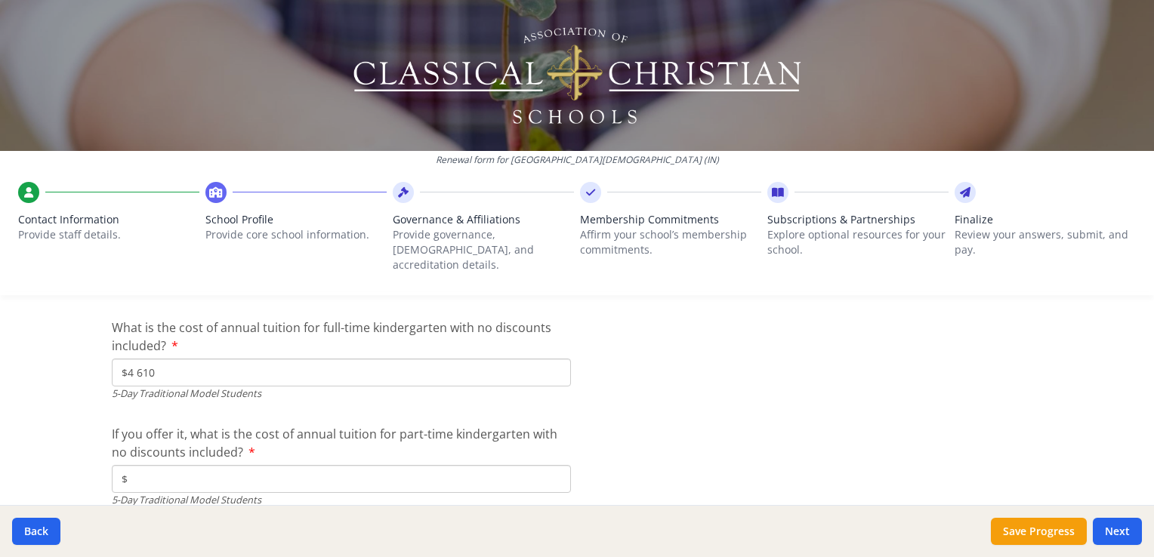
scroll to position [4051, 0]
click at [523, 461] on input "$" at bounding box center [341, 475] width 459 height 28
type input "$0"
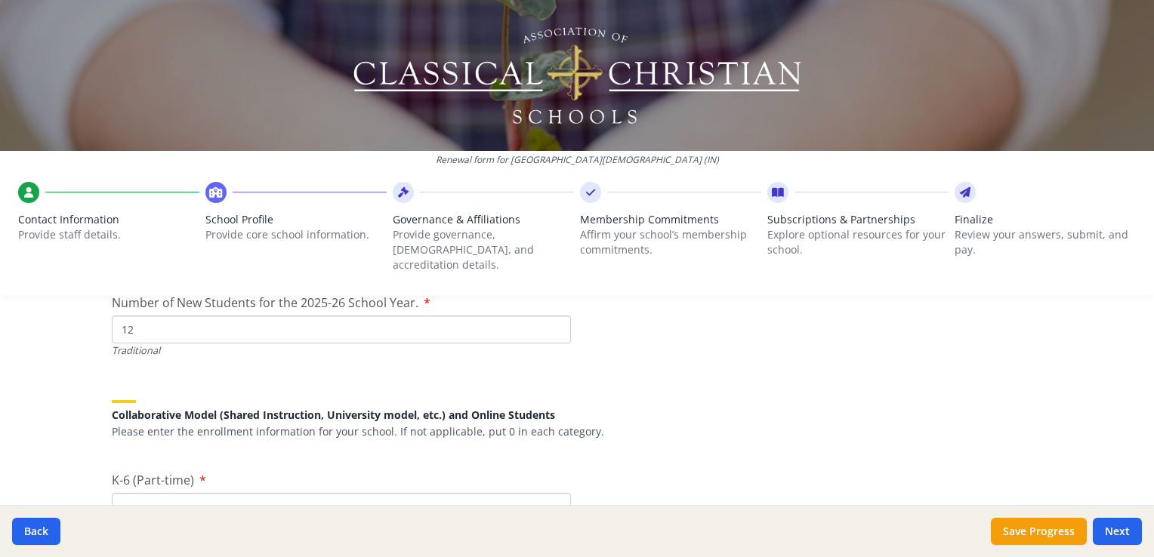
scroll to position [3523, 0]
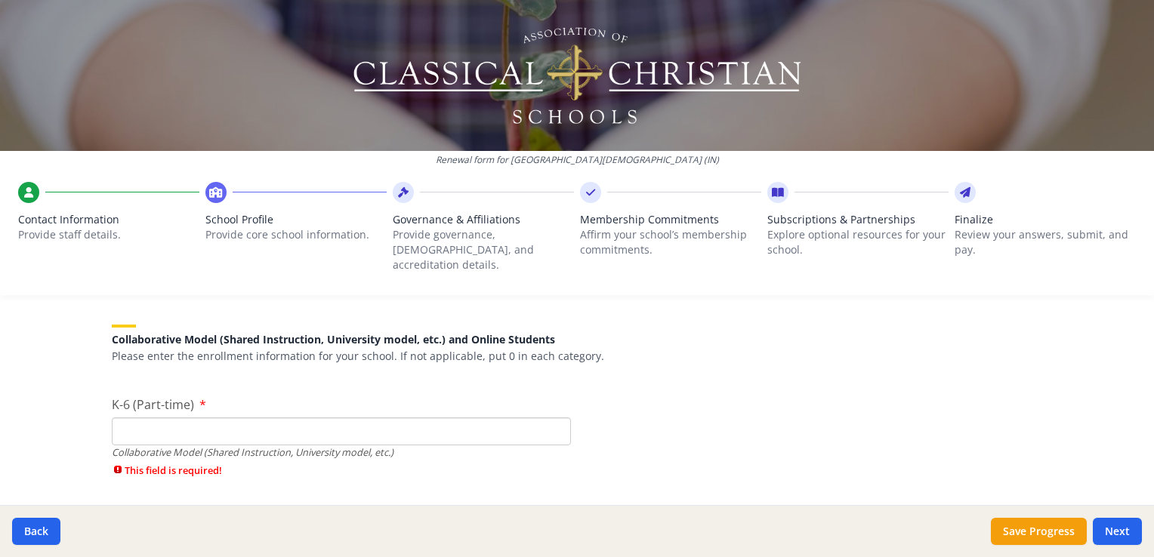
click at [497, 421] on input "K-6 (Part-time)" at bounding box center [341, 432] width 459 height 28
type input "0"
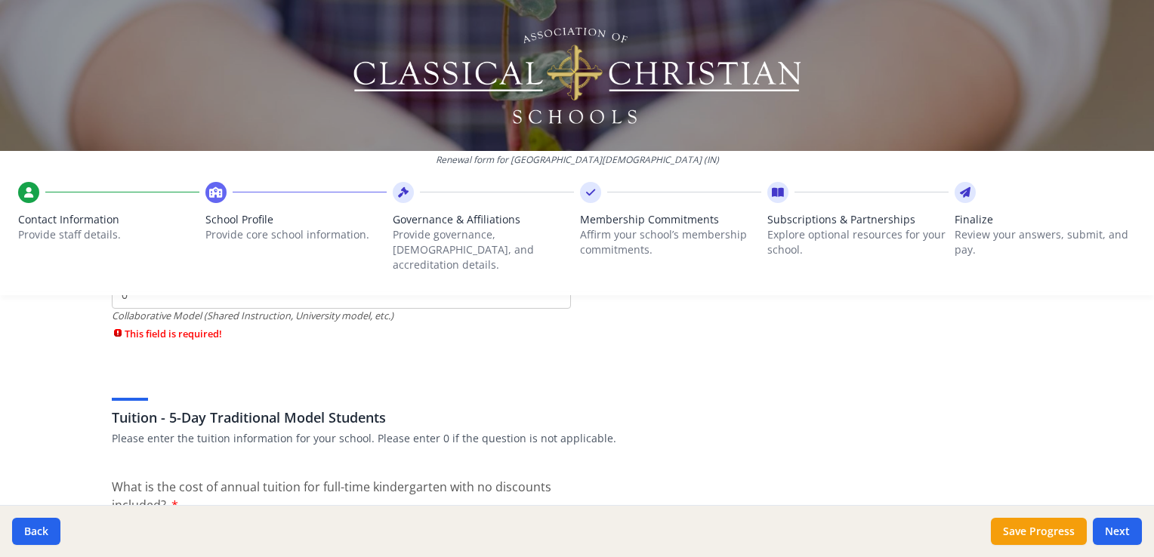
type input "0"
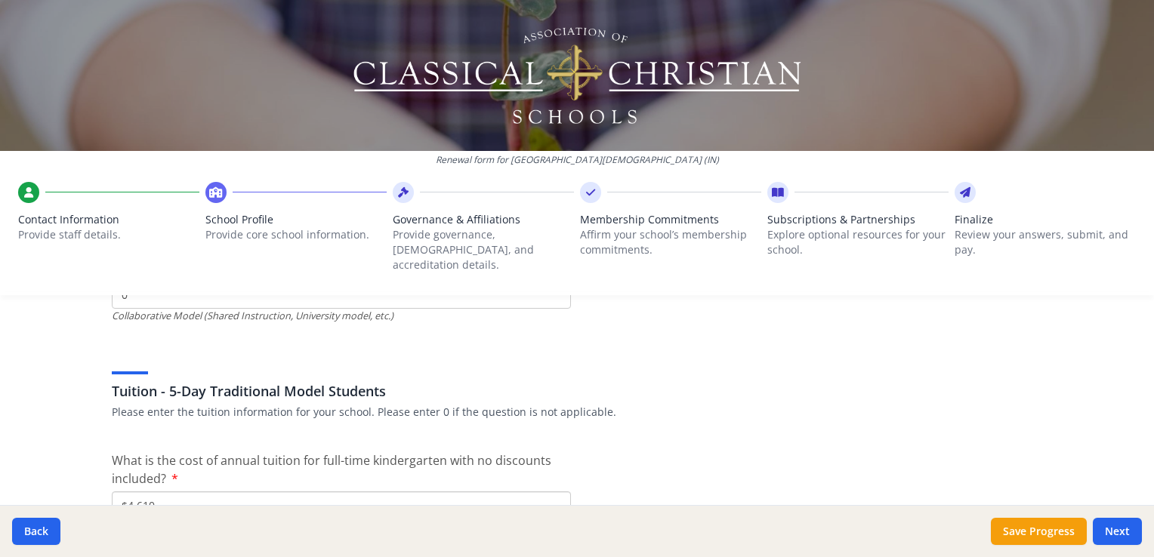
click at [749, 405] on div "Tuition - 5-Day Traditional Model Students Please enter the tuition information…" at bounding box center [577, 387] width 930 height 80
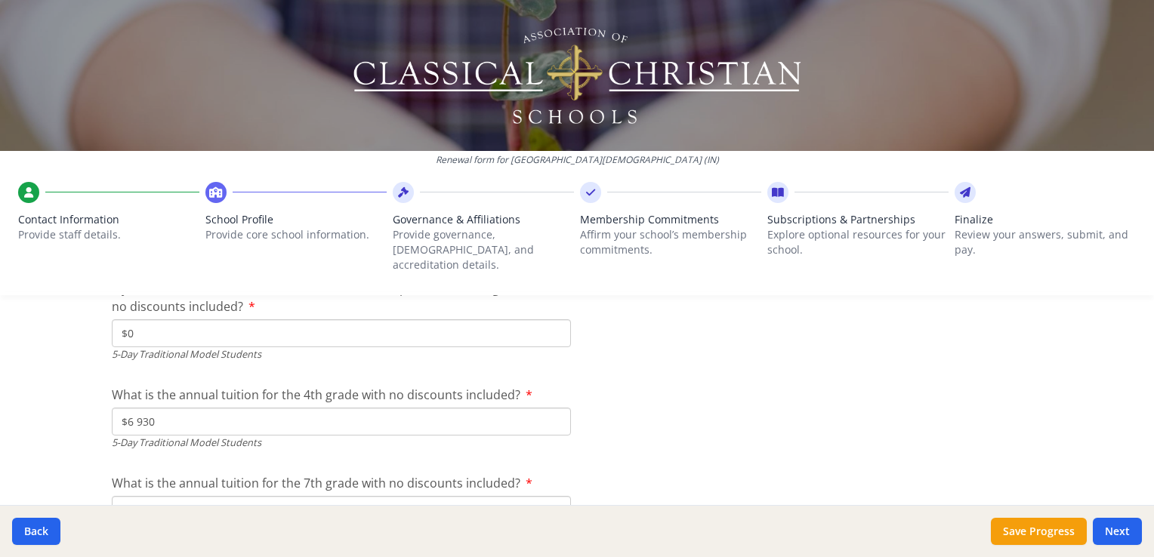
scroll to position [4289, 0]
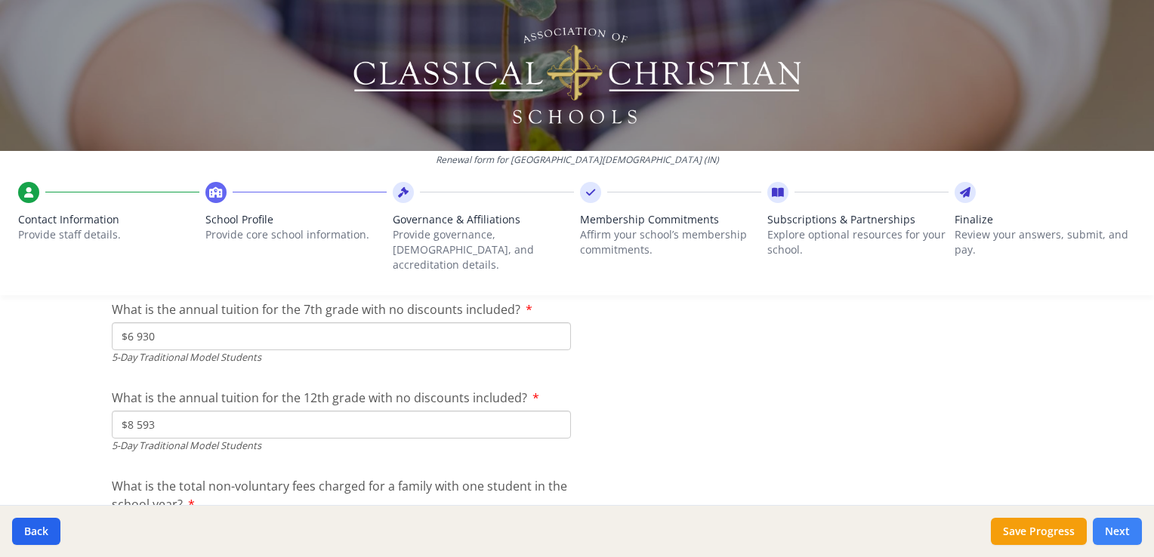
click at [1107, 534] on button "Next" at bounding box center [1117, 531] width 49 height 27
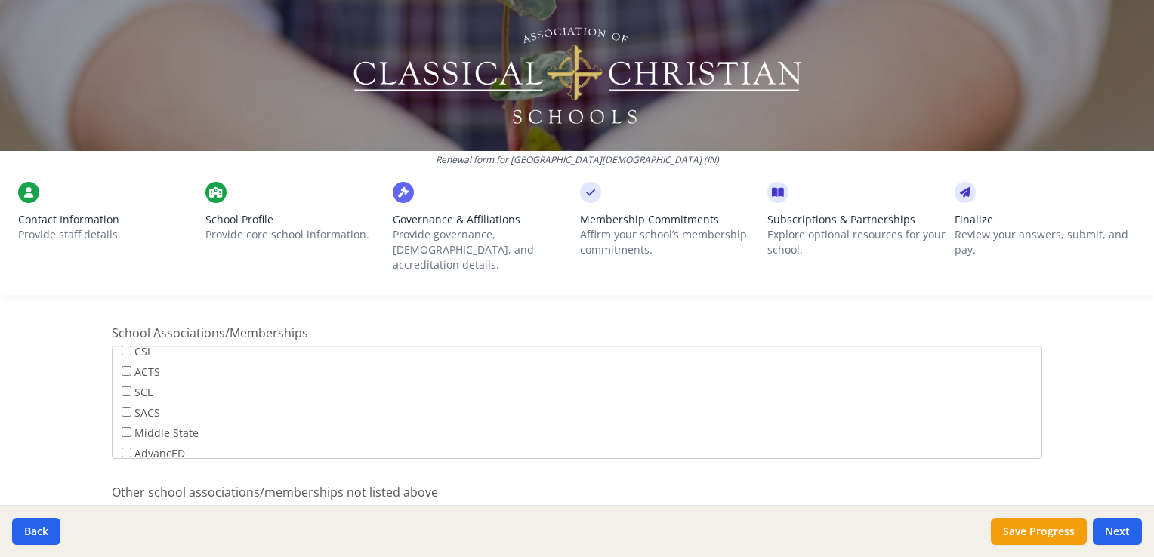
scroll to position [76, 0]
click at [1105, 529] on button "Next" at bounding box center [1117, 531] width 49 height 27
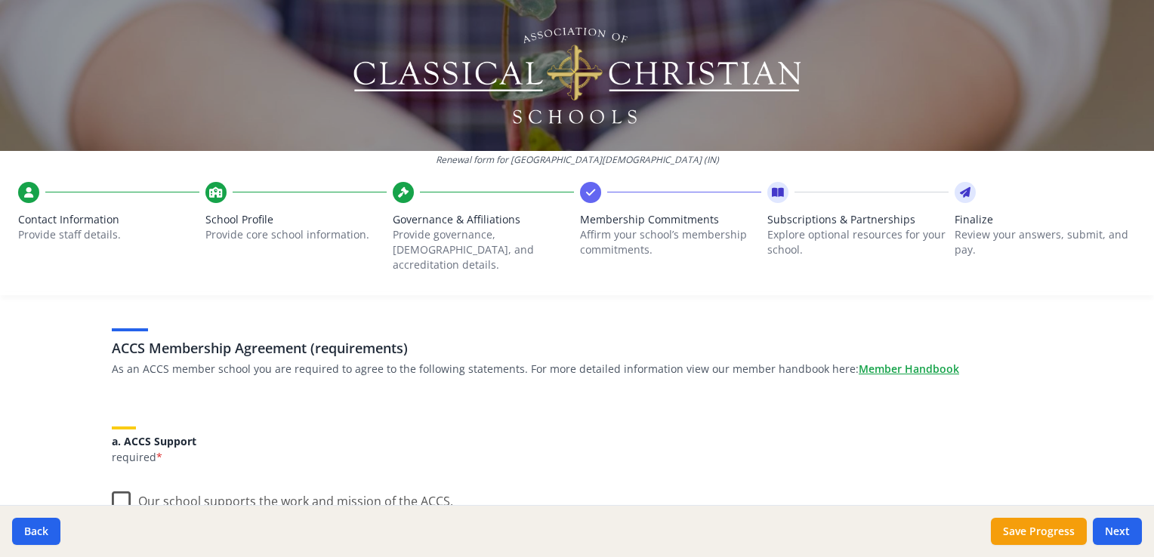
click at [681, 433] on div "a. ACCS Support required *" at bounding box center [577, 436] width 930 height 57
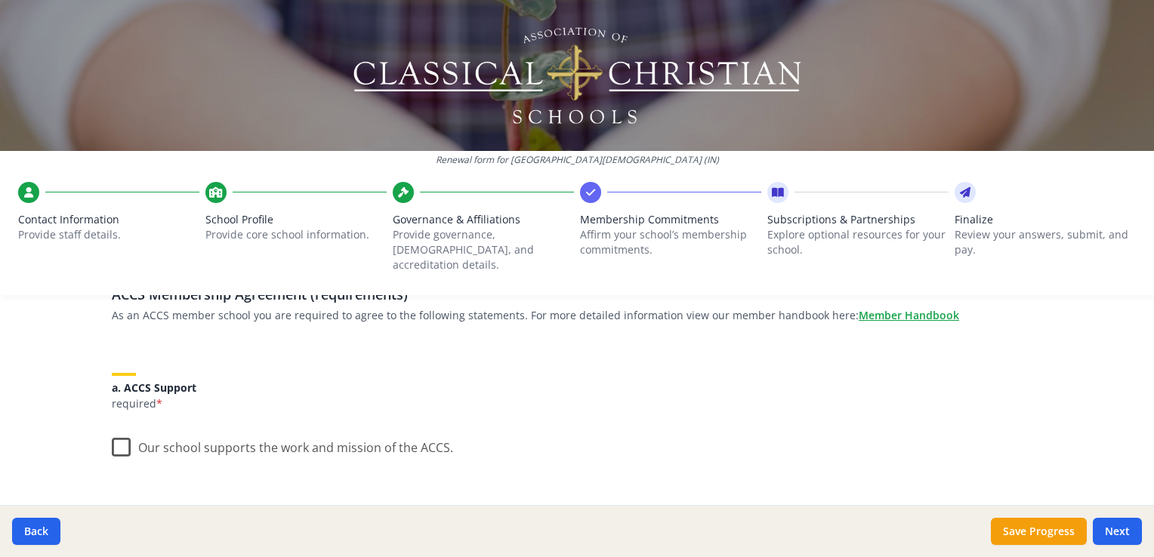
scroll to position [151, 0]
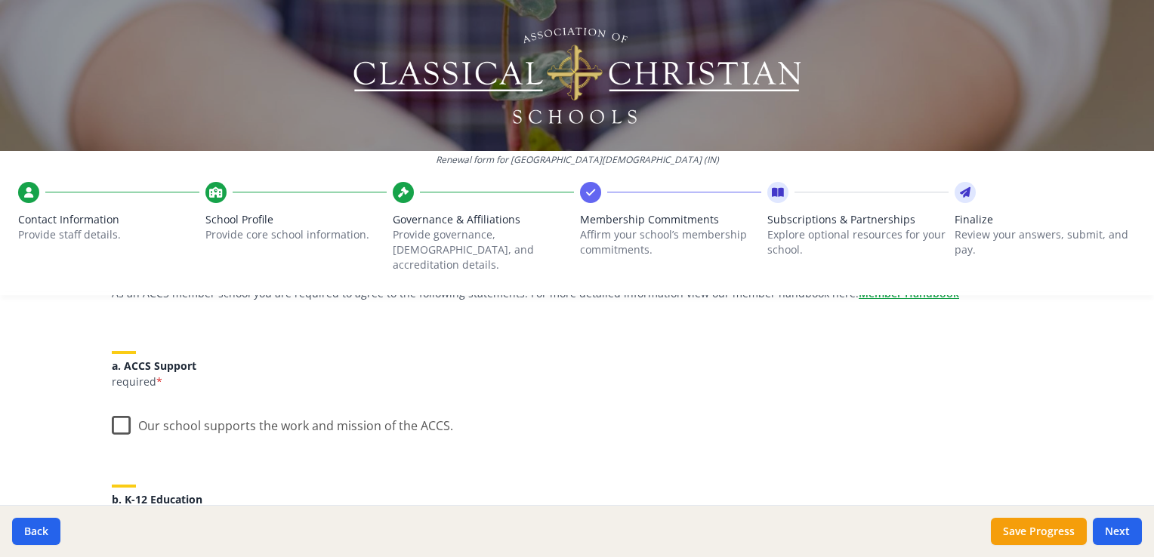
click at [112, 412] on label "Our school supports the work and mission of the ACCS." at bounding box center [282, 422] width 341 height 32
click at [0, 0] on input "Our school supports the work and mission of the ACCS." at bounding box center [0, 0] width 0 height 0
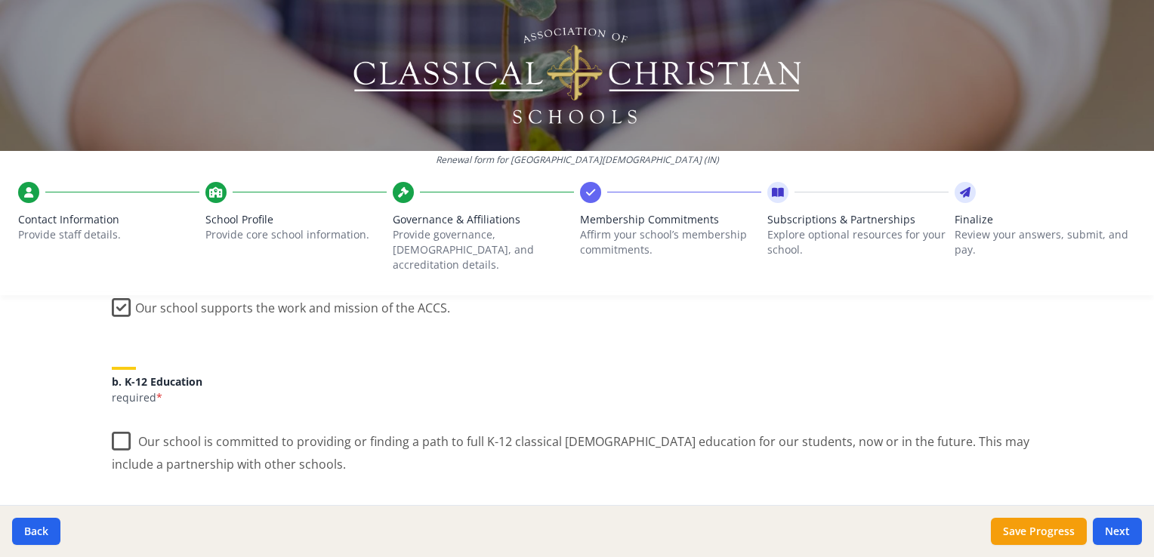
scroll to position [302, 0]
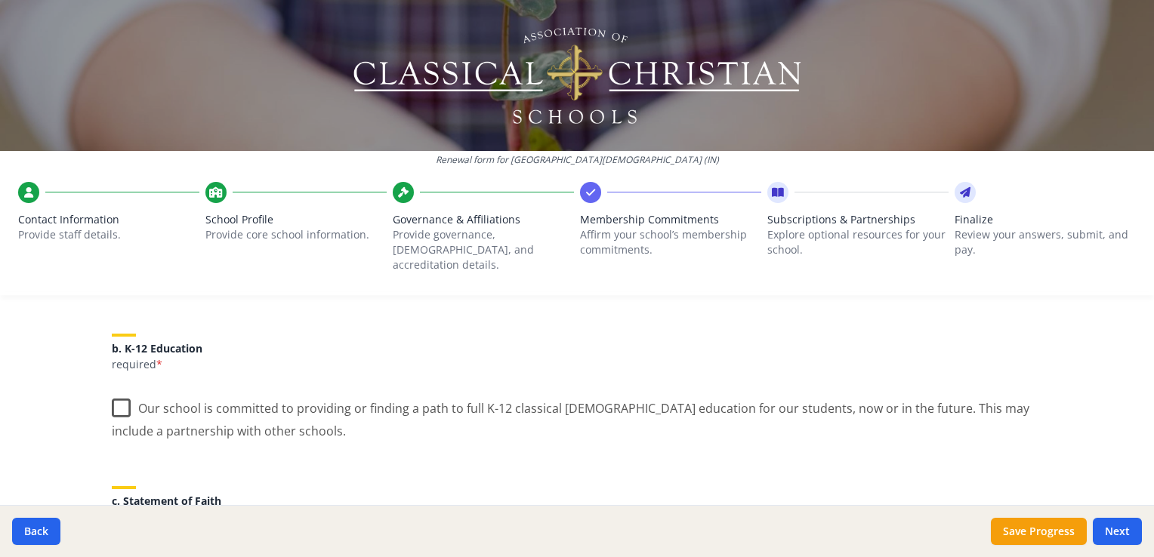
click at [113, 391] on label "Our school is committed to providing or finding a path to full K-12 classical C…" at bounding box center [577, 414] width 930 height 51
click at [0, 0] on input "Our school is committed to providing or finding a path to full K-12 classical C…" at bounding box center [0, 0] width 0 height 0
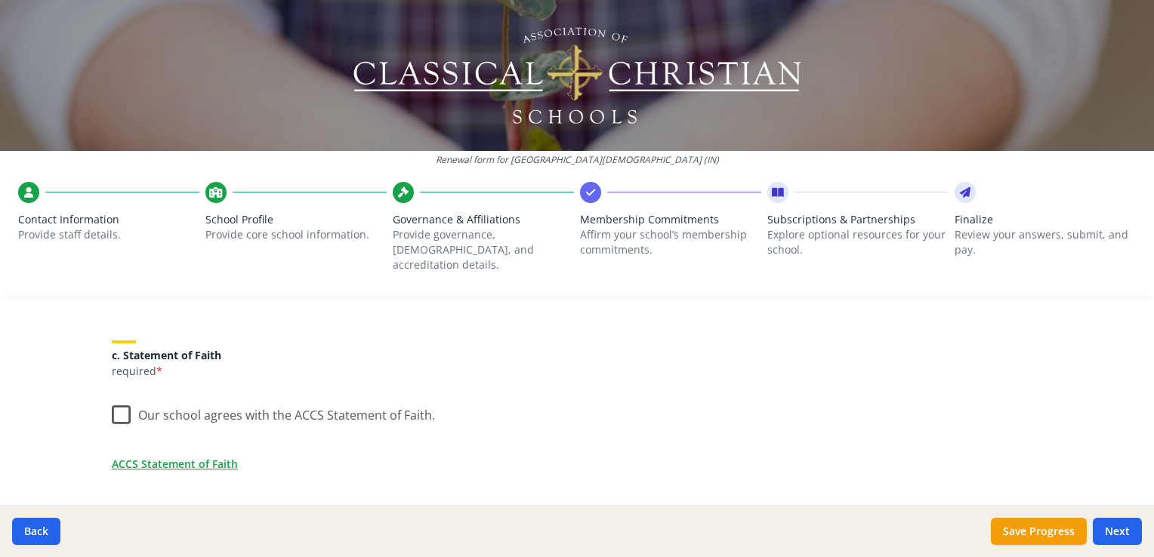
scroll to position [453, 0]
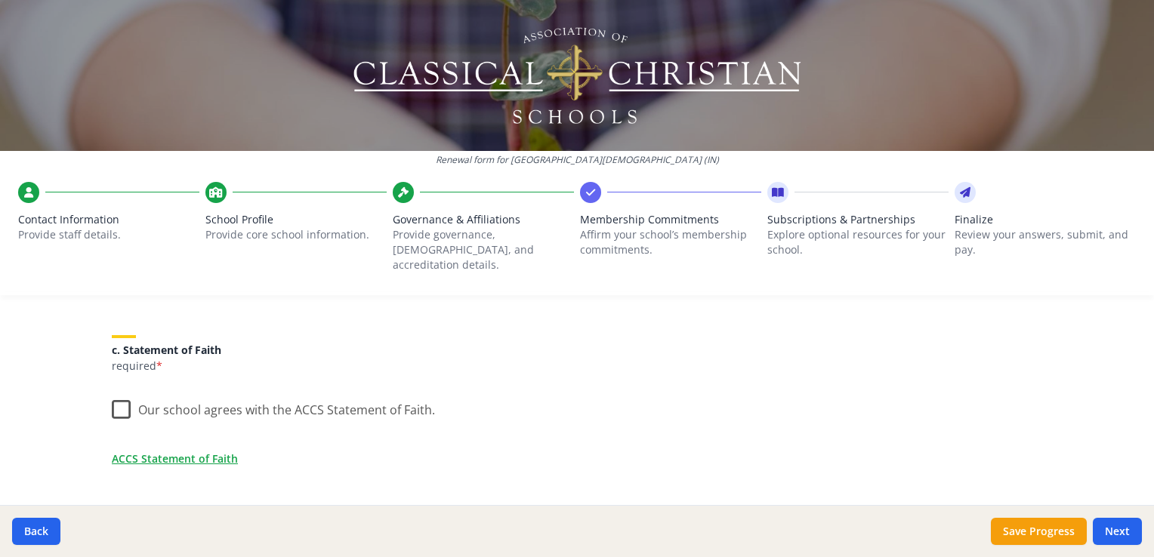
click at [113, 391] on label "Our school agrees with the ACCS Statement of Faith." at bounding box center [273, 406] width 323 height 32
click at [0, 0] on input "Our school agrees with the ACCS Statement of Faith." at bounding box center [0, 0] width 0 height 0
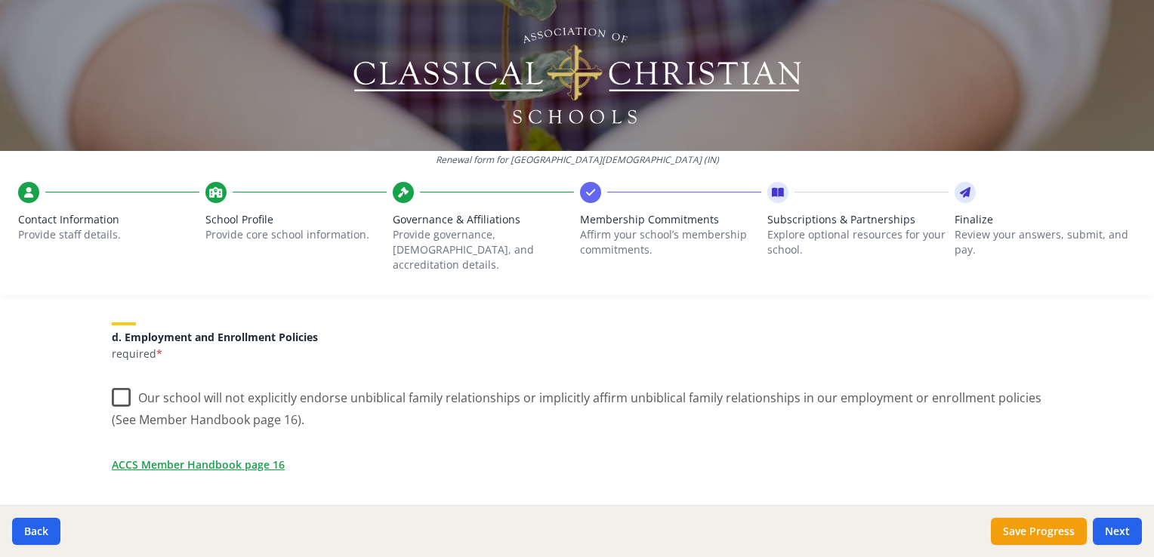
scroll to position [680, 0]
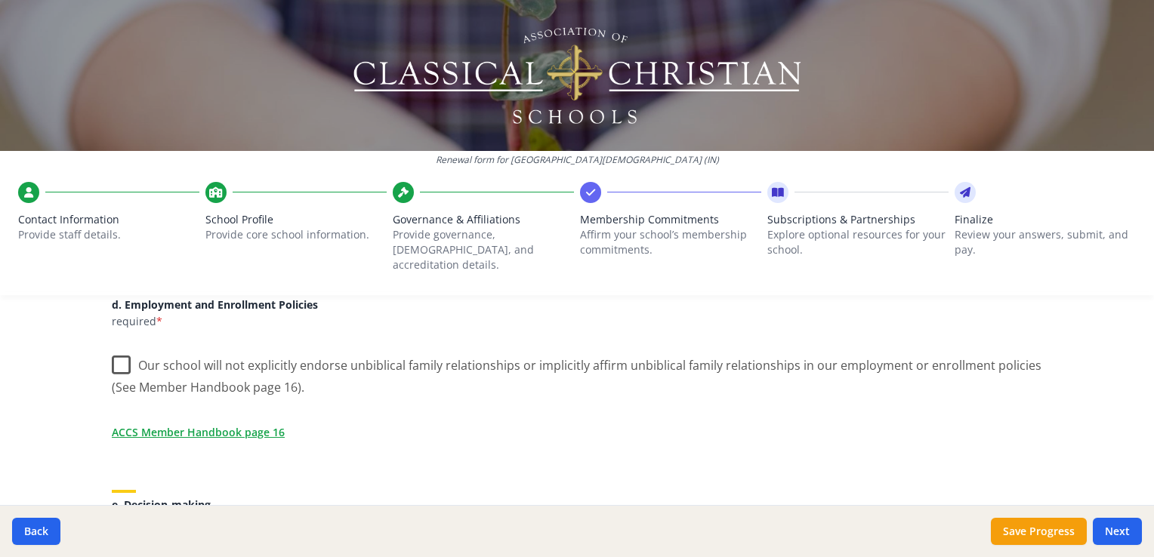
click at [103, 353] on div "ACCS Membership Agreement (requirements) As an ACCS member school you are requi…" at bounding box center [577, 485] width 966 height 1642
click at [113, 350] on label "Our school will not explicitly endorse unbiblical family relationships or impli…" at bounding box center [577, 371] width 930 height 51
click at [0, 0] on input "Our school will not explicitly endorse unbiblical family relationships or impli…" at bounding box center [0, 0] width 0 height 0
click at [48, 373] on div "Renewal form for Providence Christian Academy (IN) Contact Information Provide …" at bounding box center [577, 278] width 1154 height 557
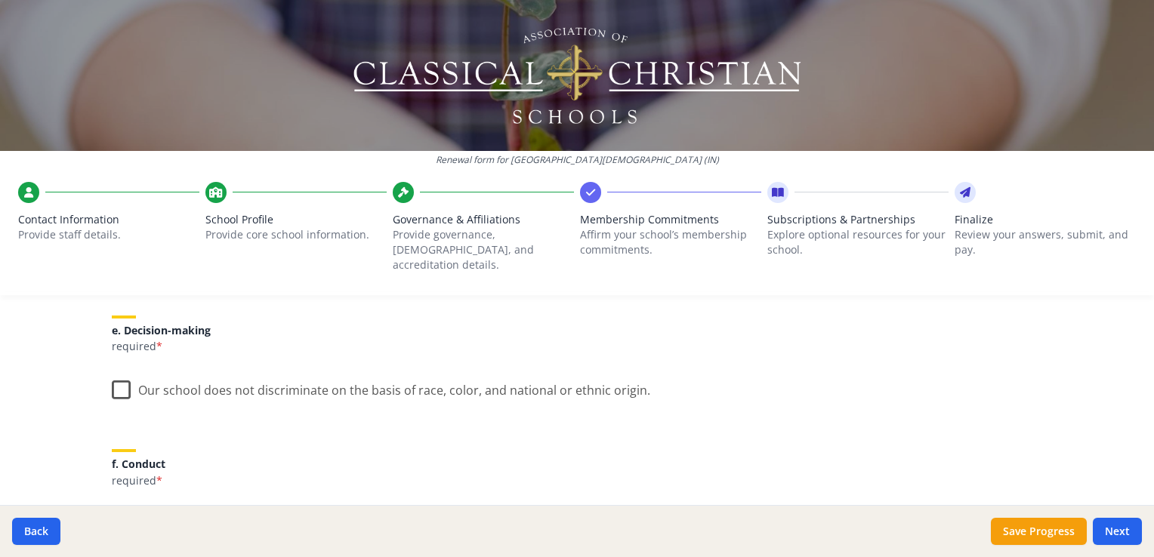
scroll to position [831, 0]
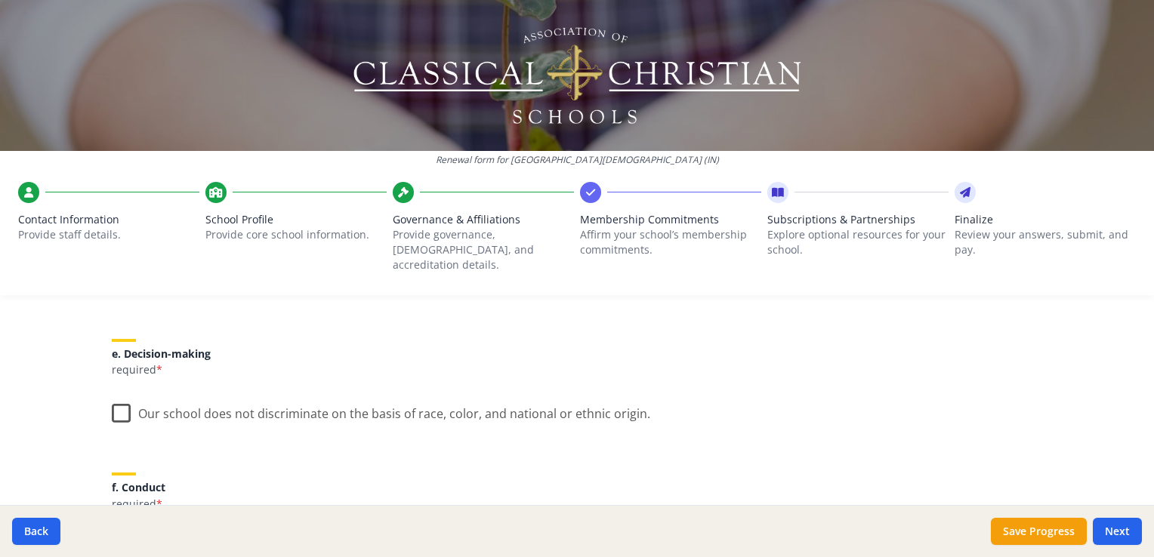
click at [115, 400] on label "Our school does not discriminate on the basis of race, color, and national or e…" at bounding box center [381, 410] width 538 height 32
click at [0, 0] on input "Our school does not discriminate on the basis of race, color, and national or e…" at bounding box center [0, 0] width 0 height 0
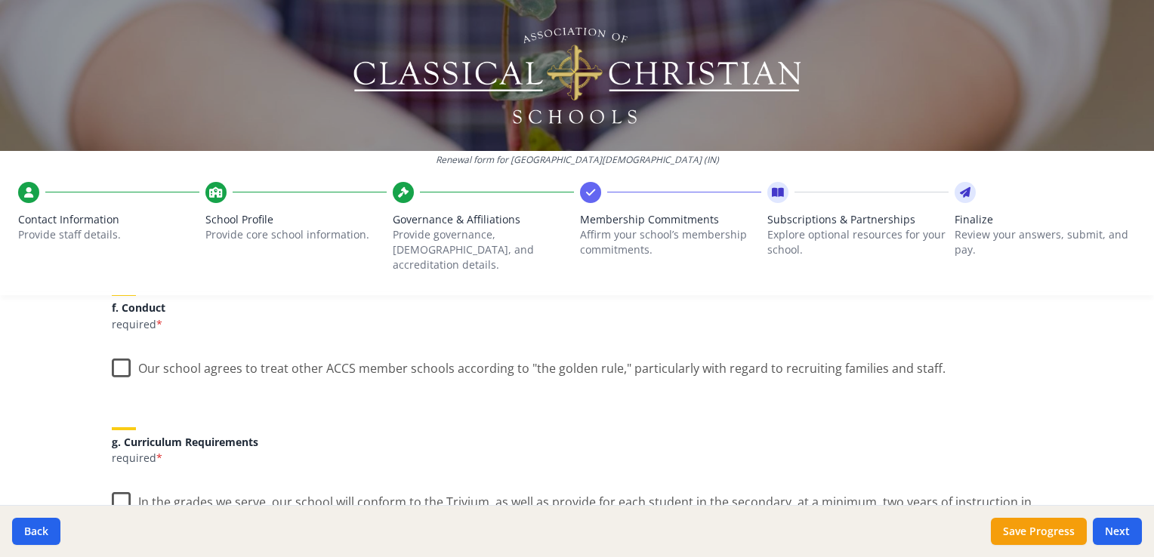
scroll to position [1057, 0]
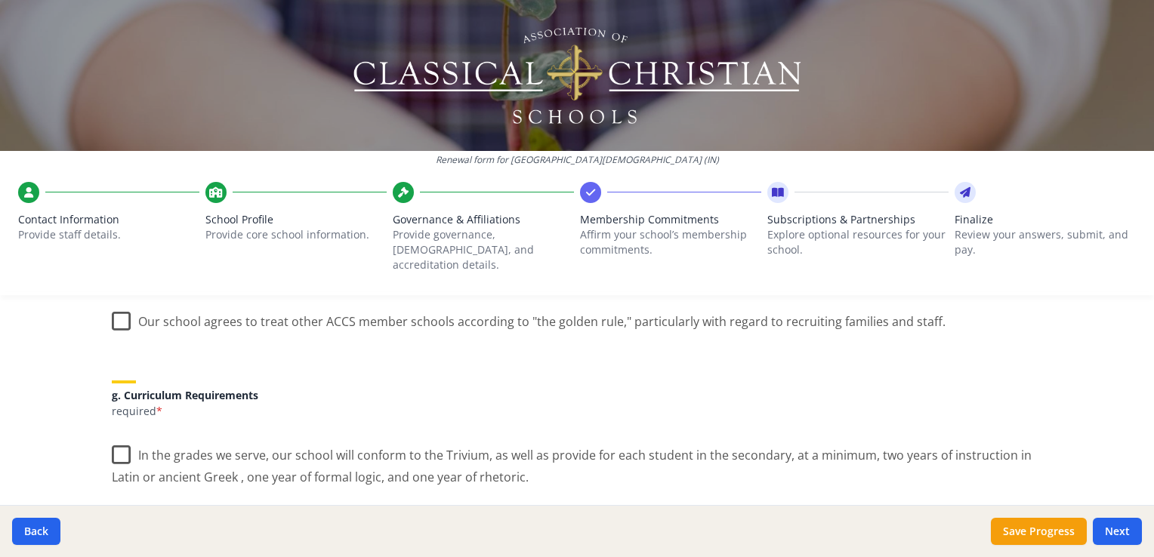
click at [116, 309] on label "Our school agrees to treat other ACCS member schools according to "the golden r…" at bounding box center [529, 318] width 834 height 32
click at [0, 0] on input "Our school agrees to treat other ACCS member schools according to "the golden r…" at bounding box center [0, 0] width 0 height 0
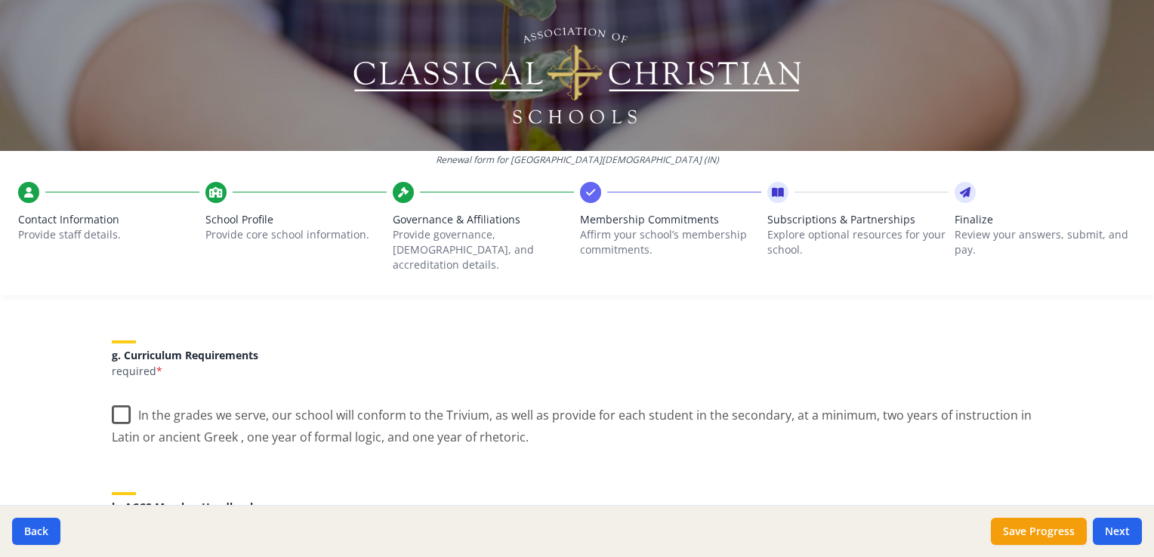
scroll to position [1133, 0]
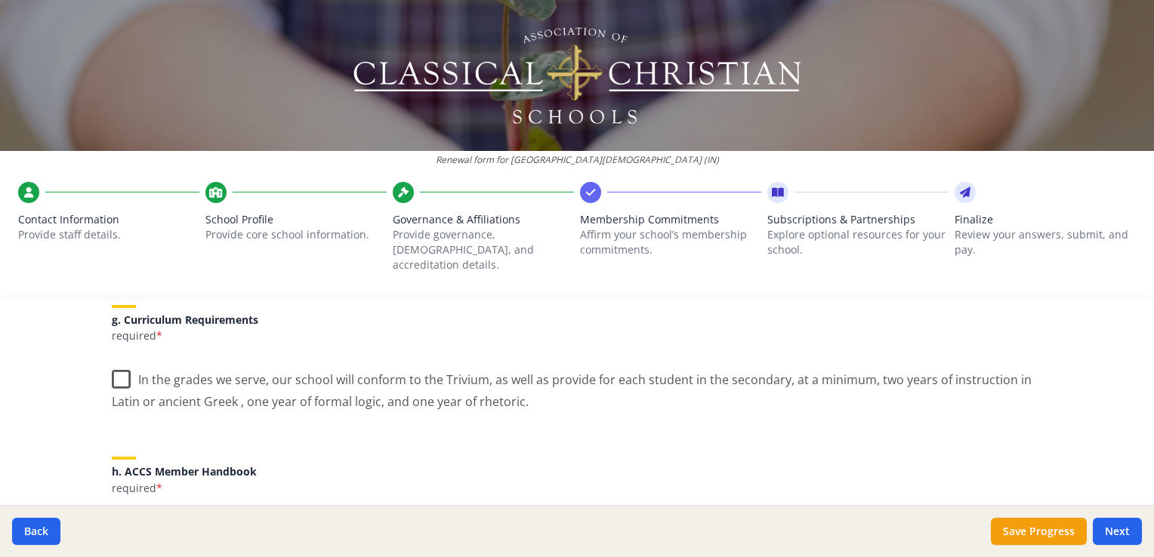
click at [116, 367] on label "In the grades we serve, our school will conform to the Trivium, as well as prov…" at bounding box center [577, 385] width 930 height 51
click at [0, 0] on input "In the grades we serve, our school will conform to the Trivium, as well as prov…" at bounding box center [0, 0] width 0 height 0
click at [33, 388] on div "Renewal form for Providence Christian Academy (IN) Contact Information Provide …" at bounding box center [577, 278] width 1154 height 557
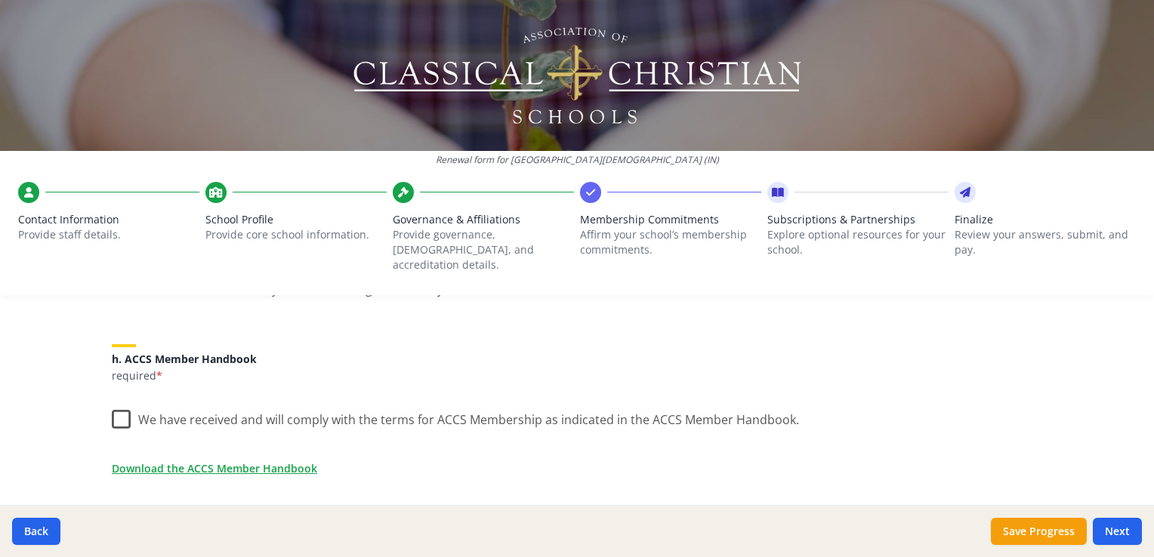
scroll to position [1284, 0]
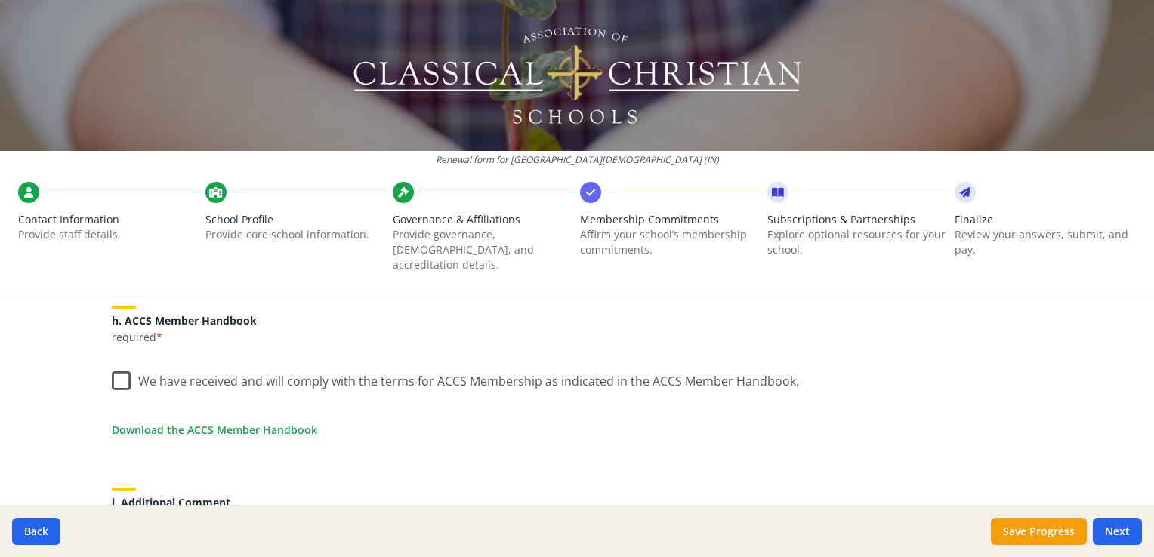
click at [117, 368] on label "We have received and will comply with the terms for ACCS Membership as indicate…" at bounding box center [455, 378] width 687 height 32
click at [0, 0] on input "We have received and will comply with the terms for ACCS Membership as indicate…" at bounding box center [0, 0] width 0 height 0
click at [12, 387] on div "Renewal form for Providence Christian Academy (IN) Contact Information Provide …" at bounding box center [577, 278] width 1154 height 557
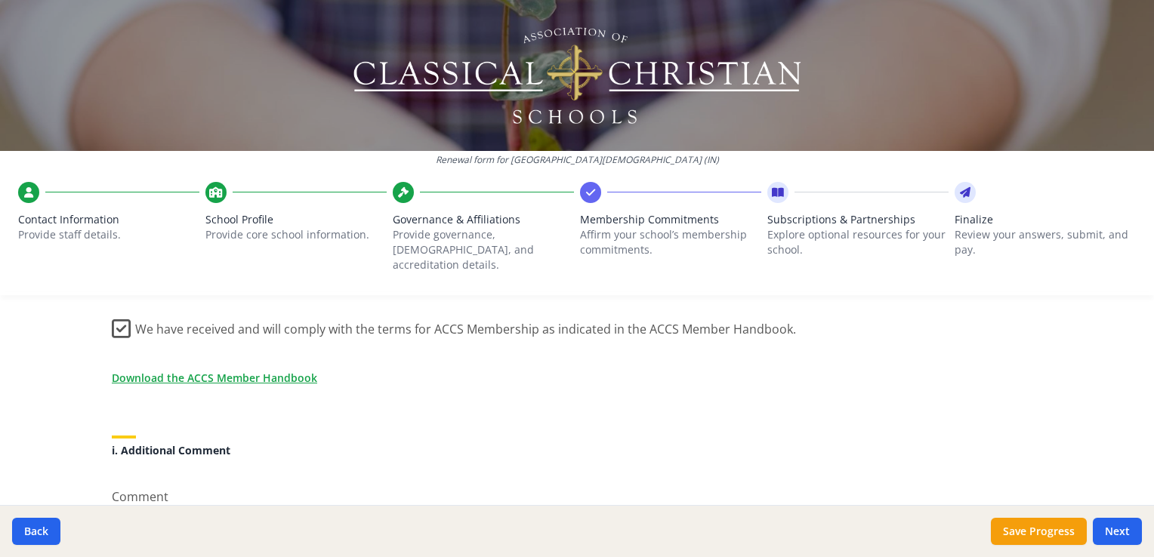
scroll to position [1444, 0]
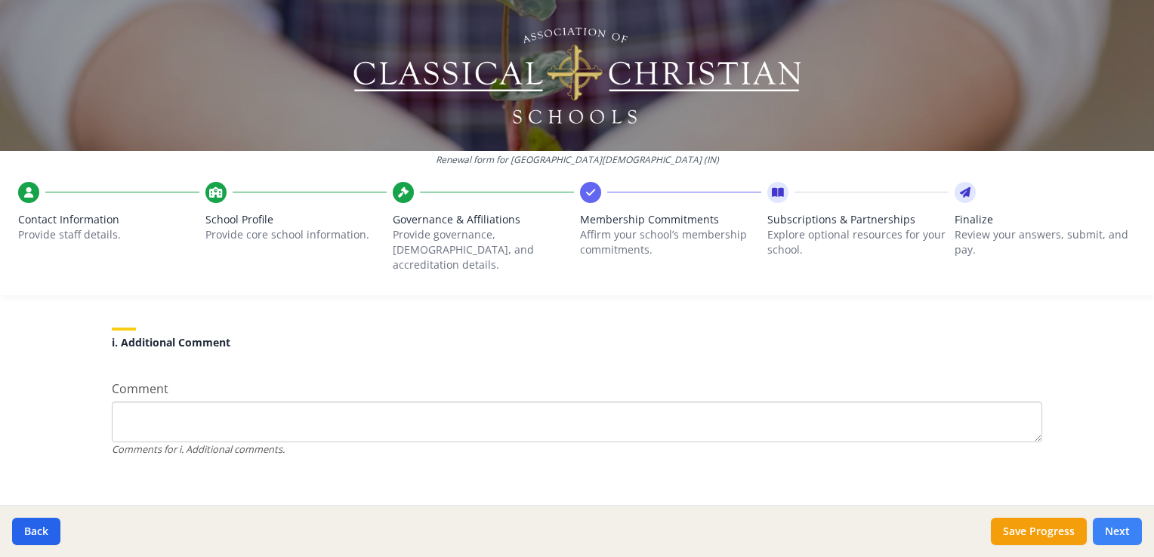
click at [1121, 533] on button "Next" at bounding box center [1117, 531] width 49 height 27
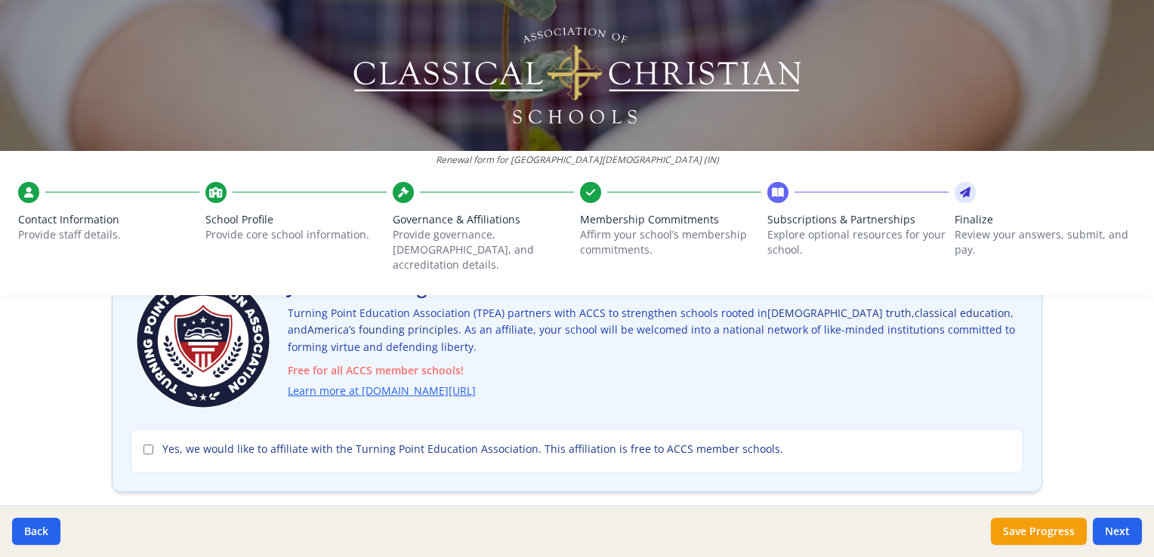
scroll to position [134, 0]
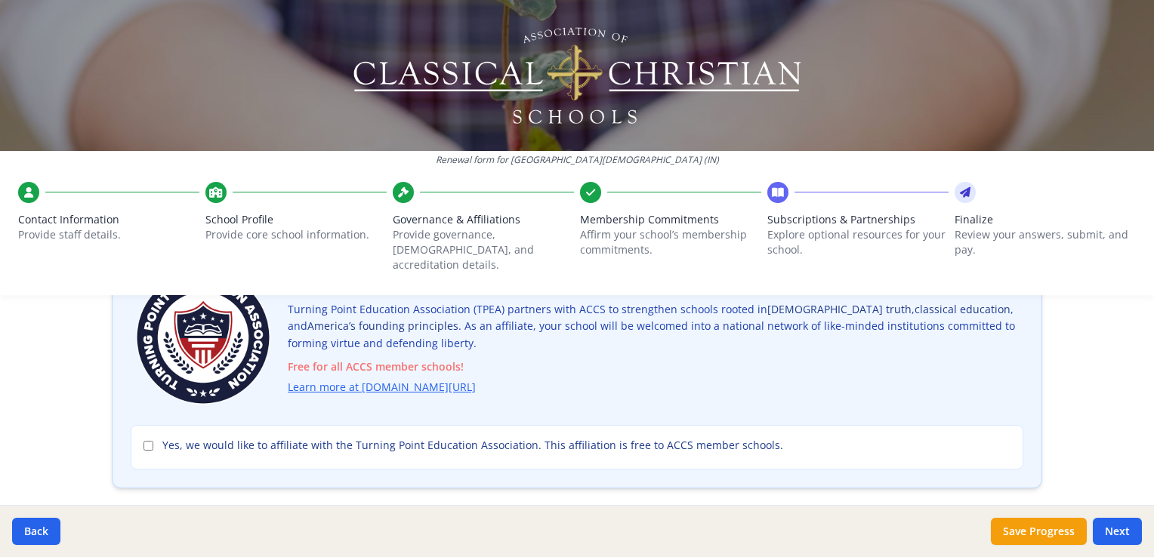
drag, startPoint x: 929, startPoint y: 118, endPoint x: 1136, endPoint y: 339, distance: 302.9
click at [1136, 339] on div "Renewal form for Providence Christian Academy (IN) Contact Information Provide …" at bounding box center [577, 278] width 1154 height 557
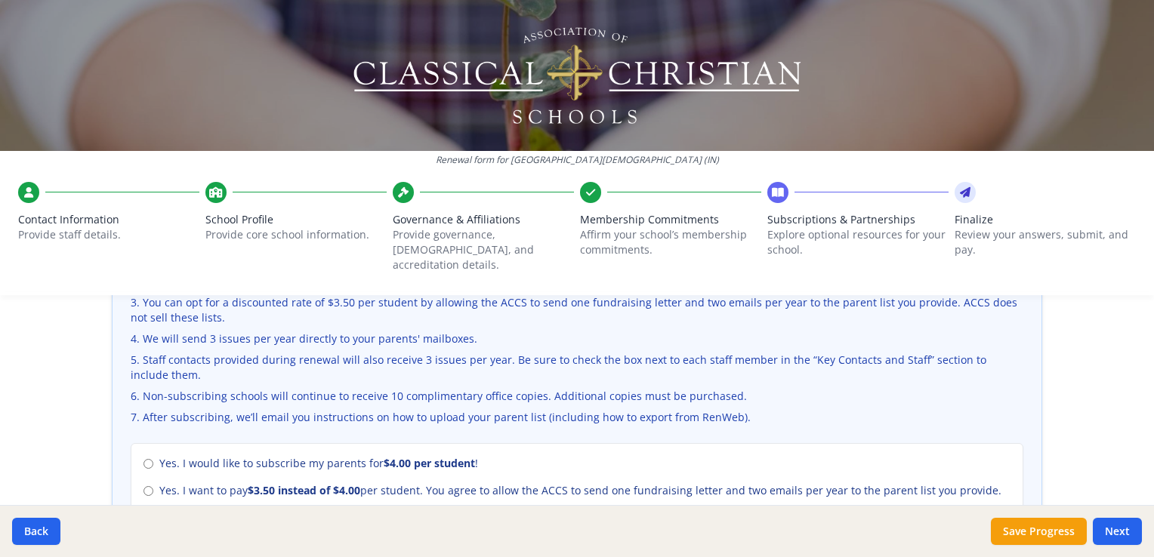
scroll to position [587, 0]
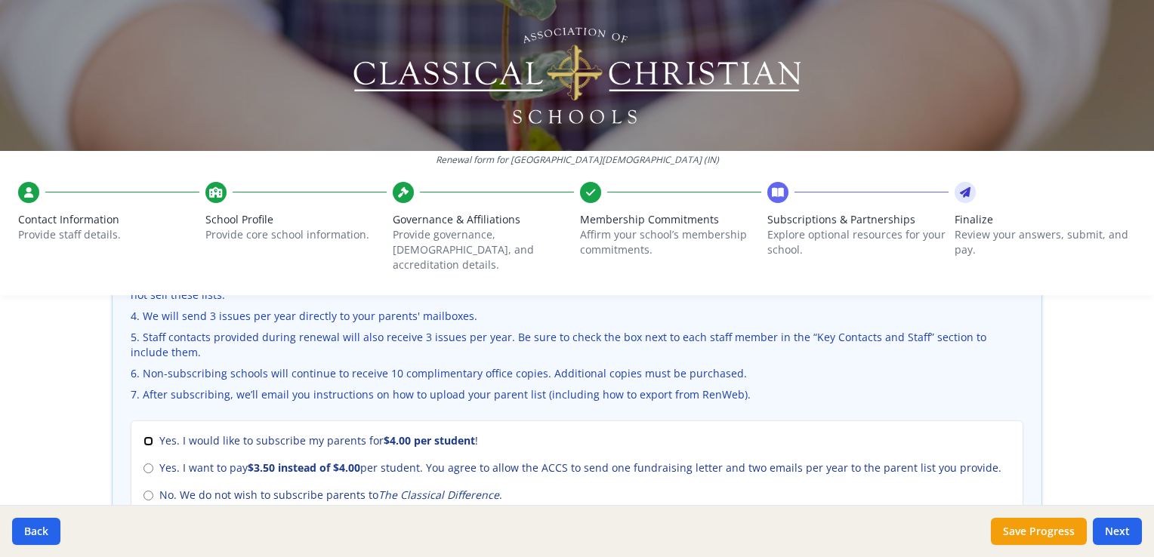
click at [143, 436] on input "Yes. I would like to subscribe my parents for $4.00 per student !" at bounding box center [148, 441] width 10 height 10
radio input "true"
click at [39, 436] on div "Renewal form for Providence Christian Academy (IN) Contact Information Provide …" at bounding box center [577, 278] width 1154 height 557
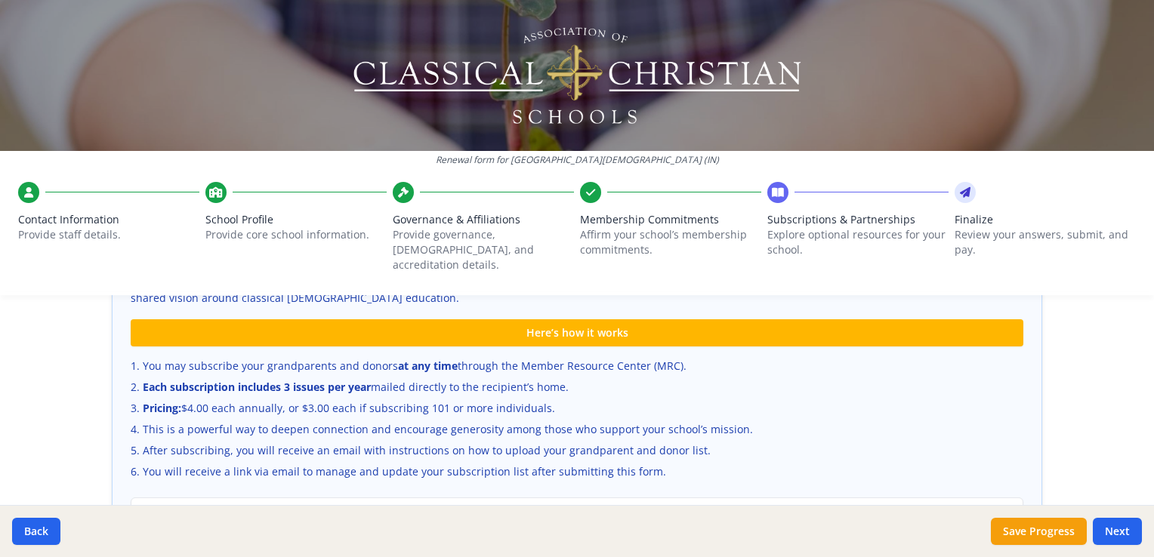
scroll to position [1040, 0]
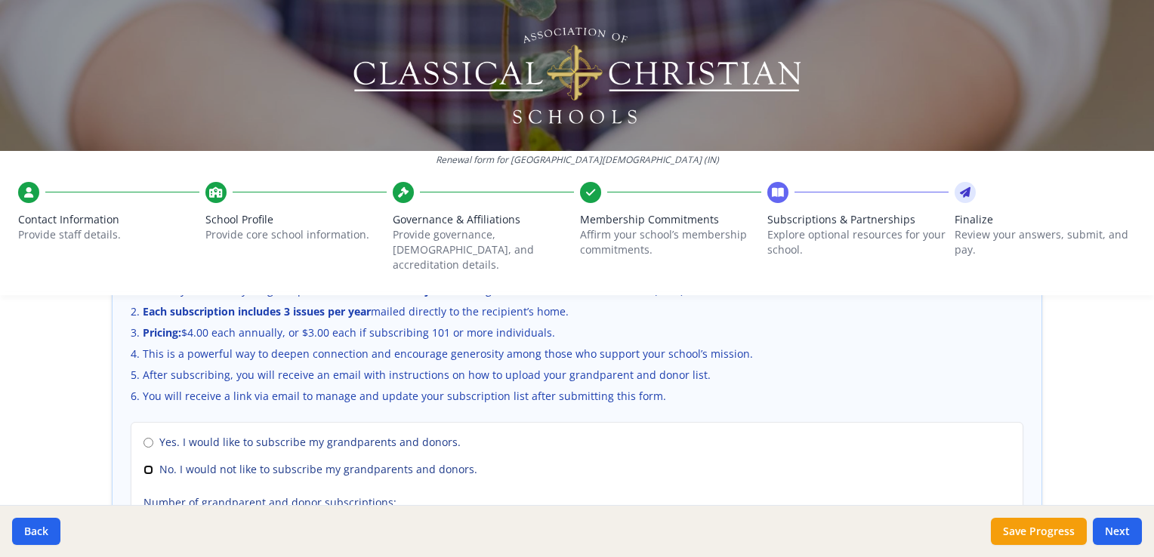
click at [146, 465] on input "No. I would not like to subscribe my grandparents and donors." at bounding box center [148, 470] width 10 height 10
radio input "true"
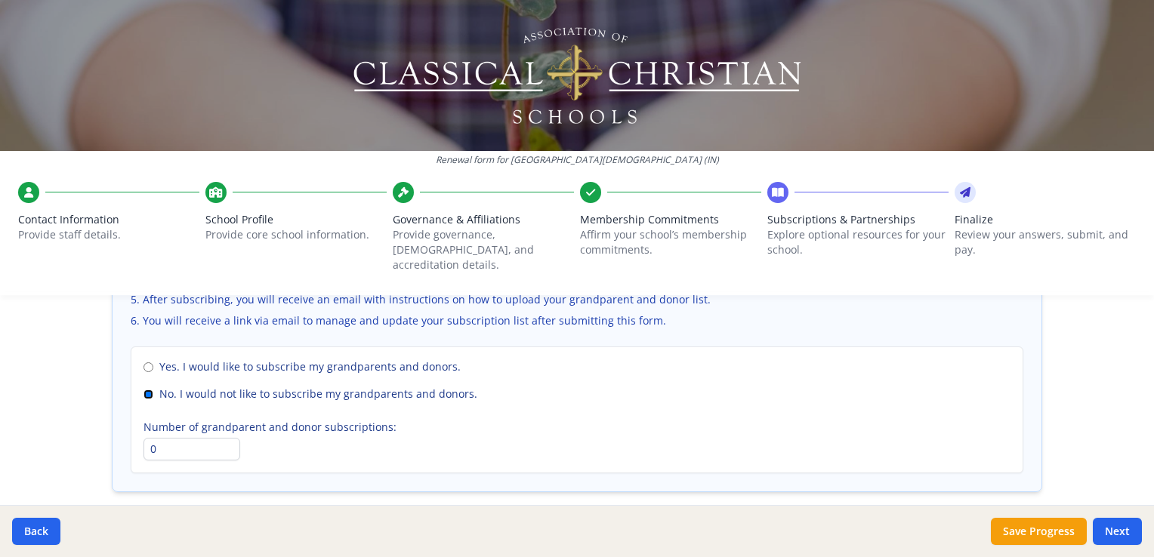
scroll to position [1166, 0]
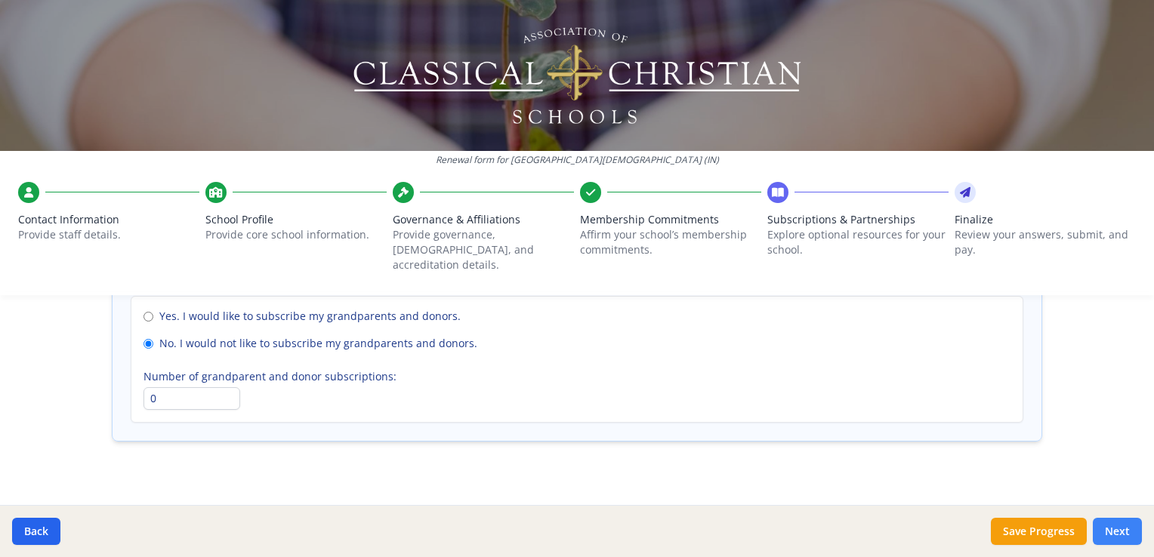
click at [1117, 529] on button "Next" at bounding box center [1117, 531] width 49 height 27
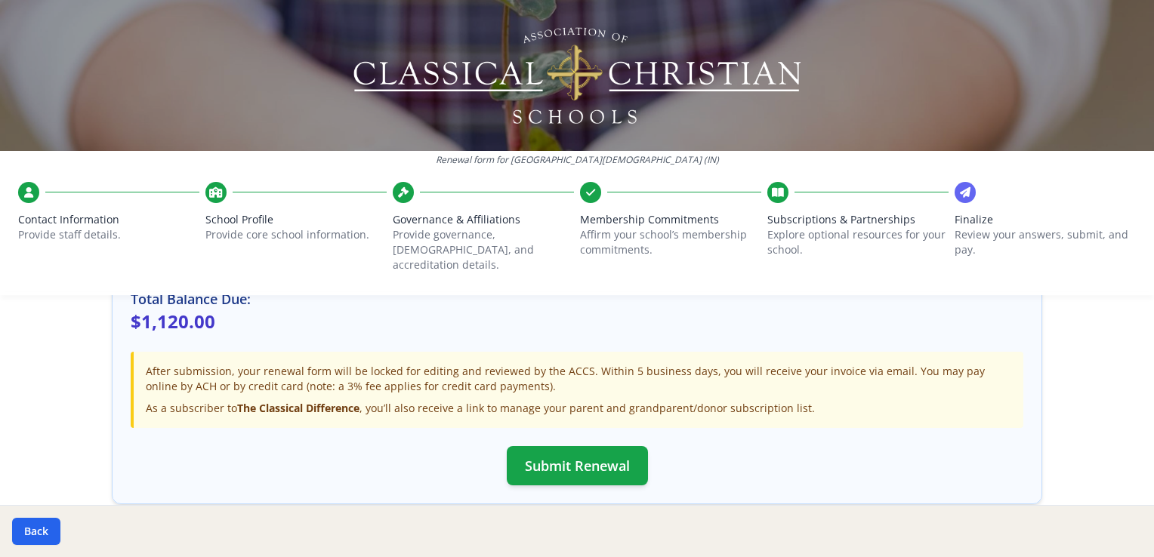
scroll to position [529, 0]
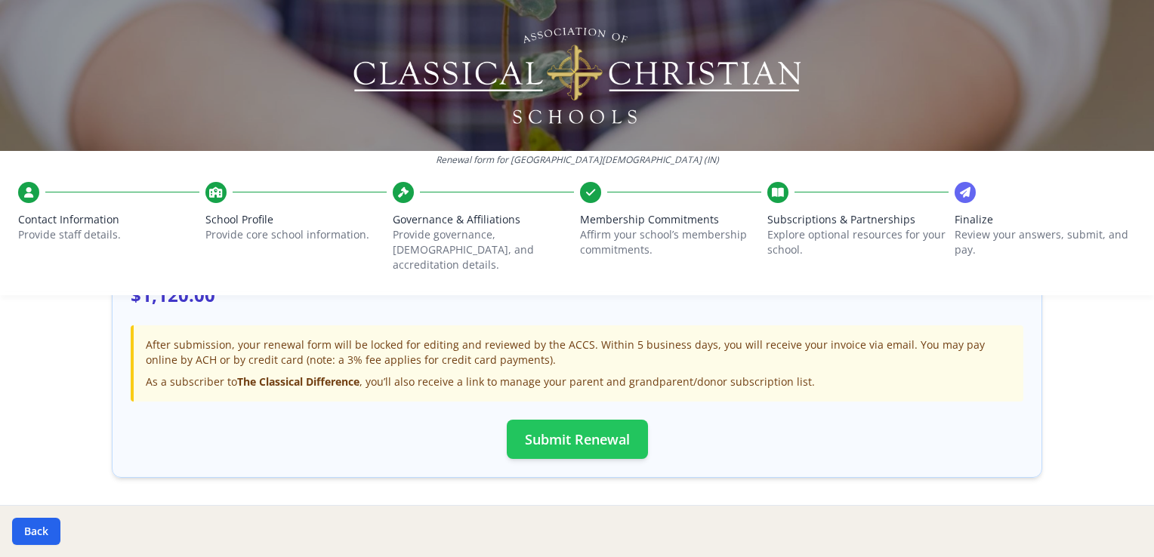
click at [541, 428] on button "Submit Renewal" at bounding box center [577, 439] width 141 height 39
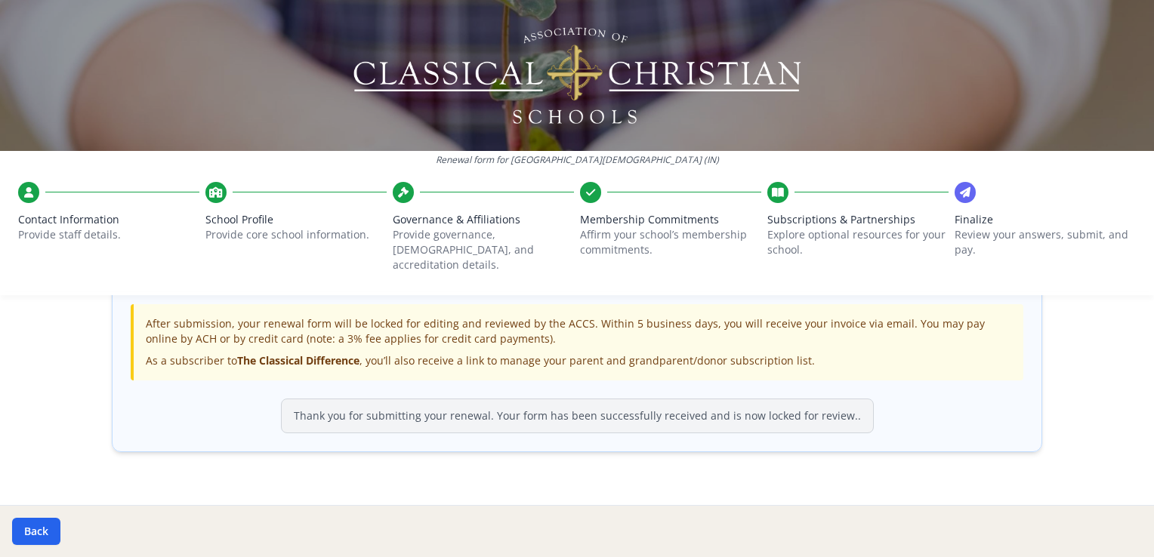
scroll to position [562, 0]
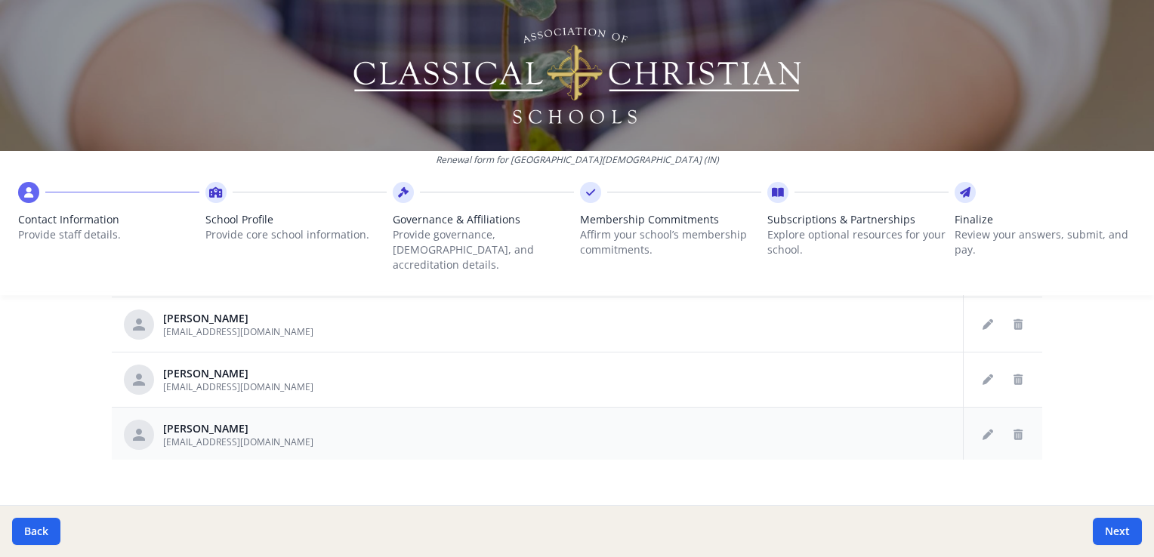
scroll to position [917, 0]
click at [1112, 534] on button "Next" at bounding box center [1117, 531] width 49 height 27
type input "[PHONE_NUMBER]"
